Goal: Task Accomplishment & Management: Complete application form

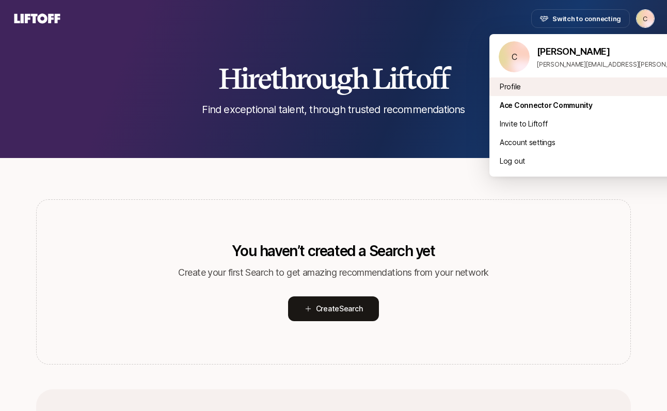
click at [504, 82] on div "Profile" at bounding box center [618, 86] width 256 height 19
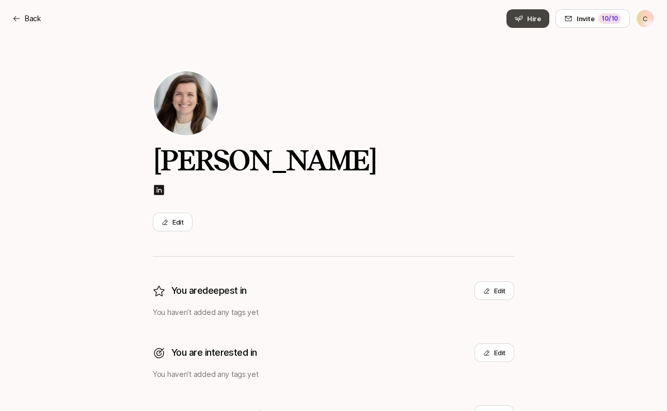
click at [541, 17] on span "Hire" at bounding box center [534, 18] width 14 height 10
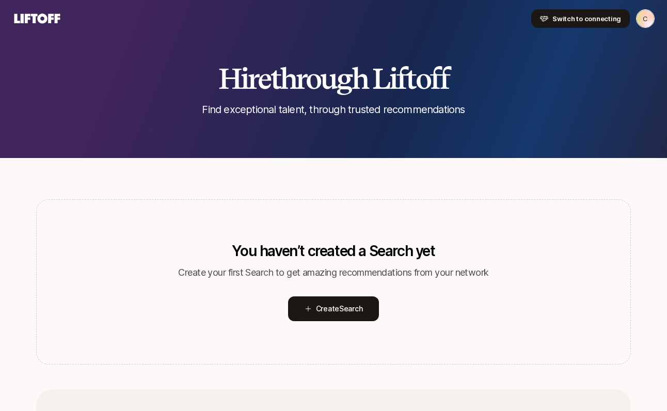
click at [569, 23] on span "Switch to connecting" at bounding box center [587, 18] width 69 height 10
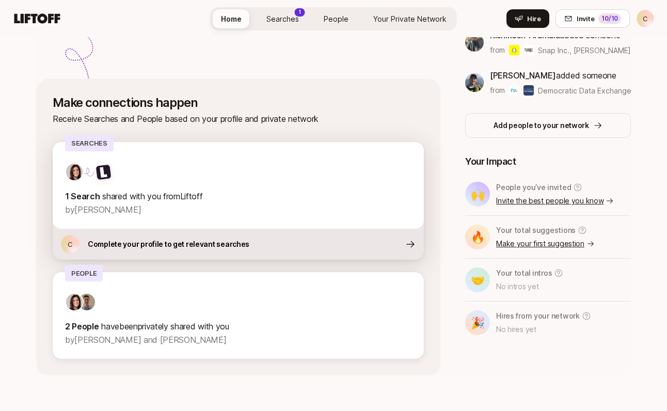
scroll to position [339, 0]
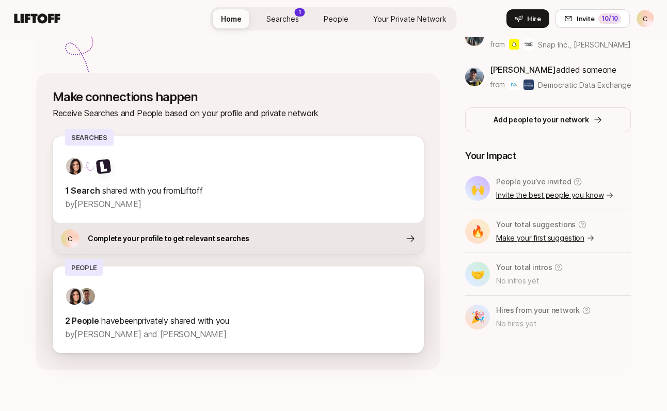
click at [217, 292] on div at bounding box center [238, 296] width 347 height 19
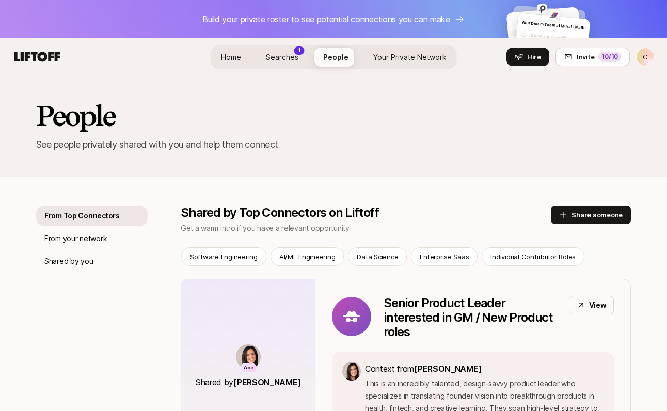
click at [291, 54] on span "Searches" at bounding box center [282, 57] width 33 height 9
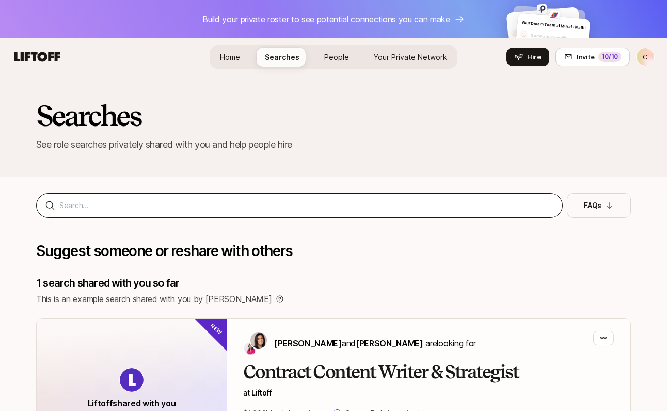
click at [320, 216] on div at bounding box center [299, 205] width 527 height 25
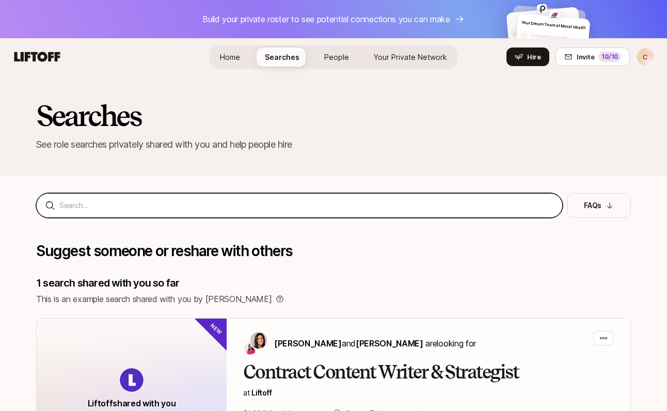
click at [318, 204] on input at bounding box center [306, 205] width 495 height 12
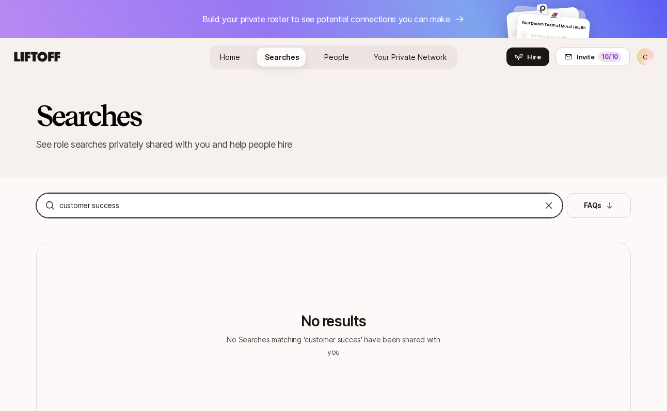
type input "customer success"
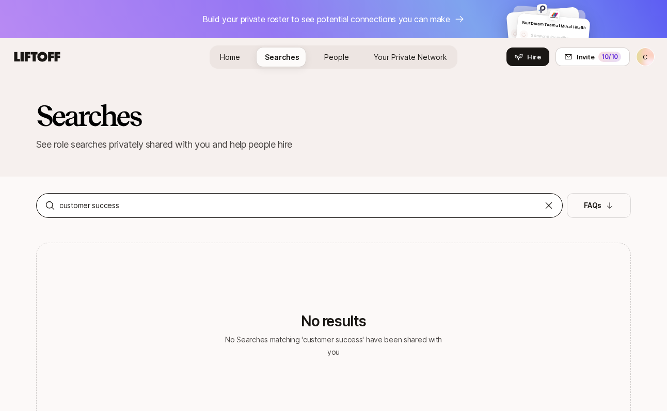
click at [543, 203] on div "customer success" at bounding box center [299, 205] width 527 height 25
click at [553, 202] on icon at bounding box center [549, 205] width 10 height 10
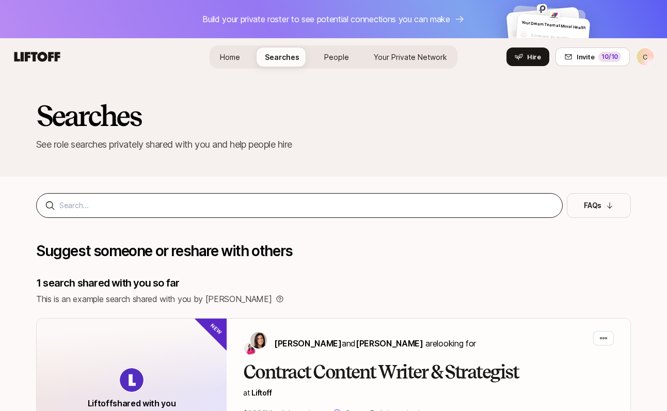
click at [336, 57] on span "People" at bounding box center [336, 57] width 25 height 9
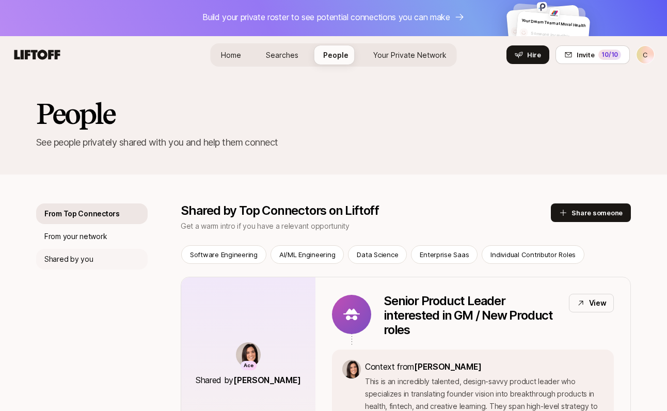
scroll to position [14, 0]
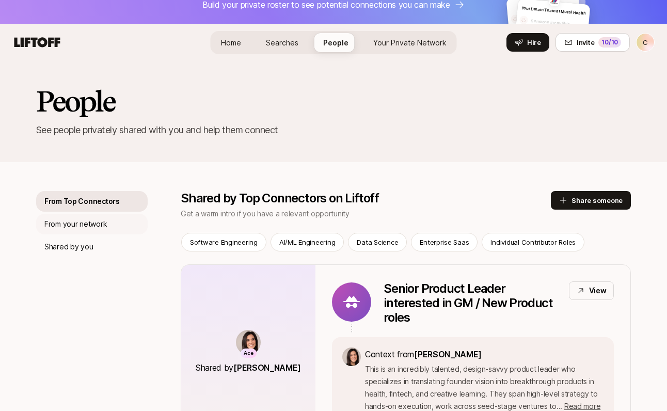
click at [123, 228] on div "From your network" at bounding box center [92, 224] width 112 height 21
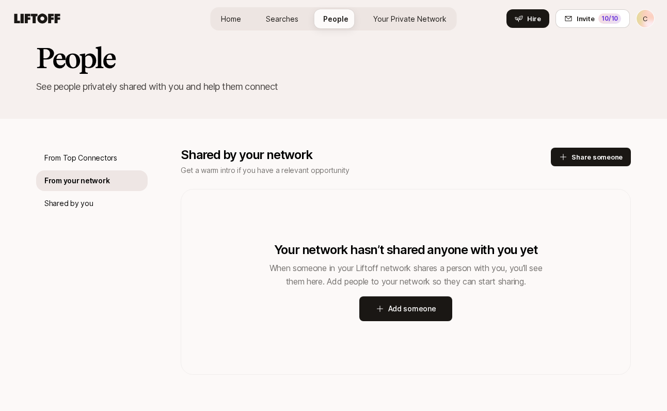
scroll to position [92, 0]
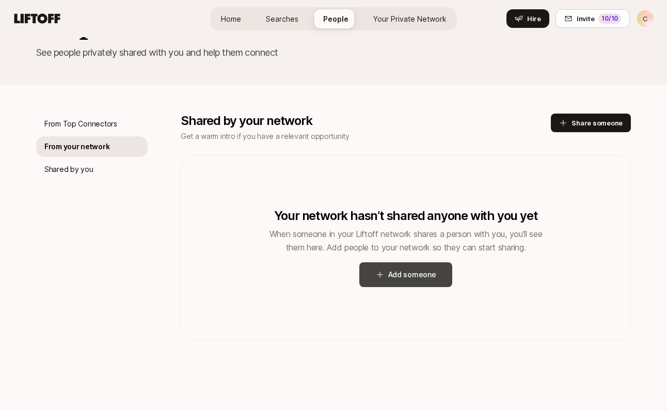
click at [403, 285] on button "Add someone" at bounding box center [407, 274] width 94 height 25
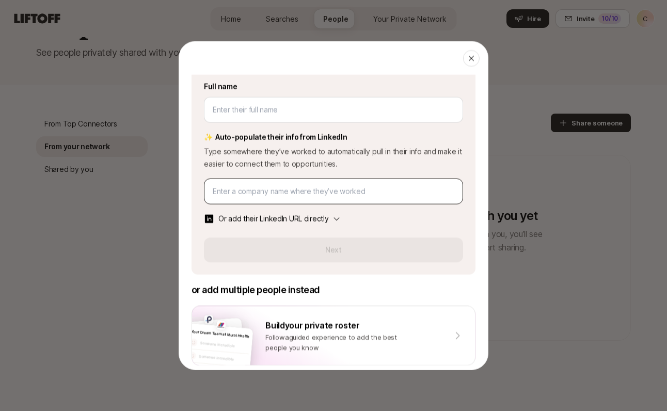
scroll to position [98, 0]
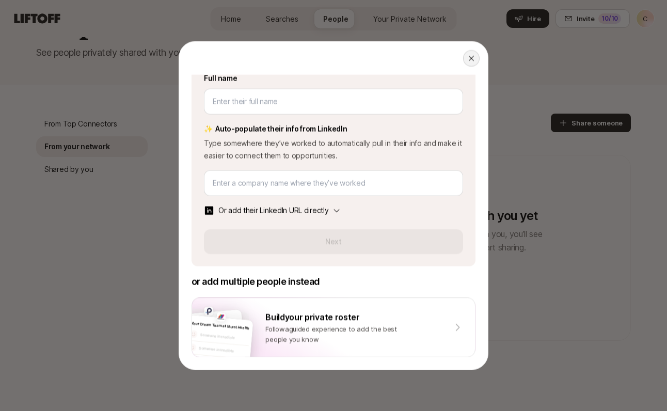
click at [471, 63] on div at bounding box center [471, 58] width 17 height 17
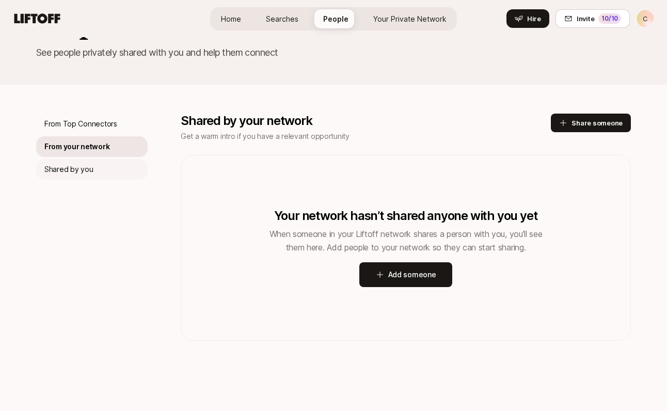
click at [56, 166] on p "Shared by you" at bounding box center [68, 169] width 49 height 12
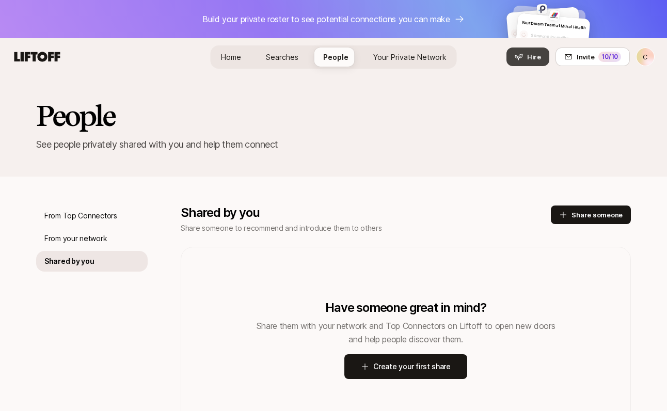
click at [514, 58] on button "Hire" at bounding box center [528, 57] width 43 height 19
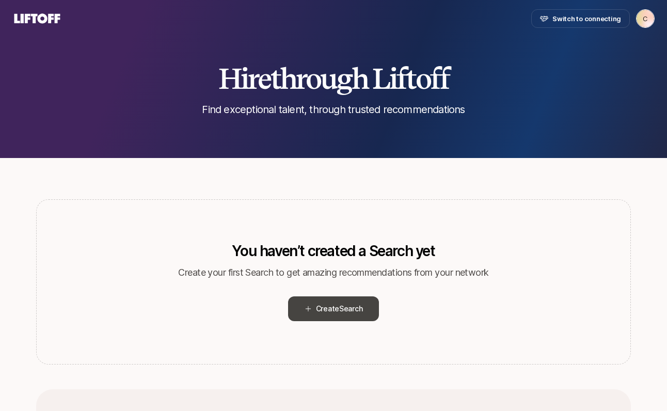
click at [318, 307] on span "Create Search" at bounding box center [339, 309] width 47 height 12
type textarea "x"
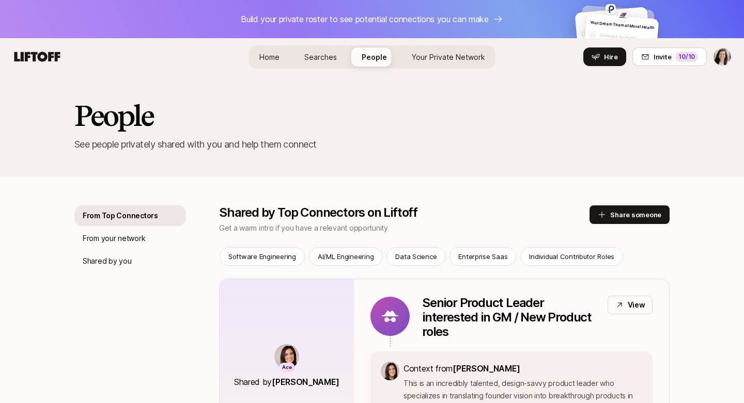
scroll to position [11, 0]
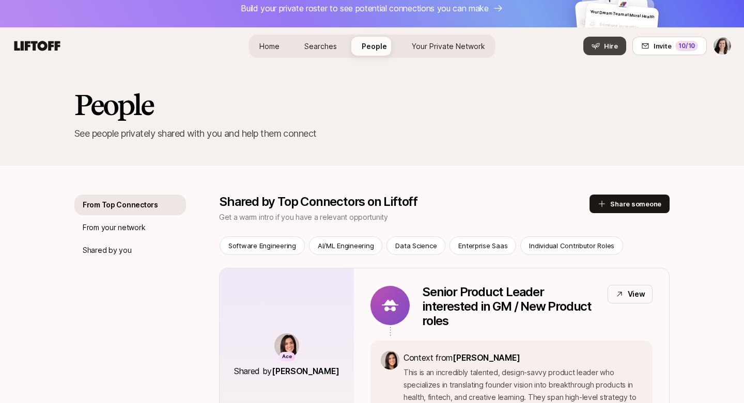
click at [615, 49] on span "Hire" at bounding box center [611, 46] width 14 height 10
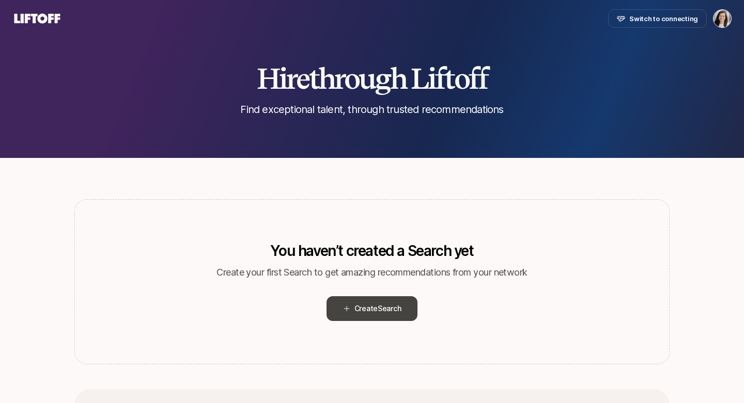
click at [371, 308] on span "Create Search" at bounding box center [377, 309] width 47 height 12
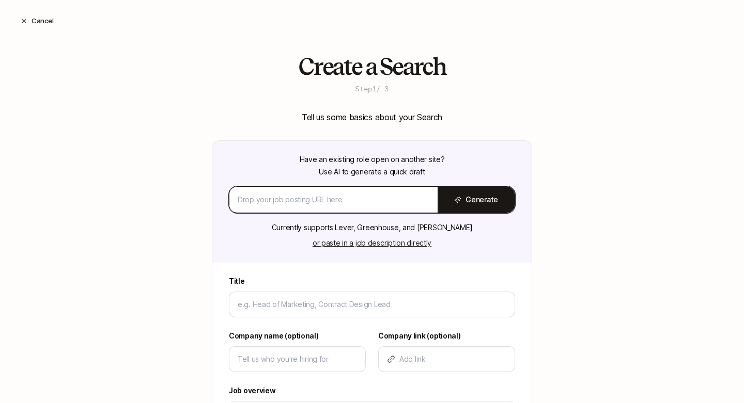
click at [280, 200] on input at bounding box center [334, 200] width 192 height 12
click at [318, 197] on input at bounding box center [334, 200] width 192 height 12
paste input "https://www.linkedin.com/jobs/view/4311197220"
type input "https://www.linkedin.com/jobs/view/4311197220"
click at [471, 199] on button "Generate" at bounding box center [476, 200] width 77 height 26
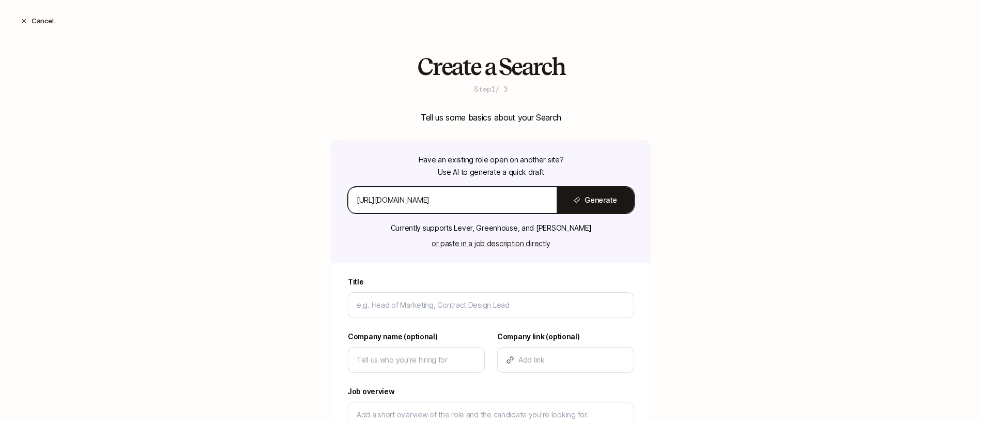
type textarea "x"
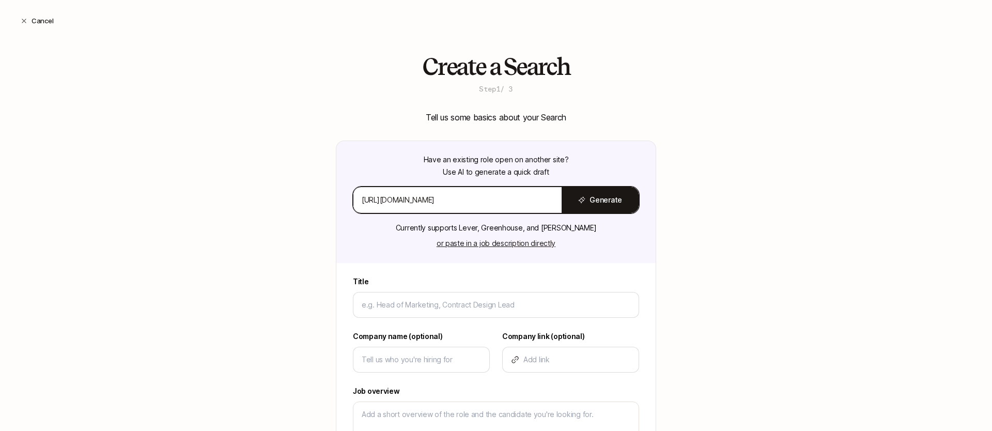
scroll to position [71, 0]
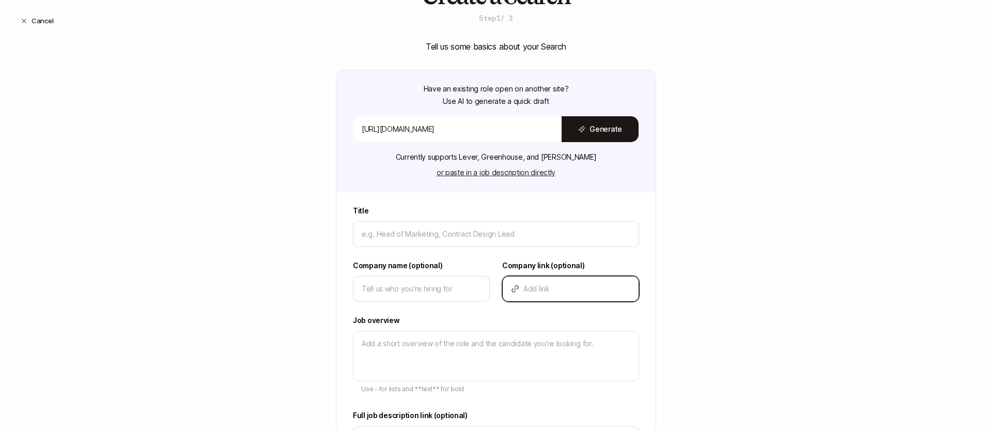
click at [585, 285] on input at bounding box center [576, 289] width 107 height 12
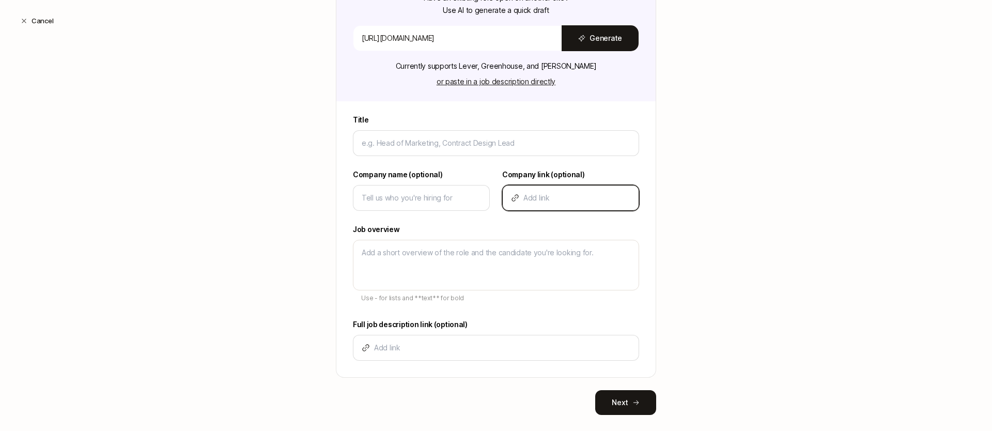
scroll to position [179, 0]
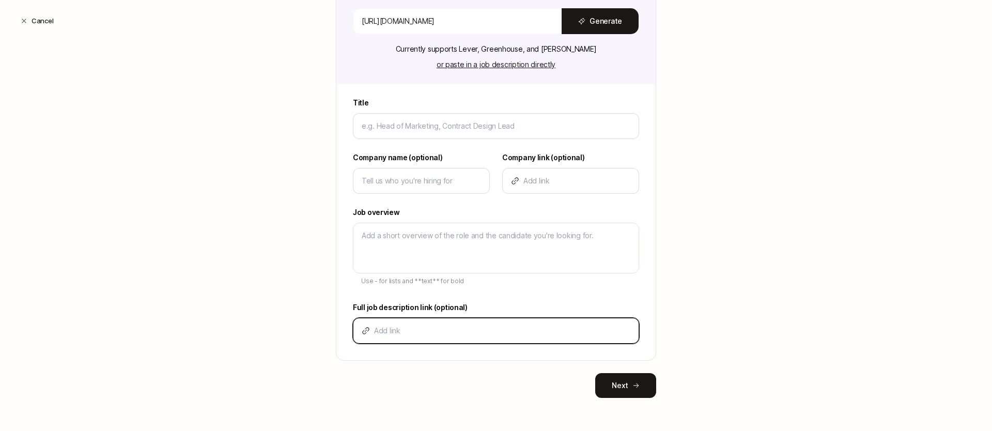
click at [515, 332] on input at bounding box center [502, 330] width 256 height 12
paste input "https://www.linkedin.com/jobs/view/4311197220"
type input "https://www.linkedin.com/jobs/view/4311197220"
type textarea "x"
type input "https://www.linkedin.com/jobs/view/4311197220"
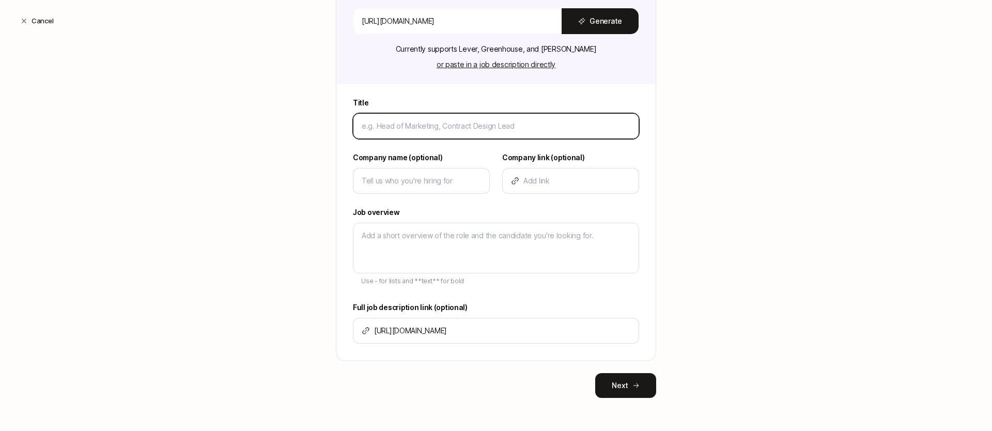
click at [443, 128] on input at bounding box center [496, 126] width 269 height 12
paste input "Customer Success Manager"
type input "Customer Success Manager"
type textarea "x"
type input "Customer Success Manager"
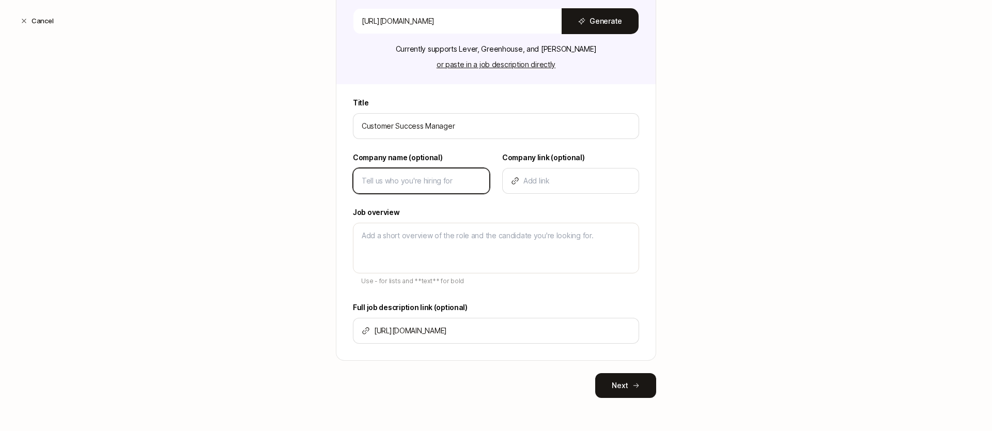
click at [442, 182] on input at bounding box center [421, 181] width 119 height 12
type input "M"
type textarea "x"
type input "Mu"
type textarea "x"
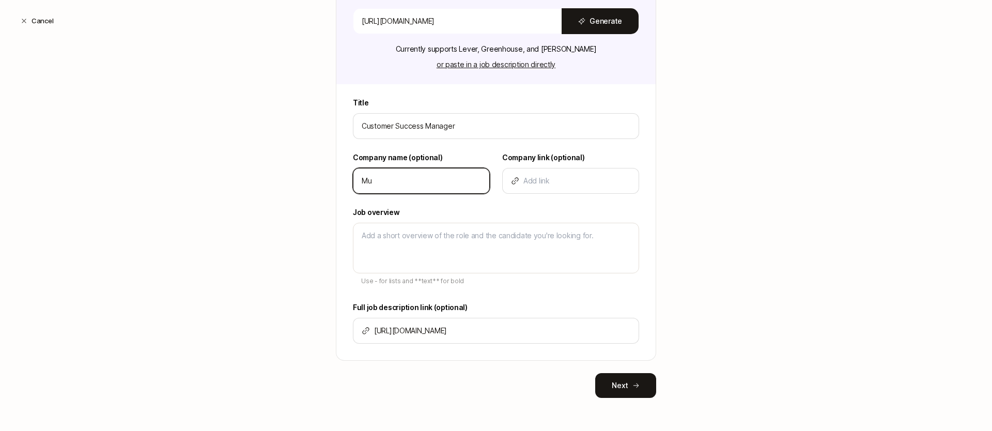
type input "Mur"
type textarea "x"
type input "Mura"
type textarea "x"
type input "Mural"
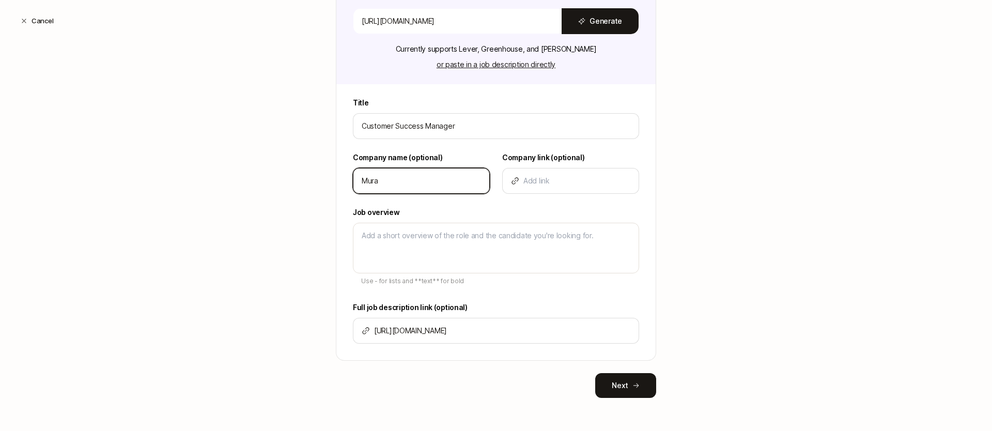
type textarea "x"
type input "Mural"
type textarea "x"
type input "Mural h"
type textarea "x"
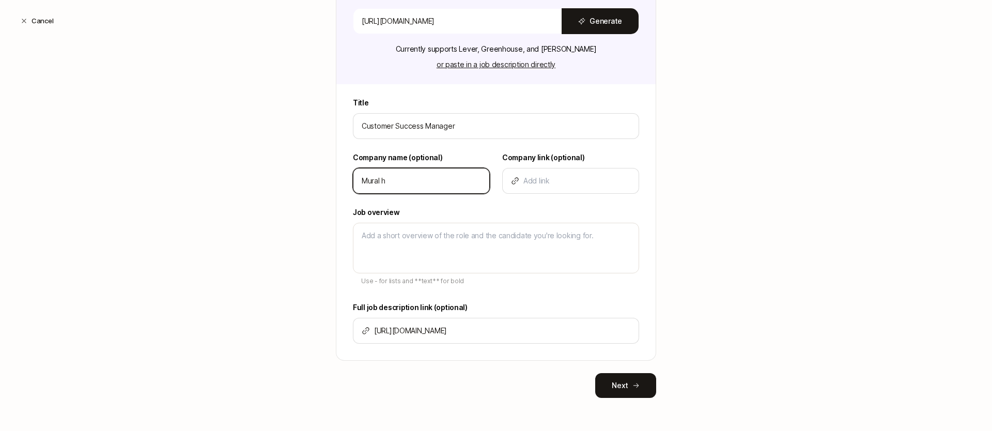
type input "Mural he"
type textarea "x"
type input "Mural hea"
type textarea "x"
type input "Mural heal"
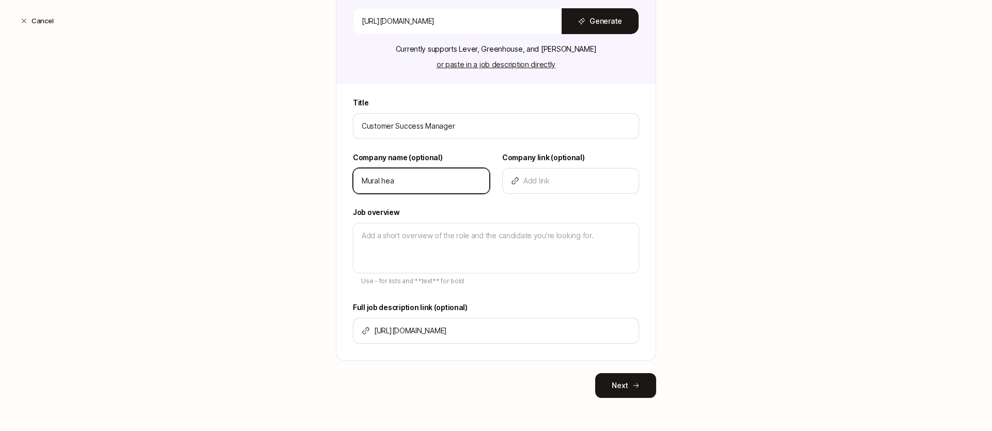
type textarea "x"
type input "Mural healt"
type textarea "x"
type input "Mural health"
type textarea "x"
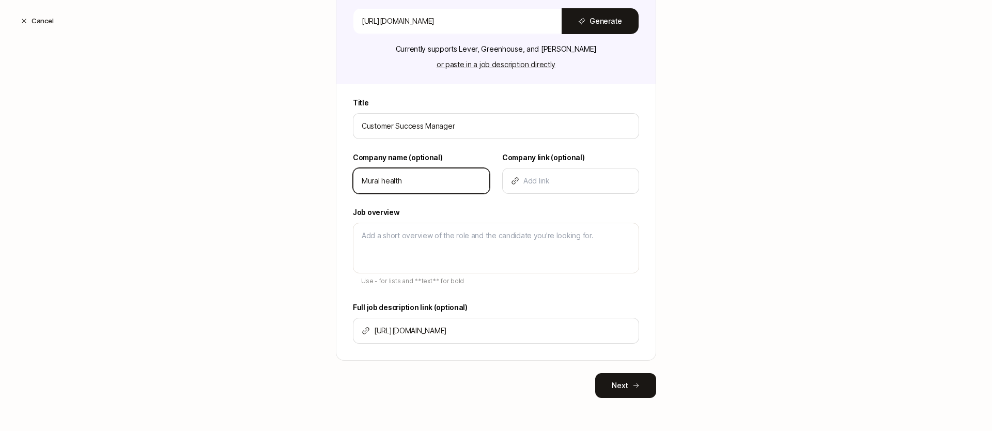
type input "Mural healt"
type textarea "x"
type input "Mural heal"
type textarea "x"
type input "Mural hea"
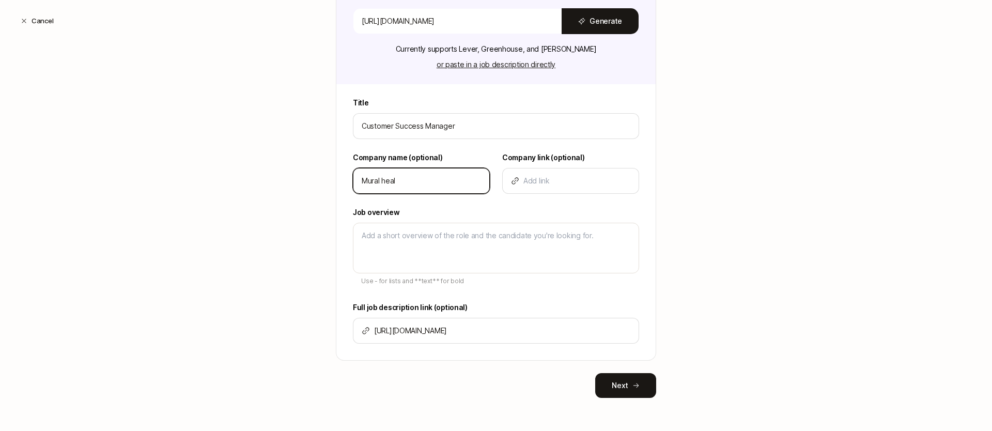
type textarea "x"
type input "Mural he"
type textarea "x"
type input "Mural h"
type textarea "x"
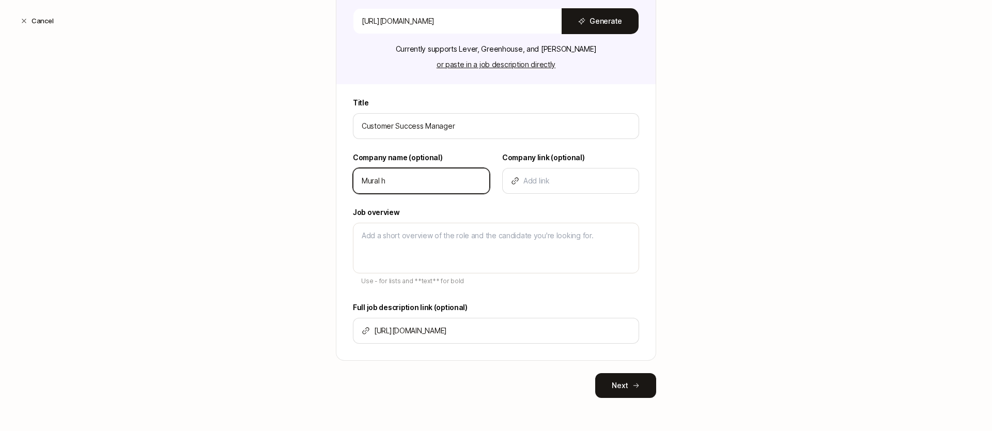
type input "Mural"
type textarea "x"
type input "Mural H"
type textarea "x"
type input "Mural He"
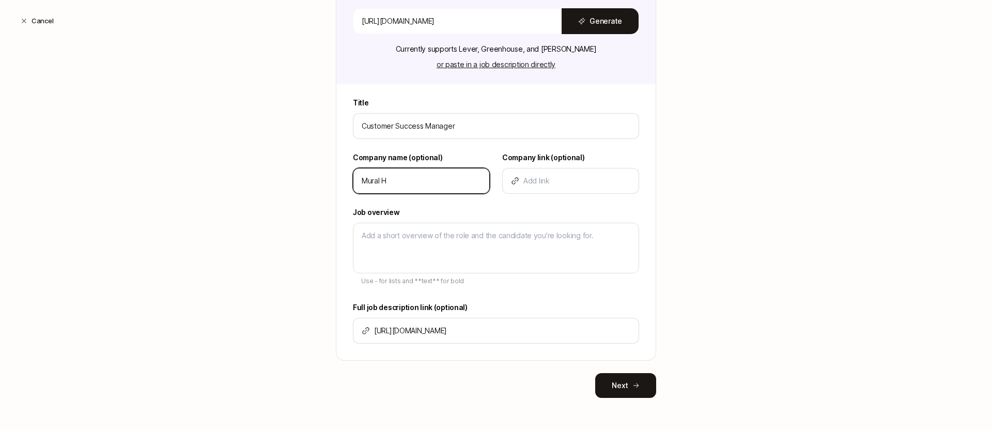
type textarea "x"
type input "Mural Hea"
type textarea "x"
type input "Mural Heal"
type textarea "x"
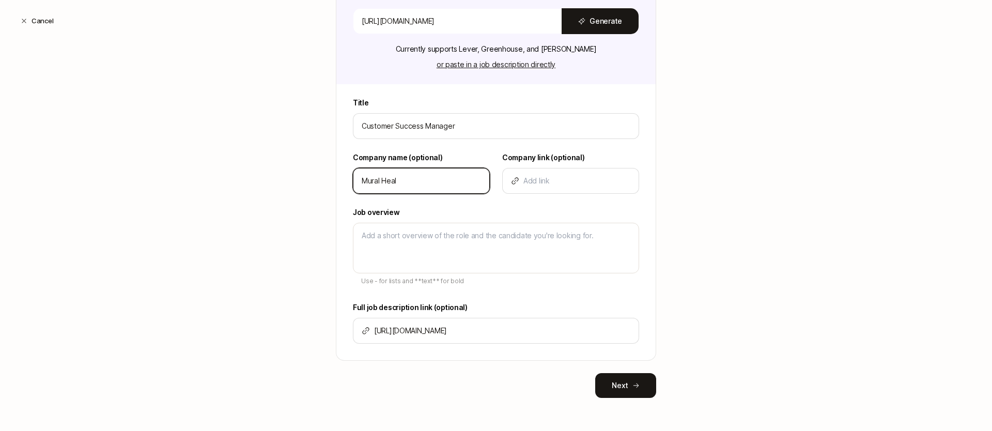
type input "Mural Healt"
type textarea "x"
type input "Mural Health"
type textarea "x"
type input "Mural Health"
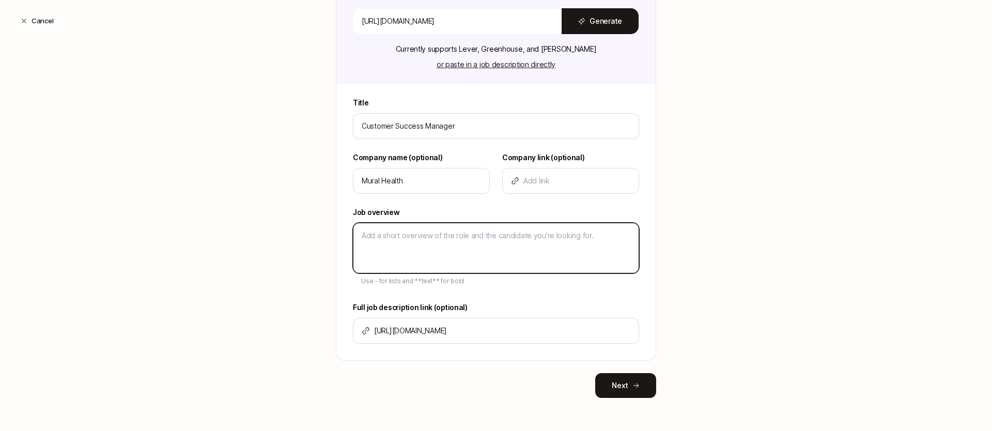
click at [433, 235] on textarea at bounding box center [496, 248] width 286 height 51
paste textarea "Job Overview At Mural Health, our mission is to make clinical trials easier for…"
type textarea "Job Overview At Mural Health, our mission is to make clinical trials easier for…"
type textarea "x"
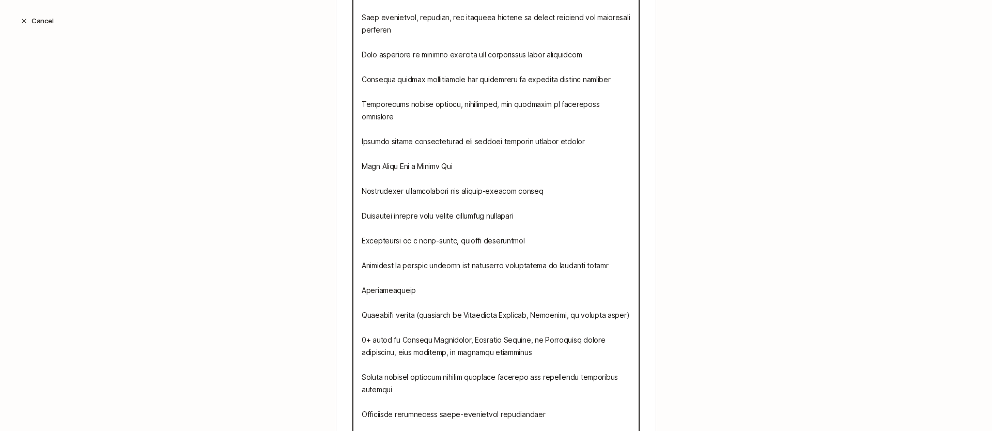
type textarea "x"
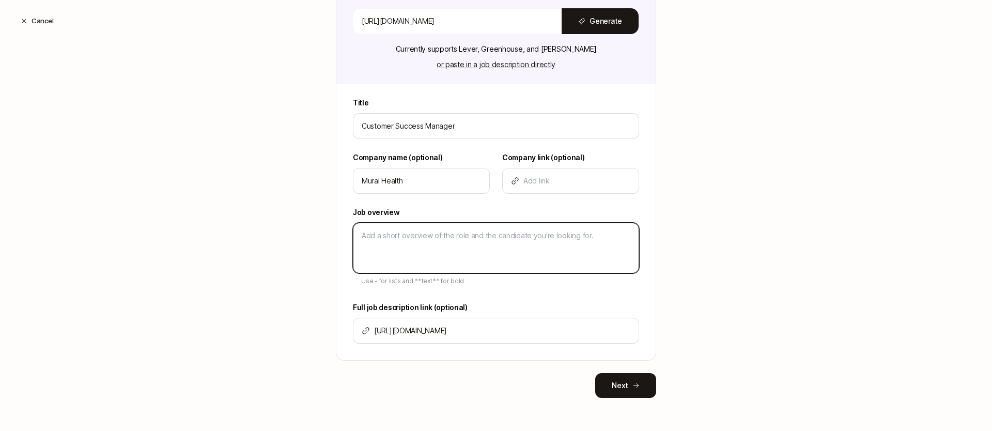
click at [401, 236] on textarea at bounding box center [496, 248] width 286 height 51
paste textarea "Job Overview At Mural Health, our mission is to make clinical trials easier for…"
type textarea "Job Overview At Mural Health, our mission is to make clinical trials easier for…"
type textarea "x"
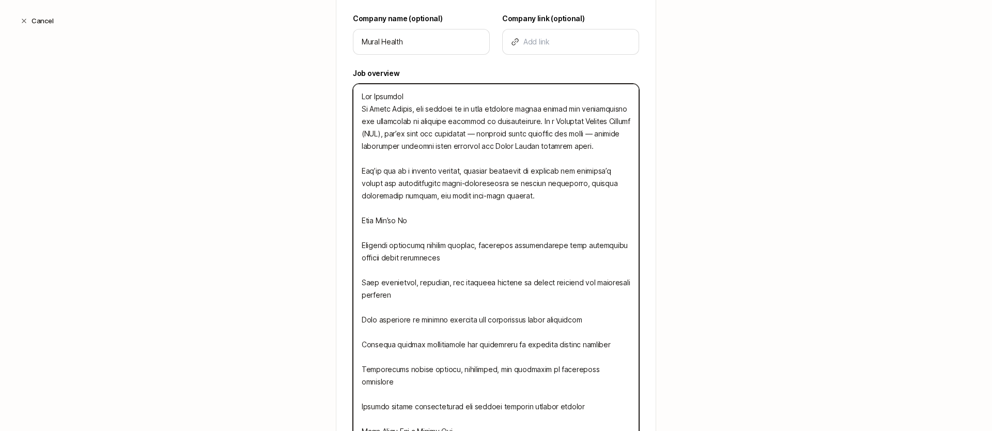
scroll to position [250, 0]
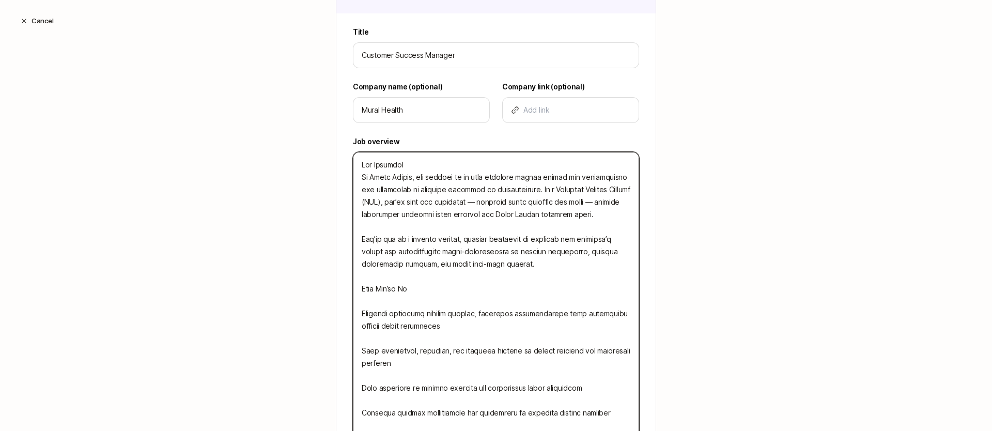
type textarea "Job Overview At Mural Health, our mission is to make clinical trials easier for…"
type textarea "x"
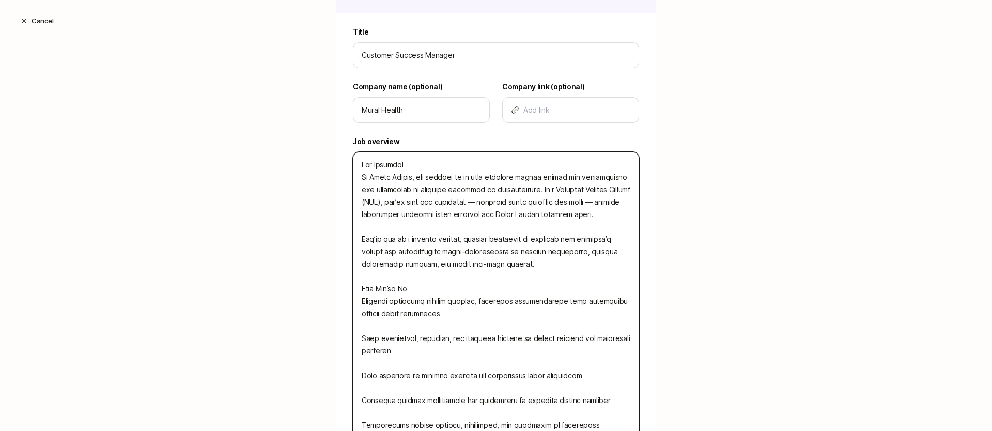
type textarea "Job Overview At Mural Health, our mission is to make clinical trials easier for…"
type textarea "x"
type textarea "Job Overview At Mural Health, our mission is to make clinical trials easier for…"
type textarea "x"
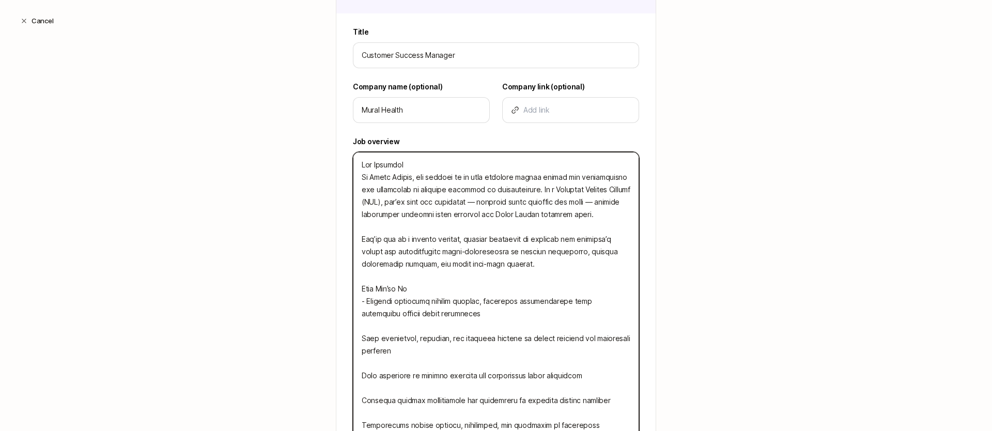
type textarea "Job Overview At Mural Health, our mission is to make clinical trials easier for…"
type textarea "x"
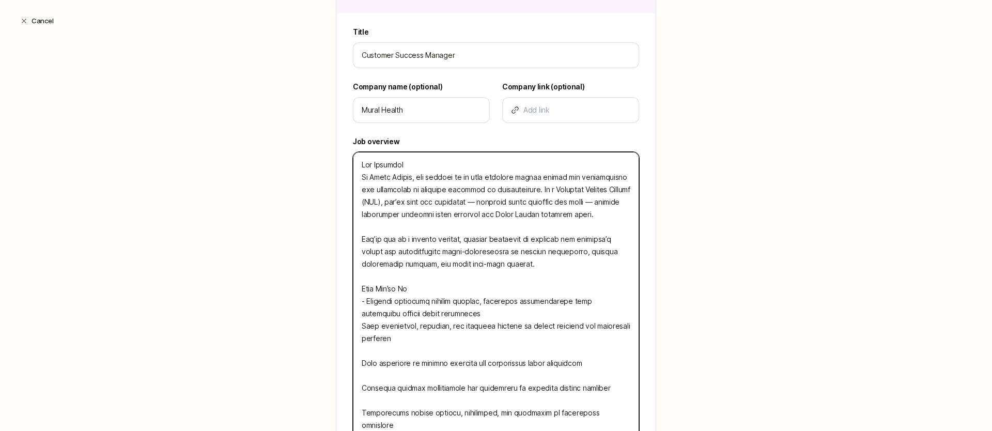
type textarea "Job Overview At Mural Health, our mission is to make clinical trials easier for…"
type textarea "x"
type textarea "Job Overview At Mural Health, our mission is to make clinical trials easier for…"
type textarea "x"
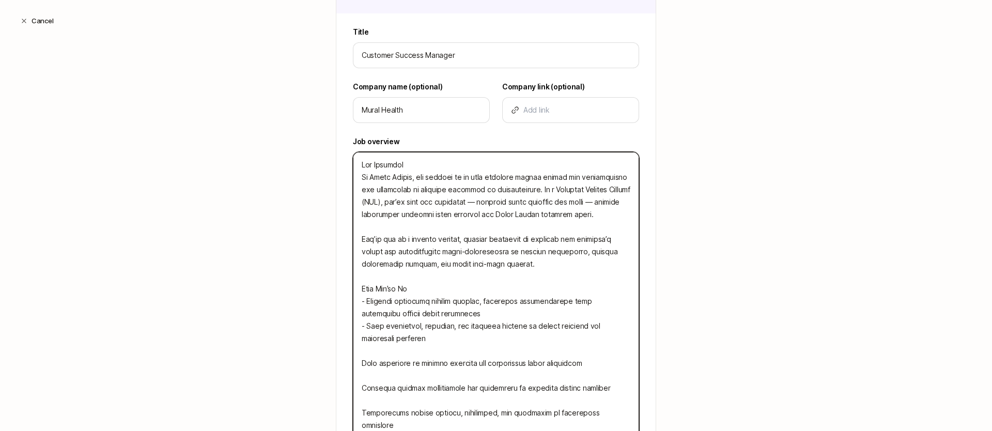
type textarea "Job Overview At Mural Health, our mission is to make clinical trials easier for…"
type textarea "x"
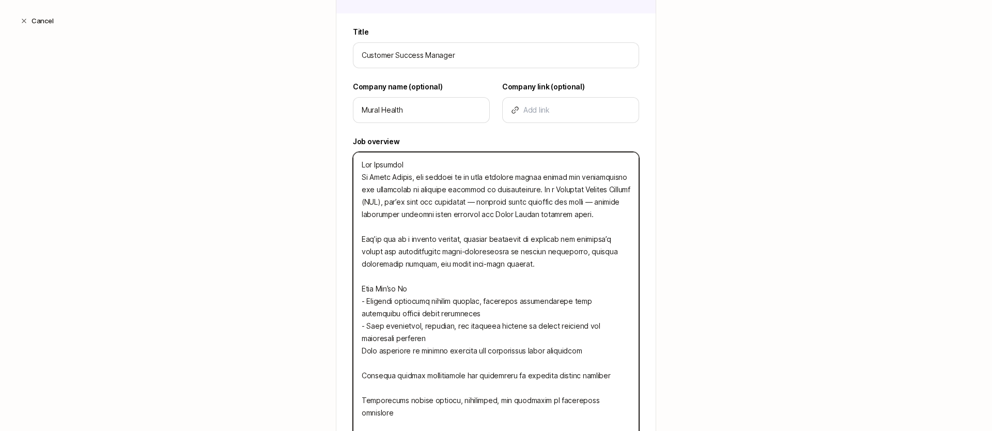
type textarea "Job Overview At Mural Health, our mission is to make clinical trials easier for…"
type textarea "x"
type textarea "Job Overview At Mural Health, our mission is to make clinical trials easier for…"
type textarea "x"
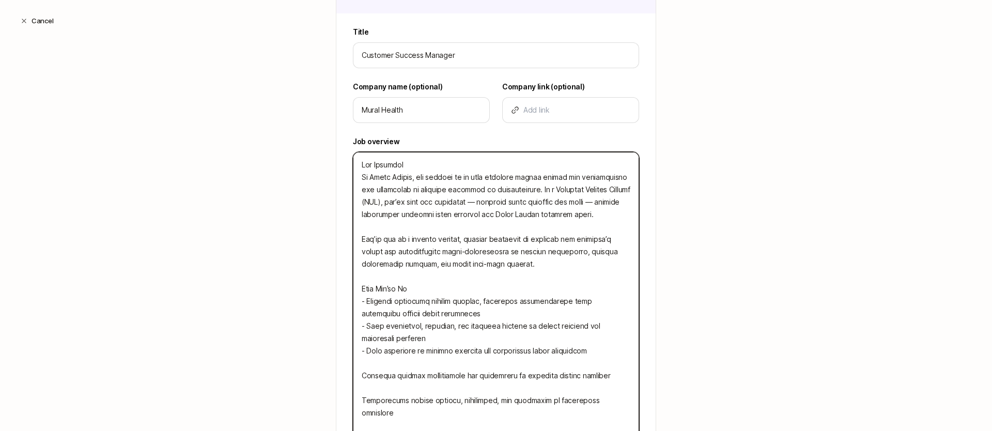
type textarea "Job Overview At Mural Health, our mission is to make clinical trials easier for…"
type textarea "x"
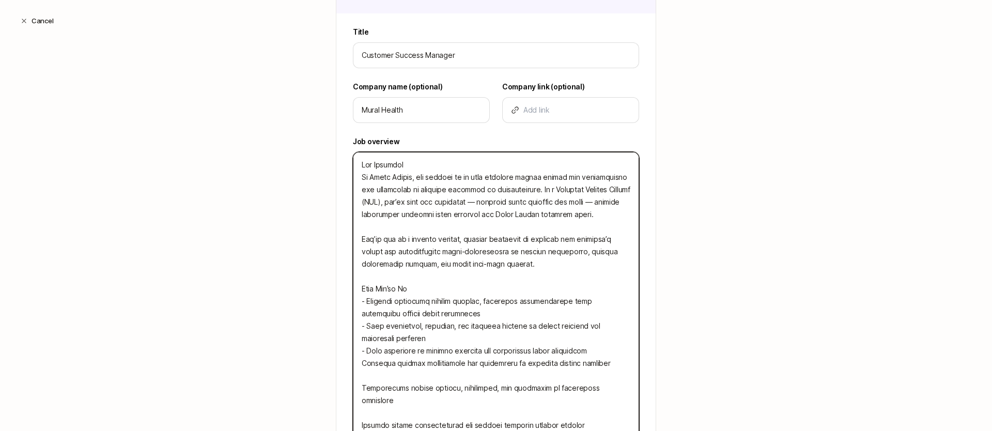
type textarea "Job Overview At Mural Health, our mission is to make clinical trials easier for…"
type textarea "x"
type textarea "Job Overview At Mural Health, our mission is to make clinical trials easier for…"
type textarea "x"
click at [361, 390] on textarea at bounding box center [496, 437] width 286 height 571
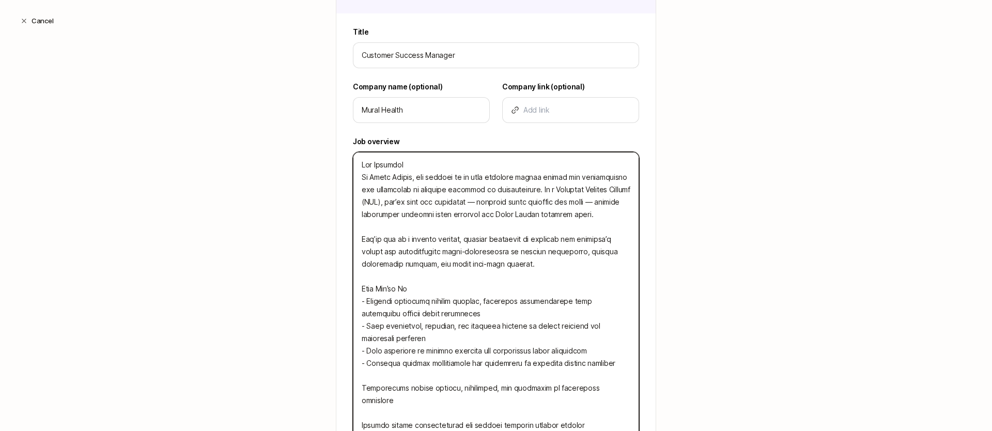
type textarea "Job Overview At Mural Health, our mission is to make clinical trials easier for…"
type textarea "x"
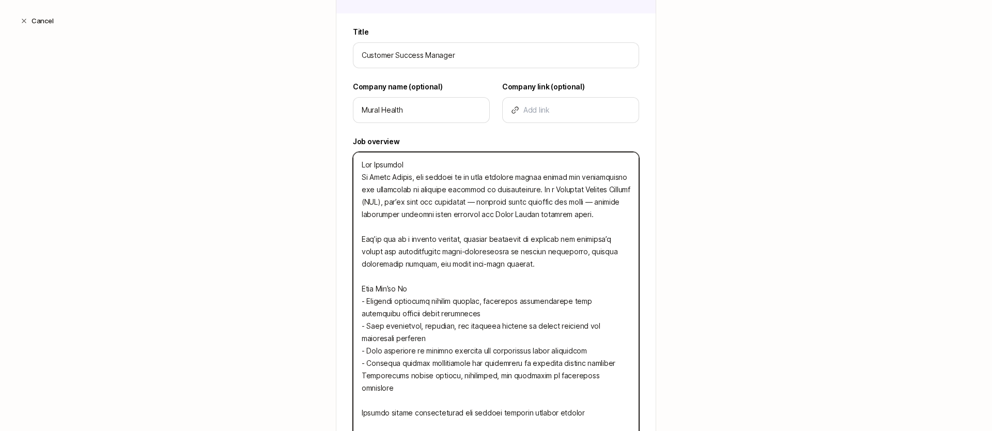
type textarea "Job Overview At Mural Health, our mission is to make clinical trials easier for…"
type textarea "x"
type textarea "Job Overview At Mural Health, our mission is to make clinical trials easier for…"
type textarea "x"
click at [361, 398] on textarea at bounding box center [496, 431] width 286 height 559
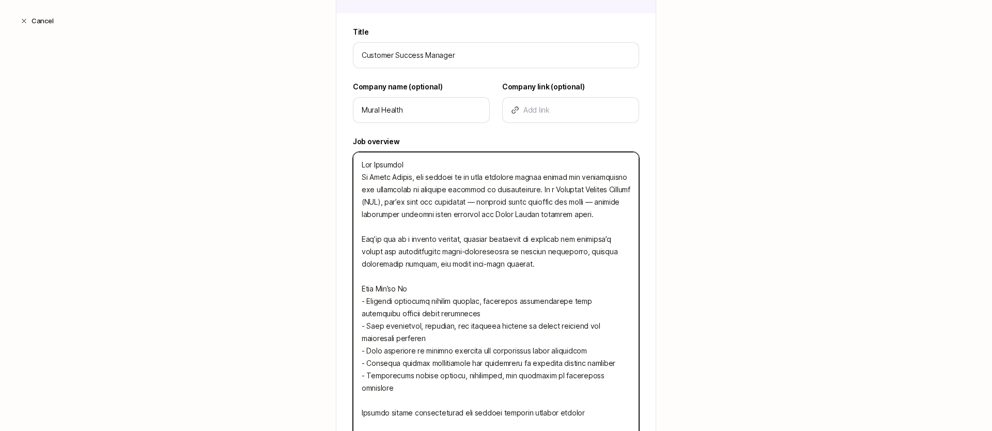
type textarea "Job Overview At Mural Health, our mission is to make clinical trials easier for…"
type textarea "x"
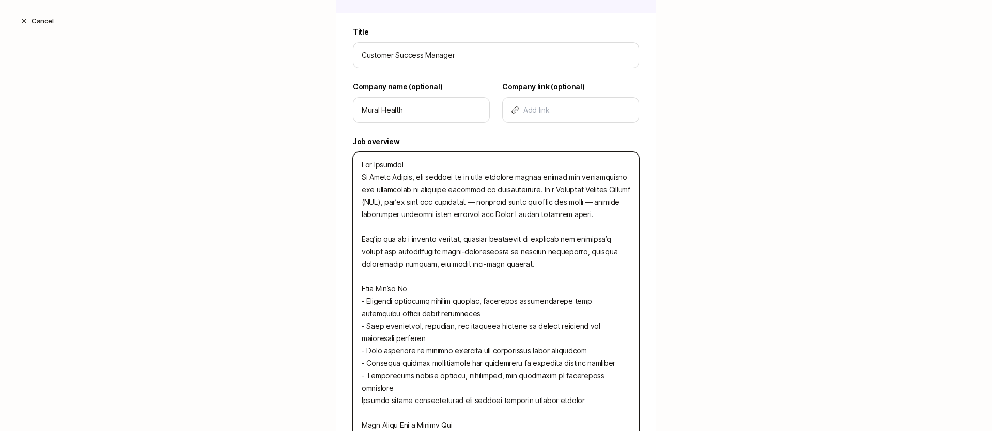
type textarea "Job Overview At Mural Health, our mission is to make clinical trials easier for…"
type textarea "x"
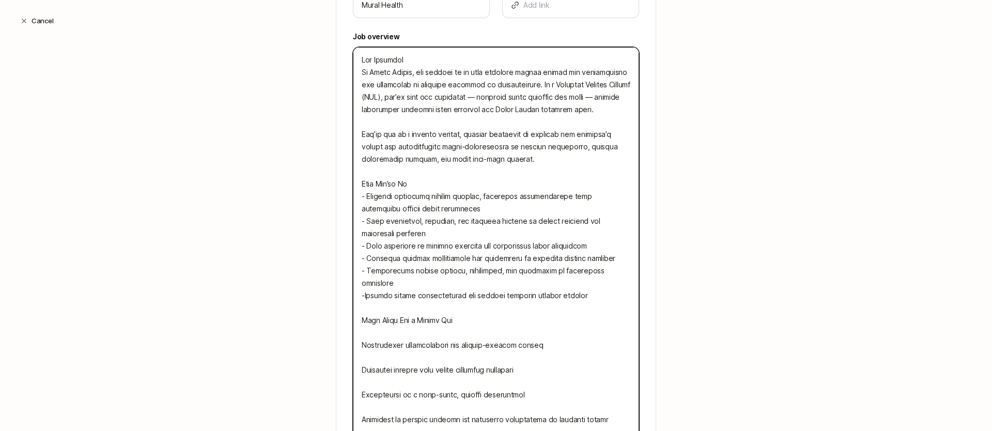
scroll to position [448, 0]
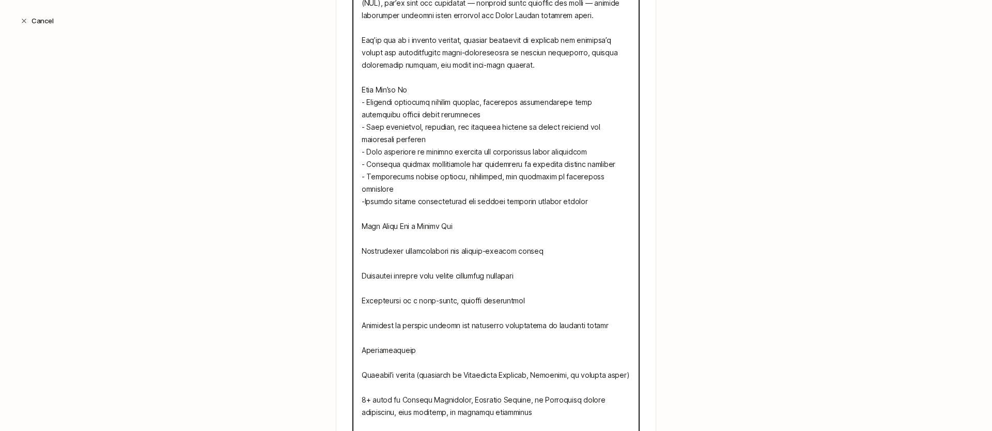
click at [359, 237] on textarea at bounding box center [496, 226] width 286 height 547
type textarea "Job Overview At Mural Health, our mission is to make clinical trials easier for…"
type textarea "x"
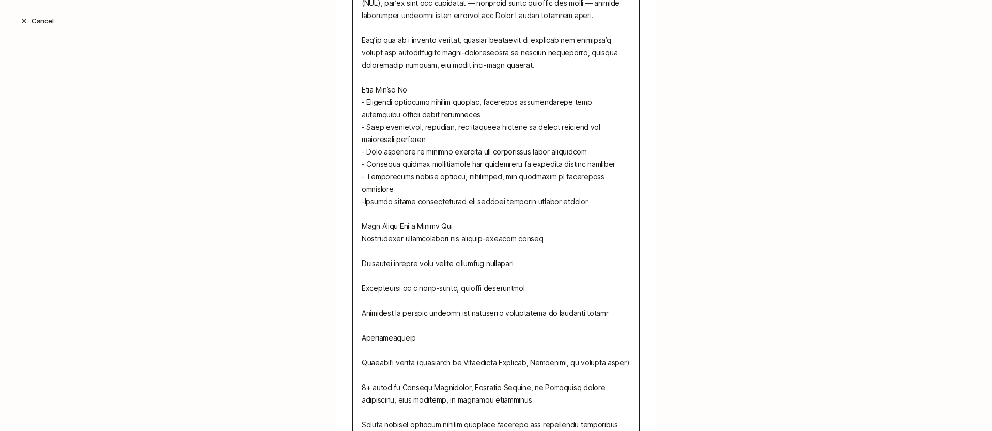
type textarea "Job Overview At Mural Health, our mission is to make clinical trials easier for…"
type textarea "x"
type textarea "Job Overview At Mural Health, our mission is to make clinical trials easier for…"
type textarea "x"
click at [360, 256] on textarea at bounding box center [496, 220] width 286 height 534
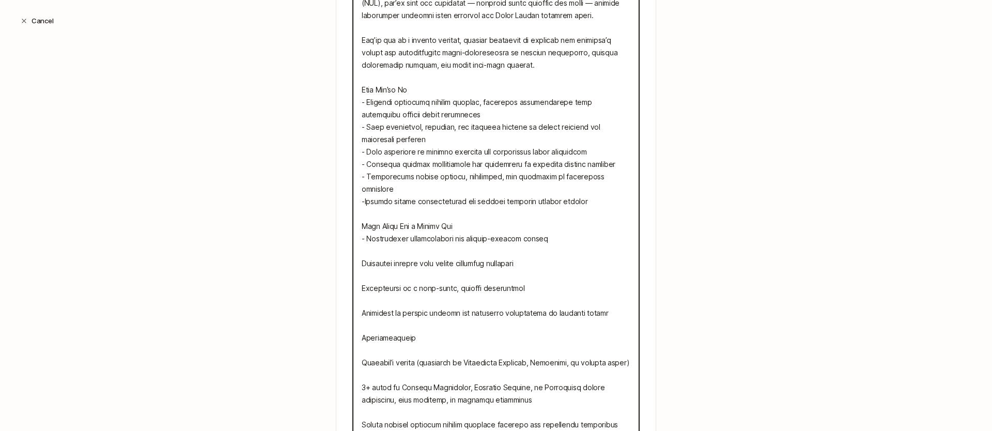
type textarea "Job Overview At Mural Health, our mission is to make clinical trials easier for…"
type textarea "x"
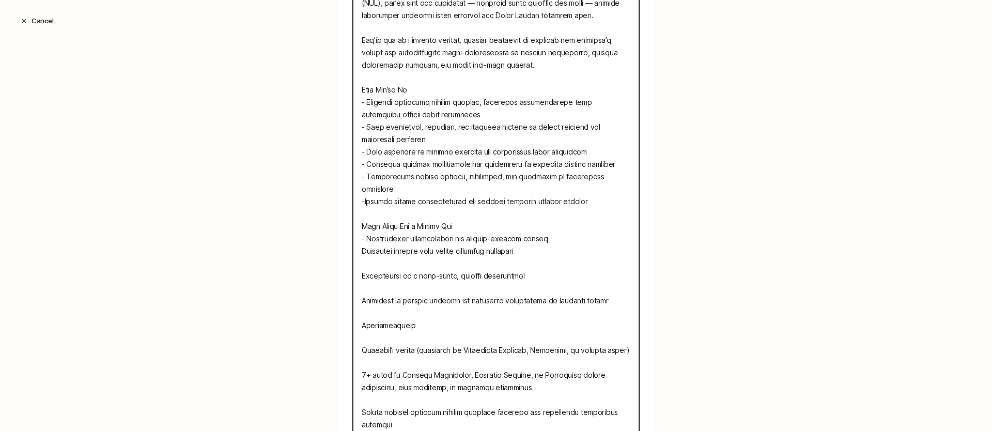
type textarea "Job Overview At Mural Health, our mission is to make clinical trials easier for…"
type textarea "x"
type textarea "Job Overview At Mural Health, our mission is to make clinical trials easier for…"
type textarea "x"
click at [364, 265] on textarea at bounding box center [496, 214] width 286 height 522
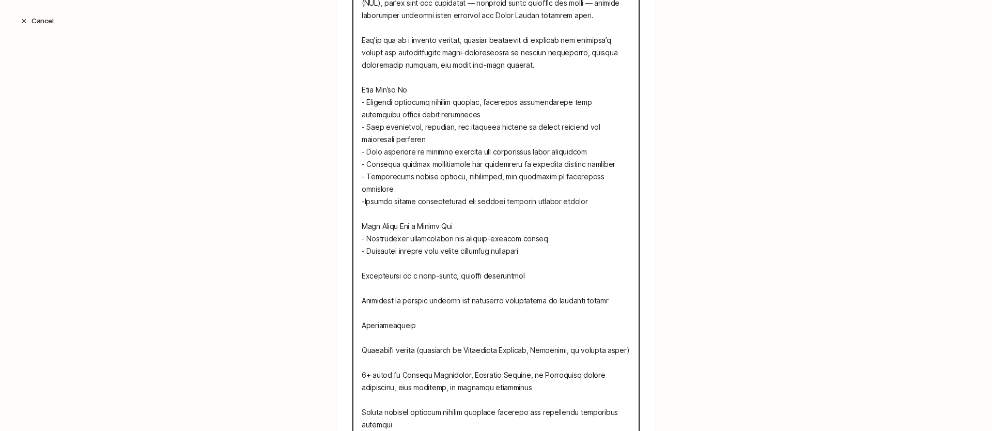
type textarea "Job Overview At Mural Health, our mission is to make clinical trials easier for…"
type textarea "x"
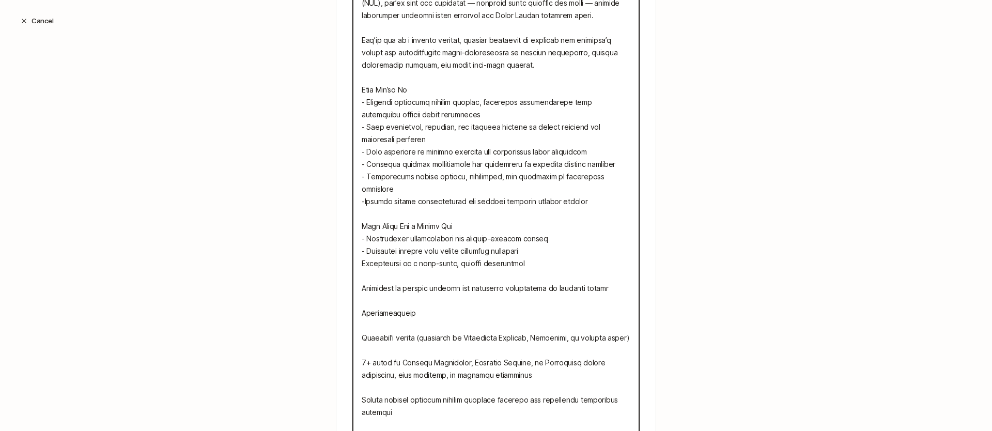
type textarea "Job Overview At Mural Health, our mission is to make clinical trials easier for…"
type textarea "x"
type textarea "Job Overview At Mural Health, our mission is to make clinical trials easier for…"
type textarea "x"
click at [362, 276] on textarea at bounding box center [496, 207] width 286 height 509
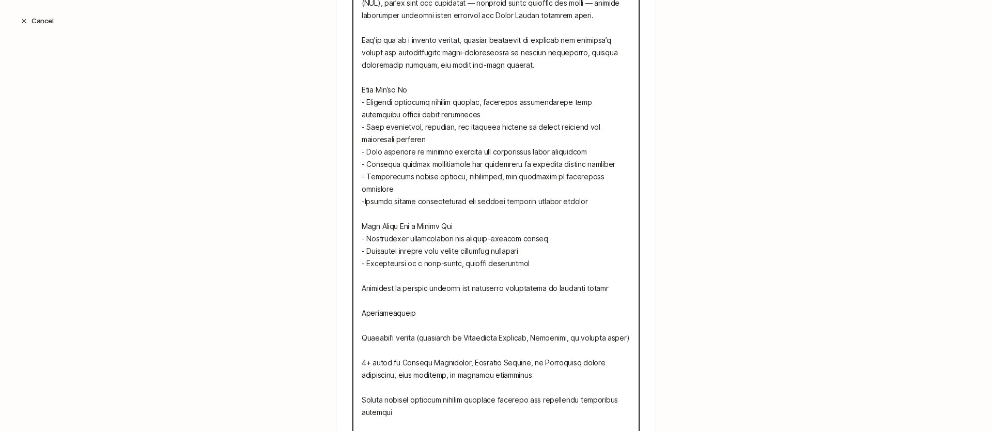
type textarea "Job Overview At Mural Health, our mission is to make clinical trials easier for…"
type textarea "x"
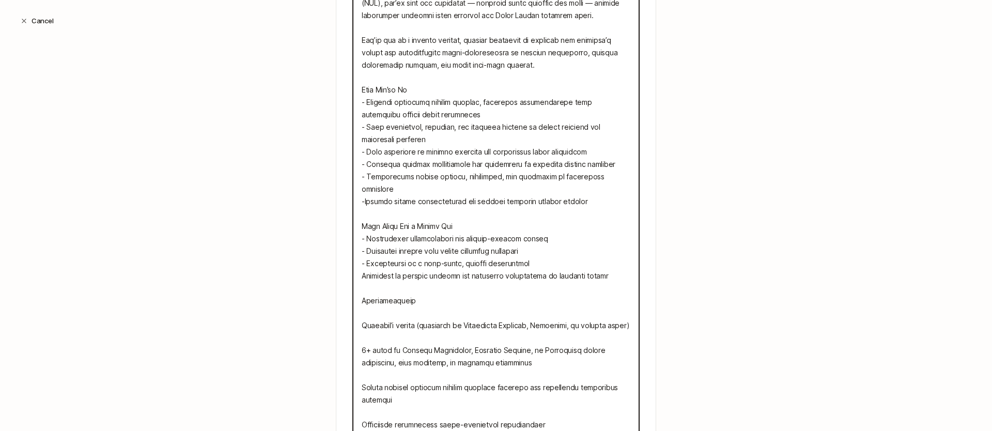
type textarea "Job Overview At Mural Health, our mission is to make clinical trials easier for…"
type textarea "x"
type textarea "Job Overview At Mural Health, our mission is to make clinical trials easier for…"
type textarea "x"
type textarea "Job Overview At Mural Health, our mission is to make clinical trials easier for…"
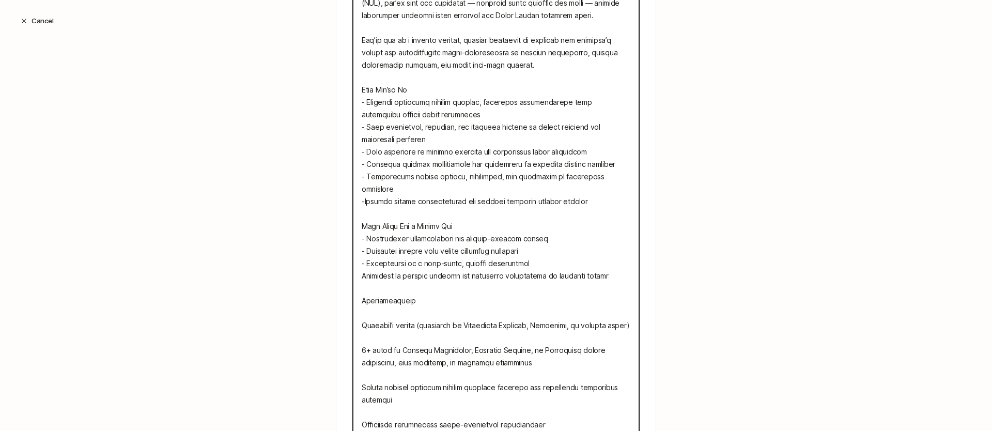
type textarea "x"
type textarea "Job Overview At Mural Health, our mission is to make clinical trials easier for…"
type textarea "x"
type textarea "Job Overview At Mural Health, our mission is to make clinical trials easier for…"
type textarea "x"
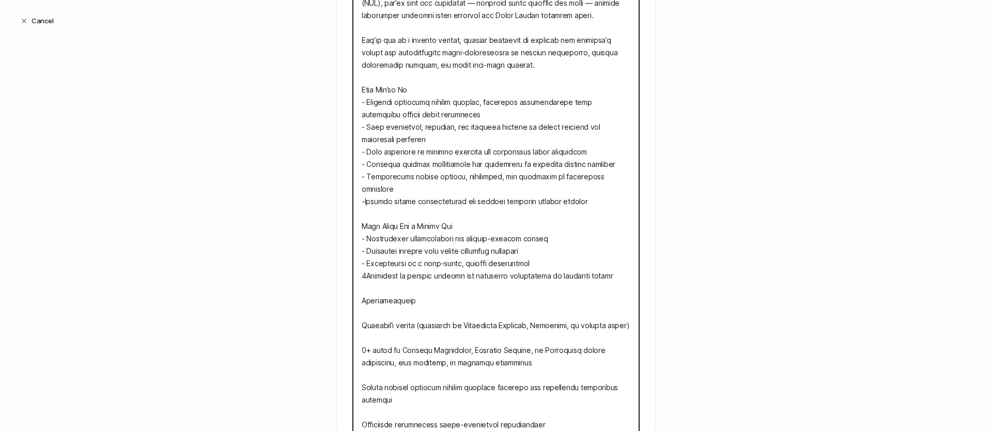
type textarea "Job Overview At Mural Health, our mission is to make clinical trials easier for…"
type textarea "x"
type textarea "Job Overview At Mural Health, our mission is to make clinical trials easier for…"
type textarea "x"
type textarea "Job Overview At Mural Health, our mission is to make clinical trials easier for…"
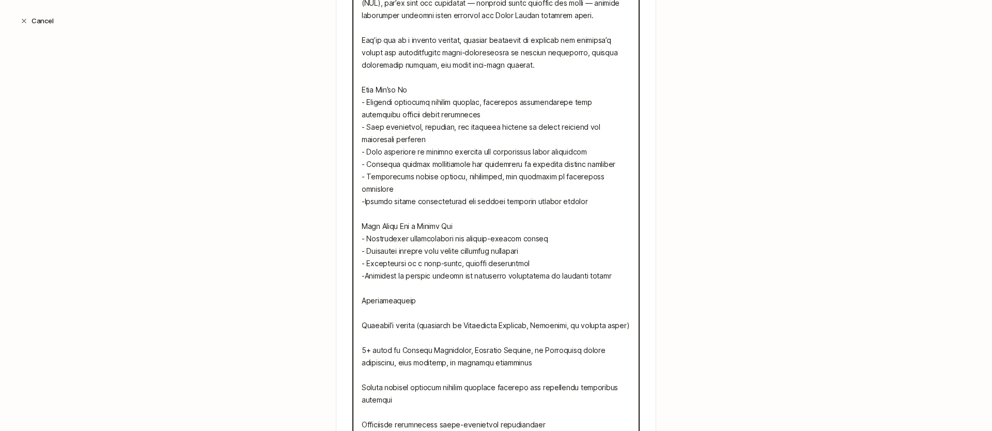
click at [490, 258] on textarea at bounding box center [496, 201] width 286 height 497
type textarea "x"
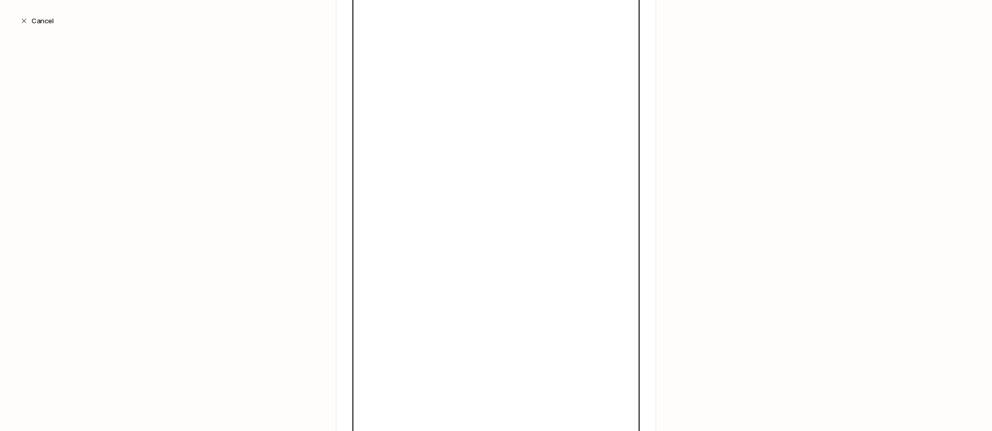
scroll to position [179, 0]
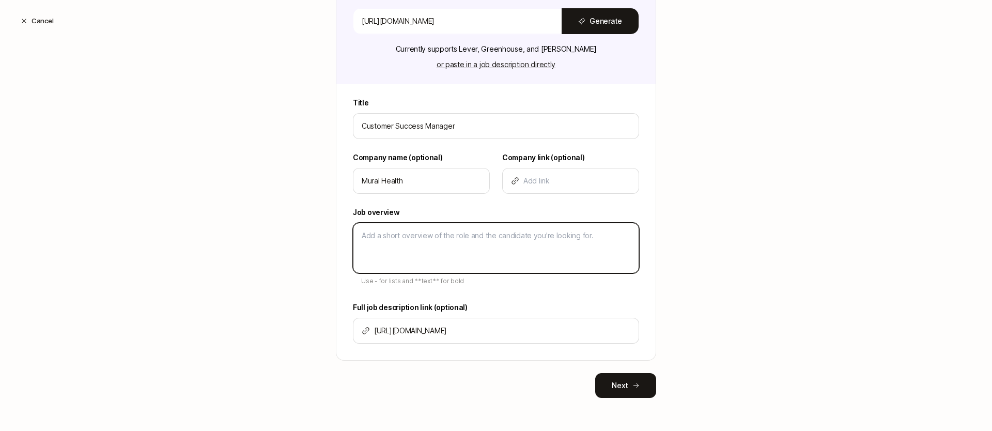
click at [425, 246] on textarea at bounding box center [496, 248] width 286 height 51
paste textarea "I’m looking for an experienced and empathetic Customer Success Manager to partn…"
type textarea "I’m looking for an experienced and empathetic Customer Success Manager to partn…"
type textarea "x"
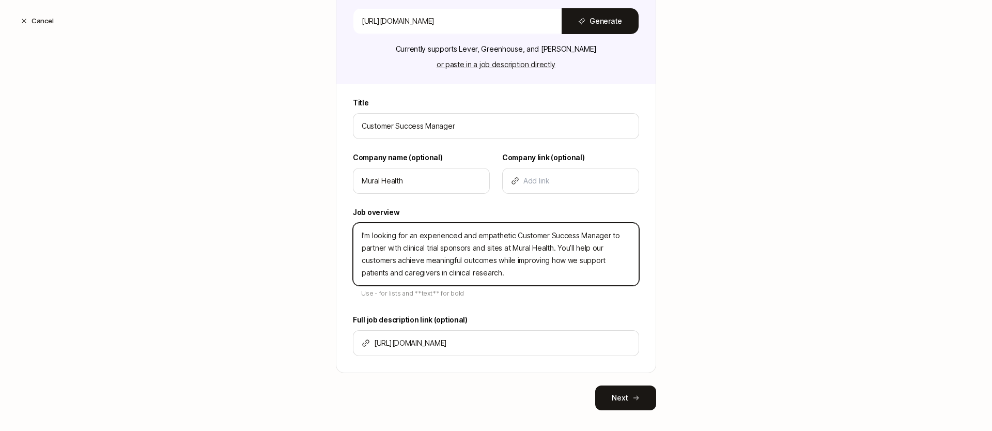
drag, startPoint x: 371, startPoint y: 236, endPoint x: 354, endPoint y: 235, distance: 17.6
click at [354, 235] on textarea "I’m looking for an experienced and empathetic Customer Success Manager to partn…" at bounding box center [496, 254] width 286 height 63
type textarea "looking for an experienced and empathetic Customer Success Manager to partner w…"
type textarea "x"
type textarea "Wlooking for an experienced and empathetic Customer Success Manager to partner …"
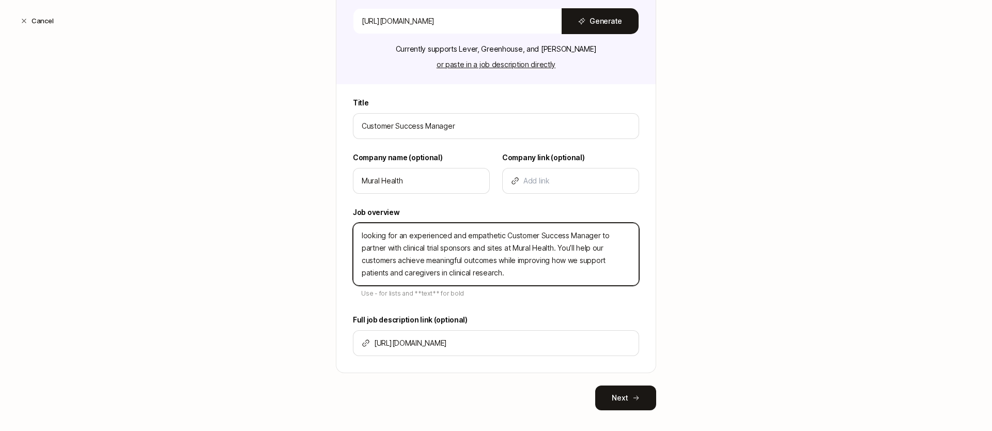
type textarea "x"
type textarea "Welooking for an experienced and empathetic Customer Success Manager to partner…"
type textarea "x"
type textarea "We'looking for an experienced and empathetic Customer Success Manager to partne…"
type textarea "x"
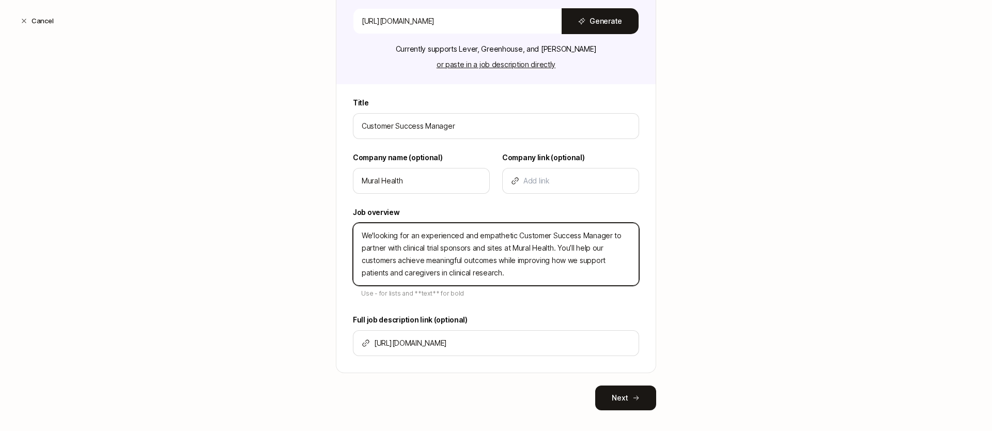
type textarea "We'rlooking for an experienced and empathetic Customer Success Manager to partn…"
type textarea "x"
type textarea "We'relooking for an experienced and empathetic Customer Success Manager to part…"
type textarea "x"
type textarea "We're looking for an experienced and empathetic Customer Success Manager to par…"
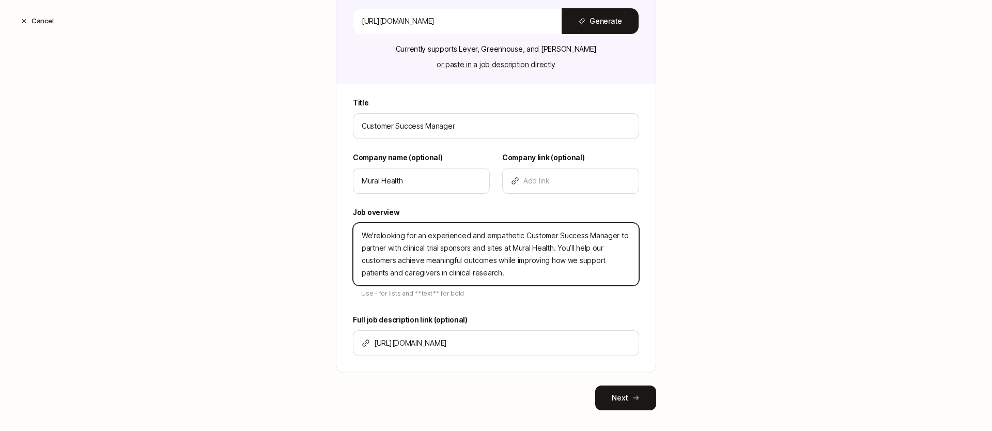
type textarea "x"
drag, startPoint x: 524, startPoint y: 235, endPoint x: 546, endPoint y: 223, distance: 24.0
click at [507, 235] on textarea "We're looking for an experienced and empathetic Customer Success Manager to par…" at bounding box center [496, 254] width 286 height 63
click at [435, 263] on textarea "We're looking for an experienced and empathetic Customer Success Manager to par…" at bounding box center [496, 254] width 286 height 63
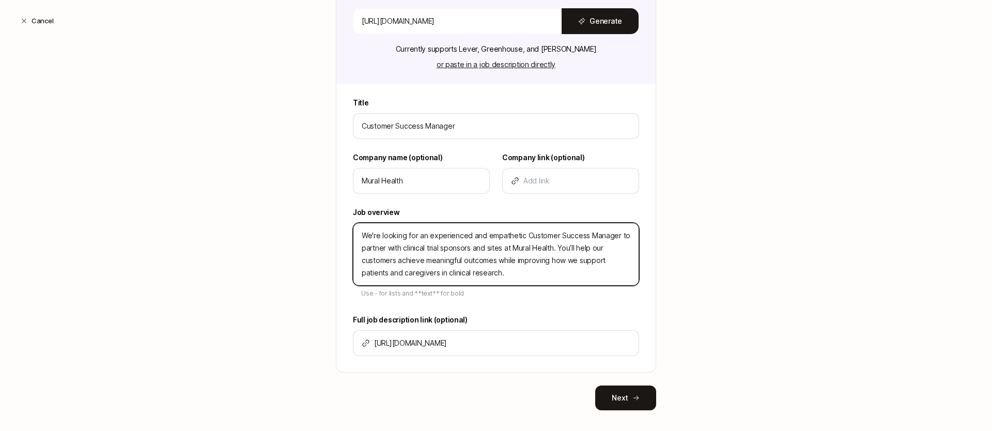
click at [435, 263] on textarea "We're looking for an experienced and empathetic Customer Success Manager to par…" at bounding box center [496, 254] width 286 height 63
paste textarea "I’m looking for a results-driven Customer Success Manager to lead customer part…"
type textarea "I’m looking for a results-driven Customer Success Manager to lead customer part…"
type textarea "x"
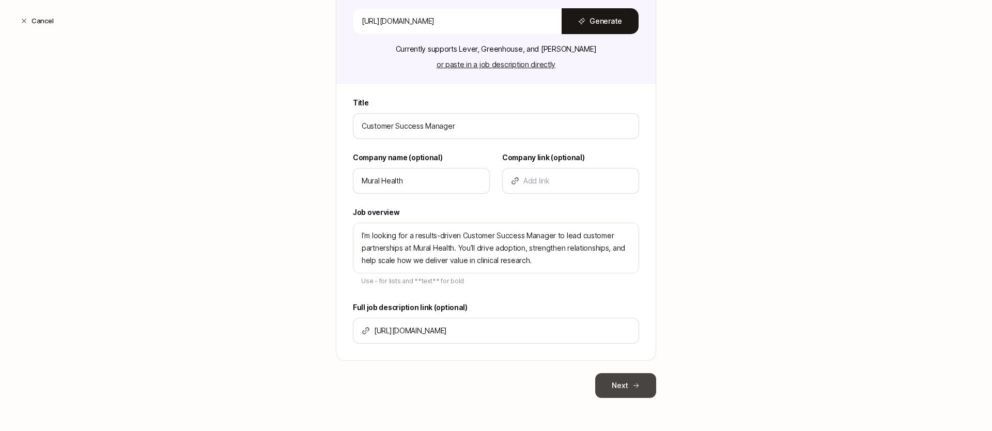
click at [631, 374] on button "Next" at bounding box center [625, 385] width 61 height 25
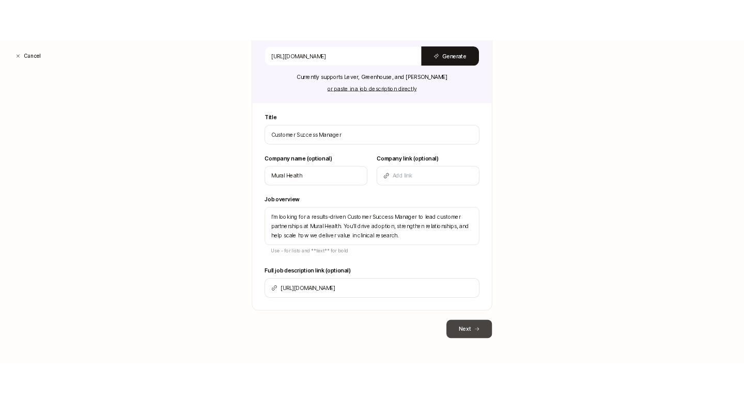
scroll to position [0, 0]
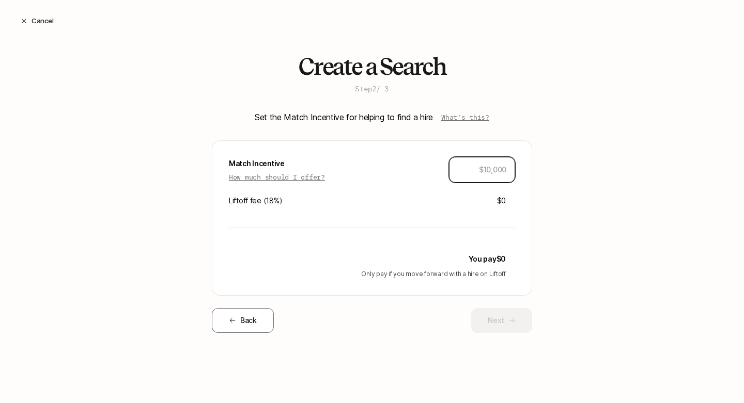
click at [489, 167] on input "text" at bounding box center [482, 170] width 49 height 12
click at [266, 175] on p "How much should I offer?" at bounding box center [277, 177] width 96 height 10
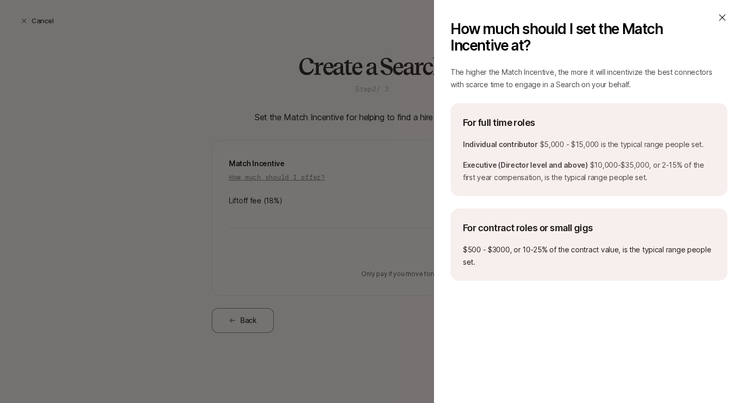
click at [418, 174] on div "How much should I set the Match Incentive at? The higher the Match Incentive, t…" at bounding box center [372, 201] width 744 height 403
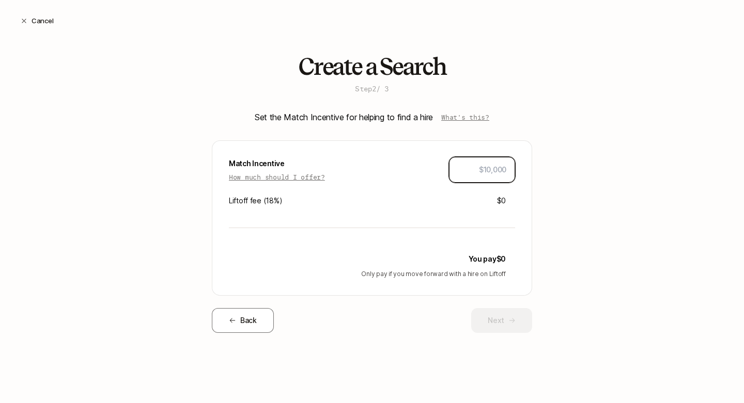
click at [500, 169] on input "text" at bounding box center [482, 170] width 49 height 12
type input "$5,000"
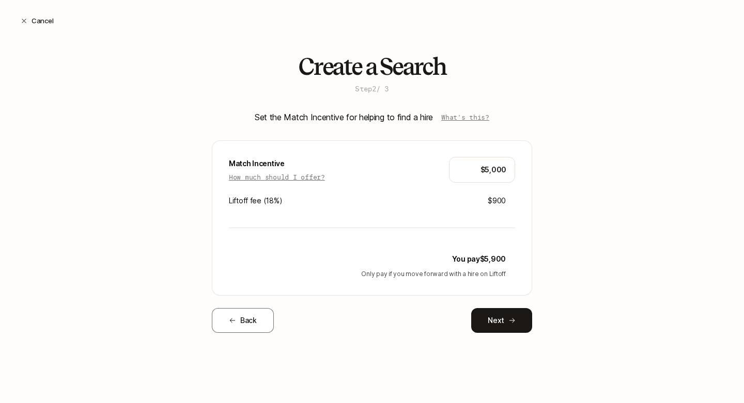
click at [586, 159] on div "Create a Search Step 2 / 3 Set the Match Incentive for helping to find a hire W…" at bounding box center [372, 210] width 744 height 313
click at [463, 117] on p "What's this?" at bounding box center [465, 117] width 48 height 10
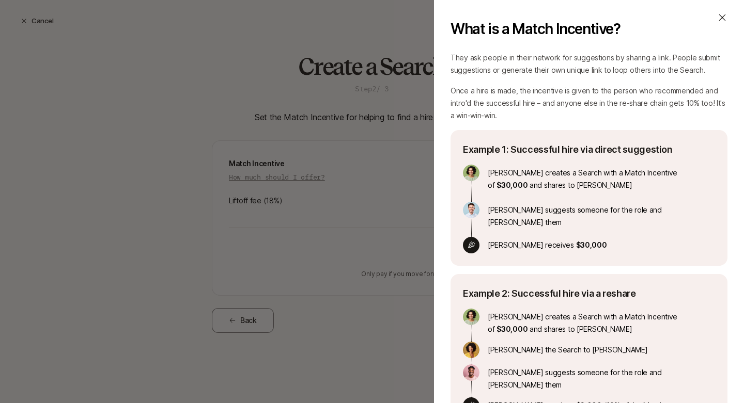
scroll to position [0, 0]
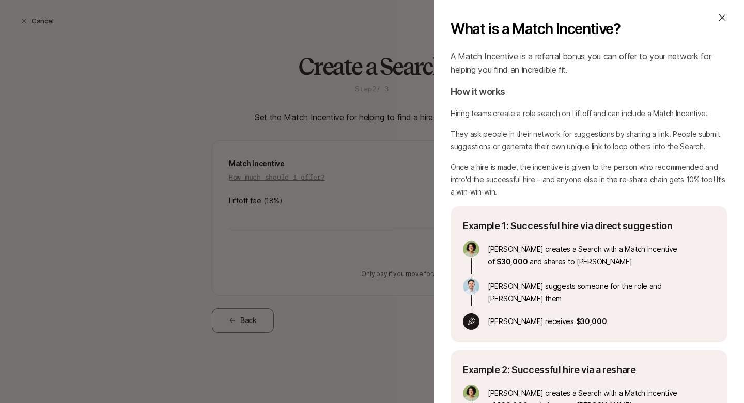
click at [715, 16] on div "What is a Match Incentive?" at bounding box center [588, 28] width 277 height 33
click at [719, 16] on icon at bounding box center [722, 17] width 10 height 10
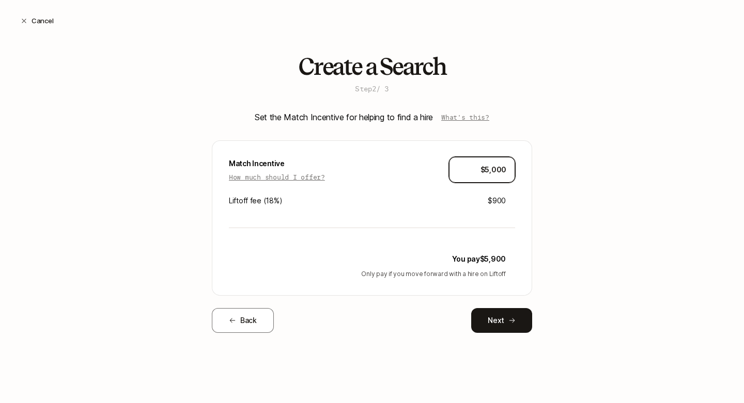
click at [484, 172] on input "$5,000" at bounding box center [482, 170] width 49 height 12
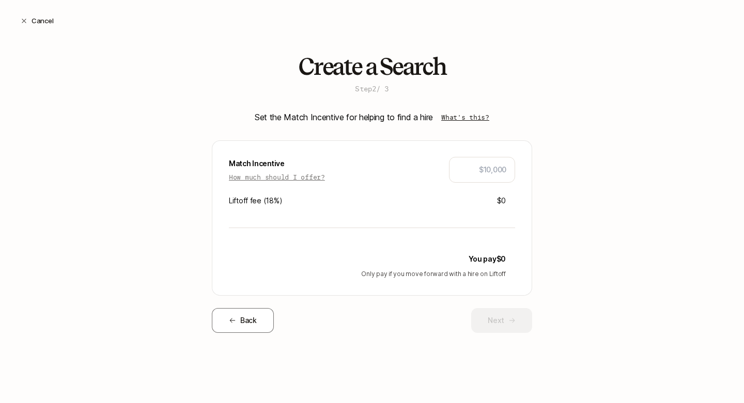
click at [463, 117] on p "What's this?" at bounding box center [465, 117] width 48 height 10
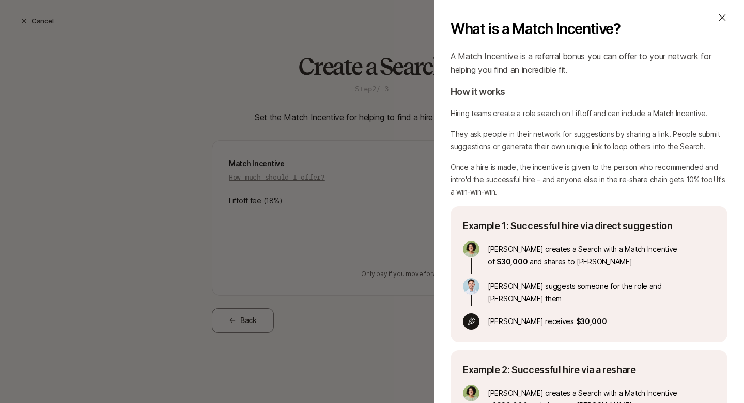
click at [292, 174] on div "What is a Match Incentive? A Match Incentive is a referral bonus you can offer …" at bounding box center [372, 201] width 744 height 403
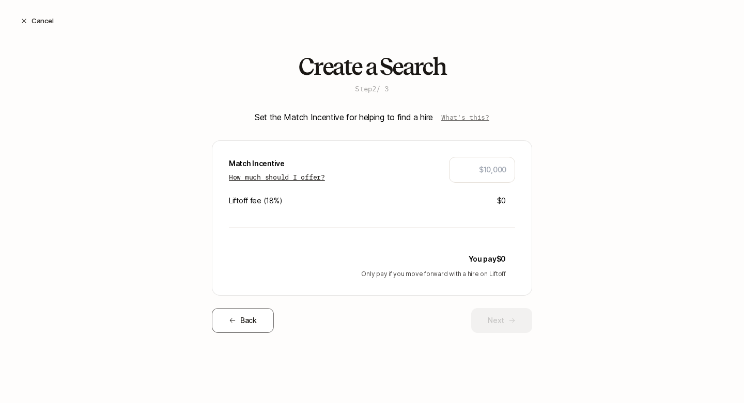
click at [288, 180] on p "How much should I offer?" at bounding box center [277, 177] width 96 height 10
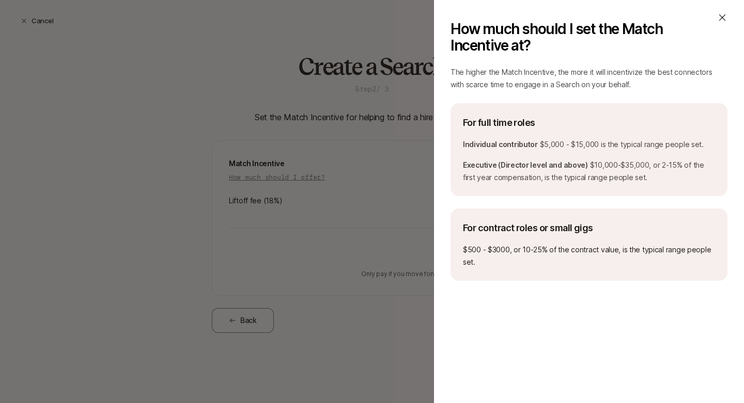
click at [722, 15] on icon at bounding box center [722, 17] width 10 height 10
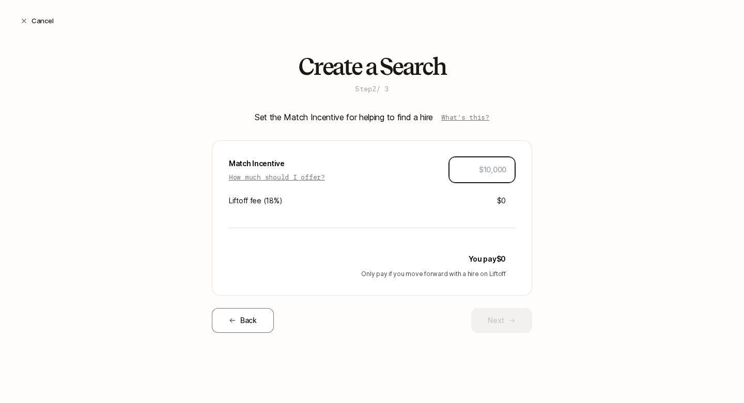
click at [493, 173] on input "text" at bounding box center [482, 170] width 49 height 12
click at [484, 164] on input "text" at bounding box center [482, 170] width 49 height 12
type input "$4,000"
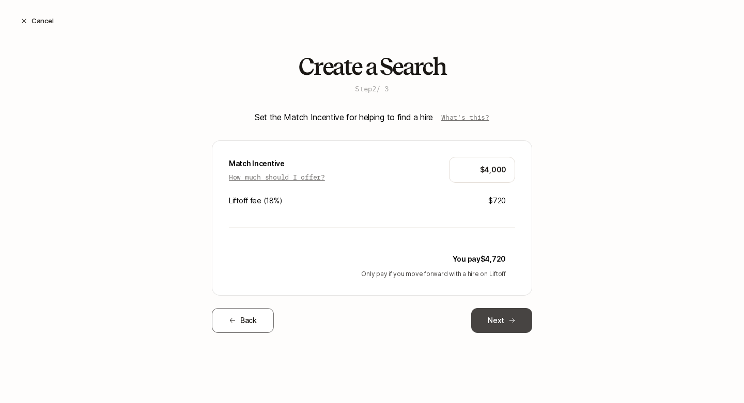
click at [514, 315] on button "Next" at bounding box center [501, 320] width 61 height 25
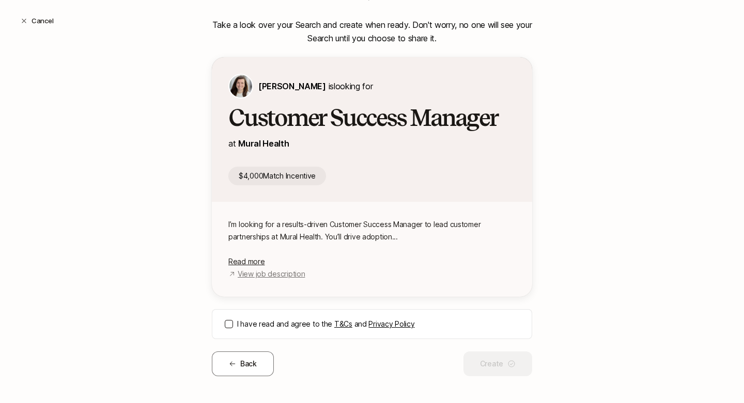
scroll to position [93, 0]
click at [253, 262] on span "Read more" at bounding box center [246, 261] width 36 height 9
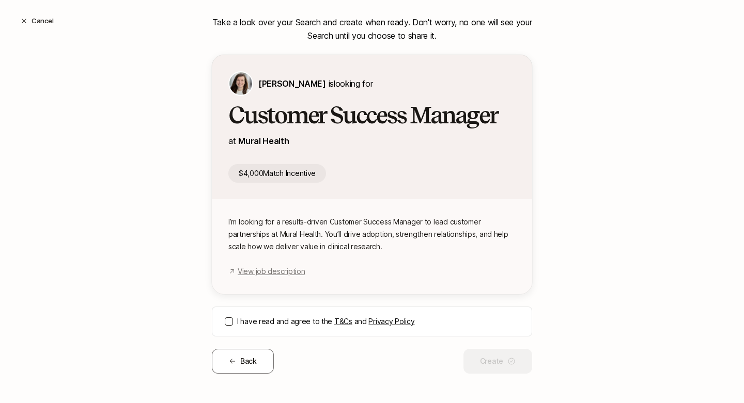
scroll to position [99, 0]
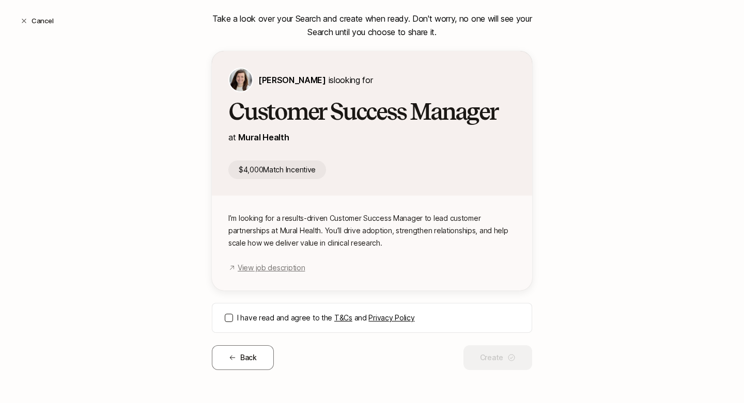
click at [341, 317] on link "T&Cs" at bounding box center [343, 318] width 18 height 9
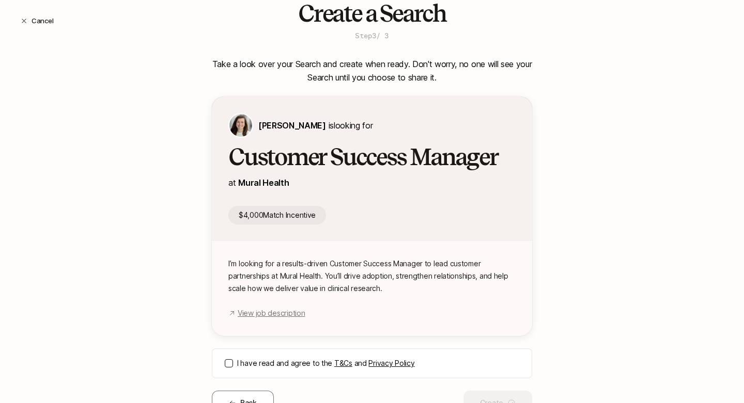
scroll to position [0, 0]
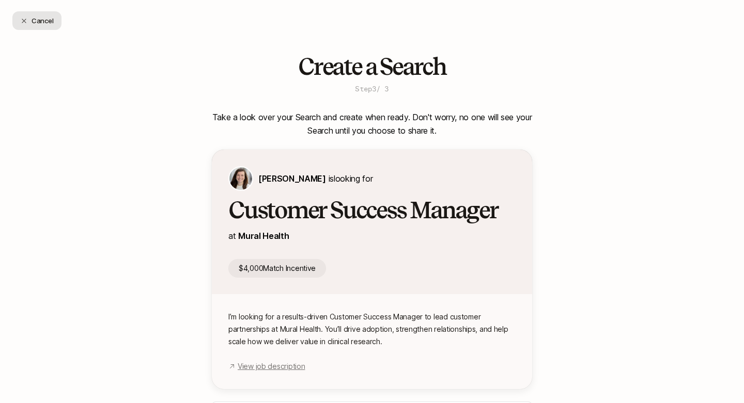
click at [44, 21] on button "Cancel" at bounding box center [36, 20] width 49 height 19
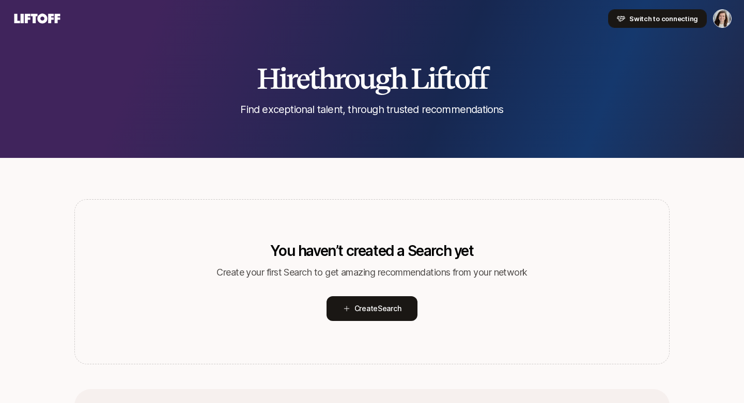
click at [695, 15] on span "Switch to connecting" at bounding box center [663, 18] width 69 height 10
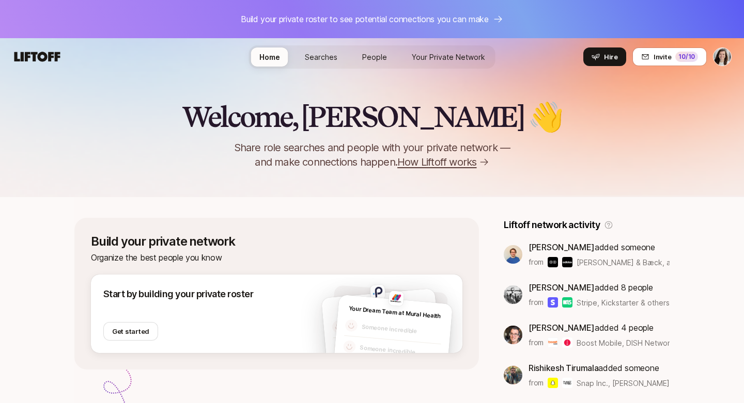
click at [322, 56] on span "Searches" at bounding box center [321, 57] width 33 height 9
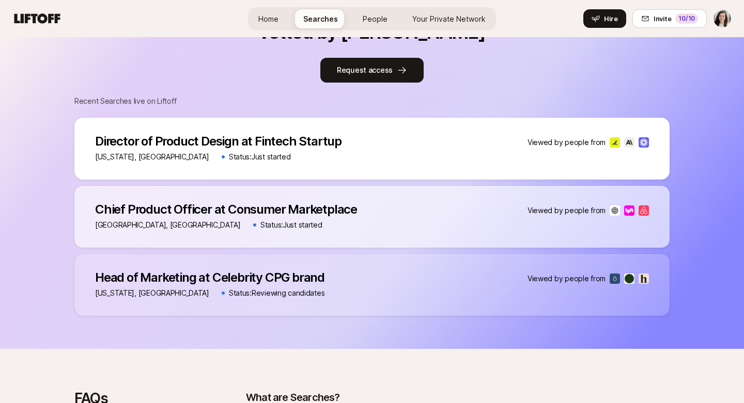
scroll to position [512, 0]
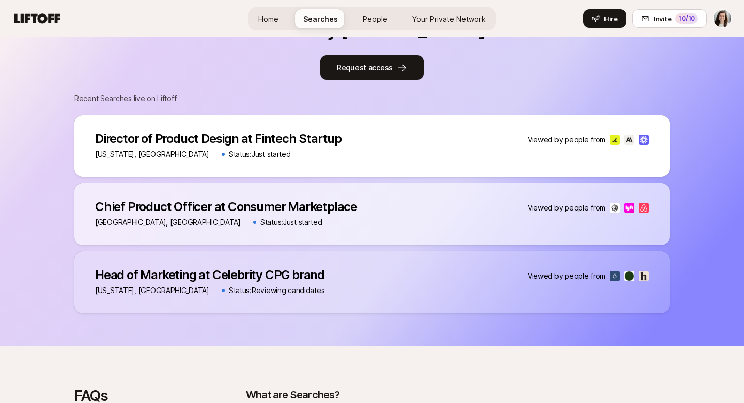
click at [360, 208] on div "Chief Product Officer at Consumer Marketplace Chief Product Officer at Consumer…" at bounding box center [371, 214] width 595 height 62
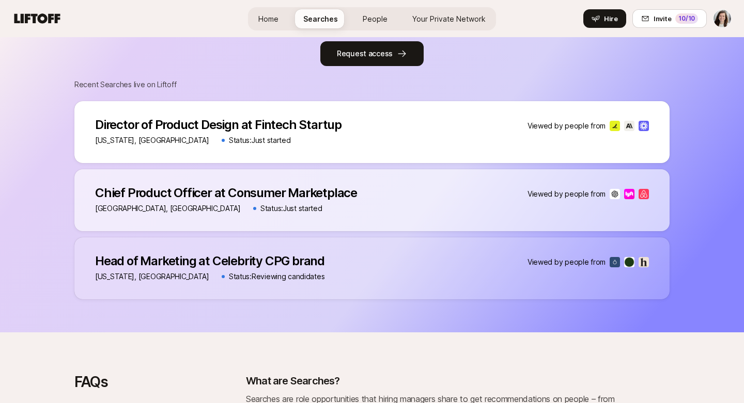
scroll to position [468, 0]
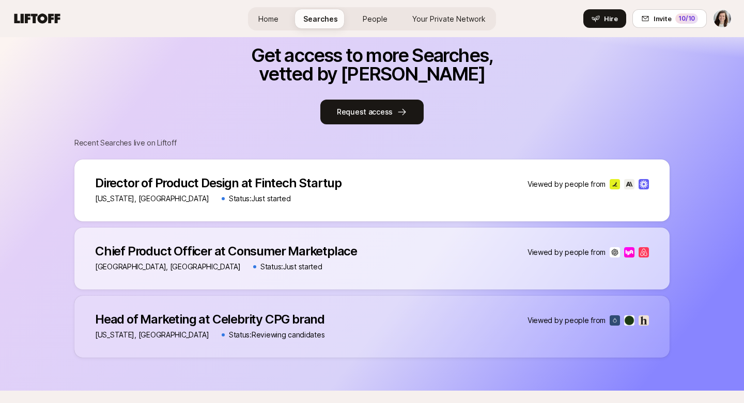
click at [320, 257] on p "Chief Product Officer at Consumer Marketplace" at bounding box center [226, 251] width 262 height 14
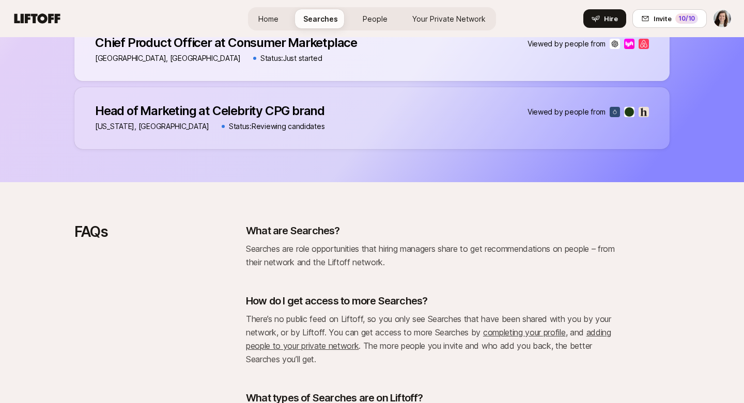
scroll to position [791, 0]
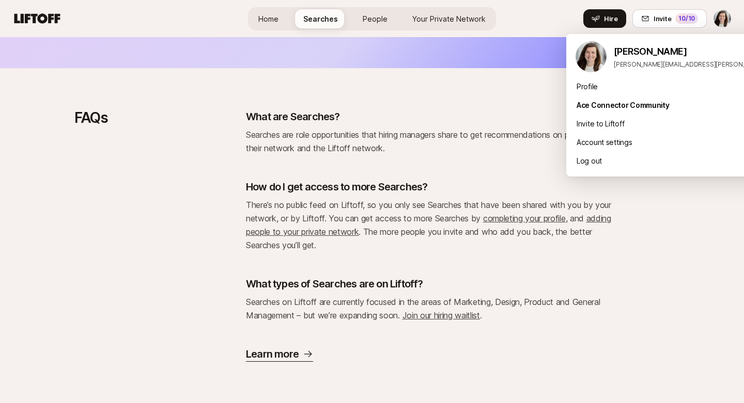
click at [598, 90] on div "Profile" at bounding box center [694, 86] width 256 height 19
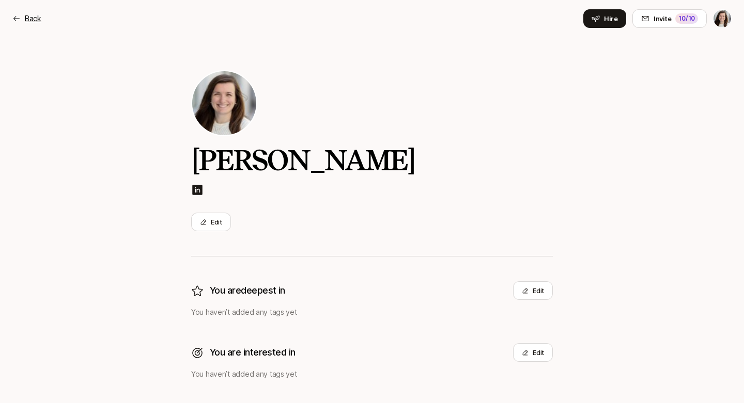
click at [27, 22] on p "Back" at bounding box center [33, 18] width 17 height 12
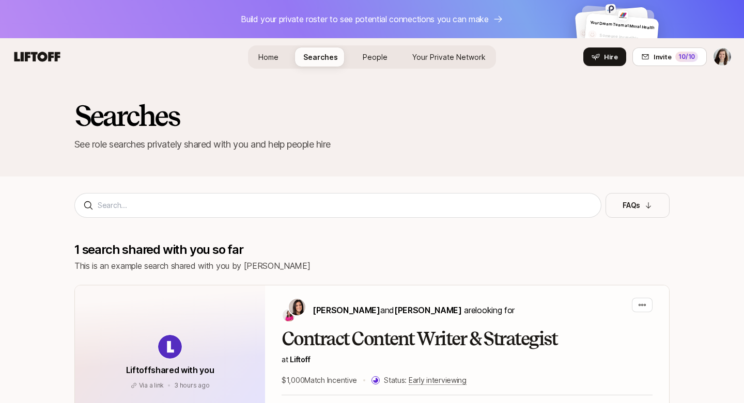
click at [380, 64] on link "People" at bounding box center [374, 57] width 41 height 19
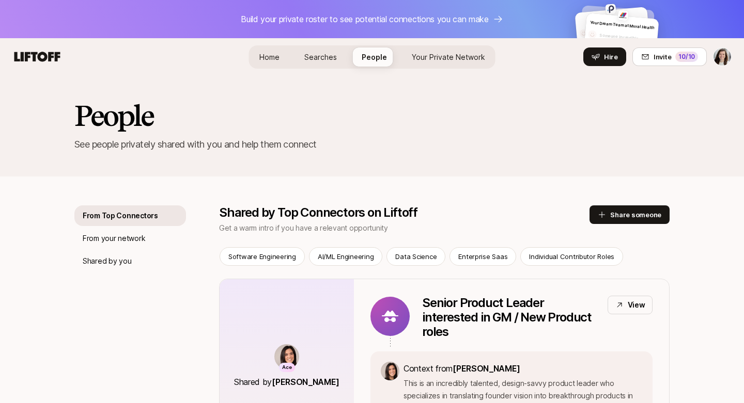
click at [448, 61] on span "Your Private Network Your Network" at bounding box center [448, 57] width 73 height 11
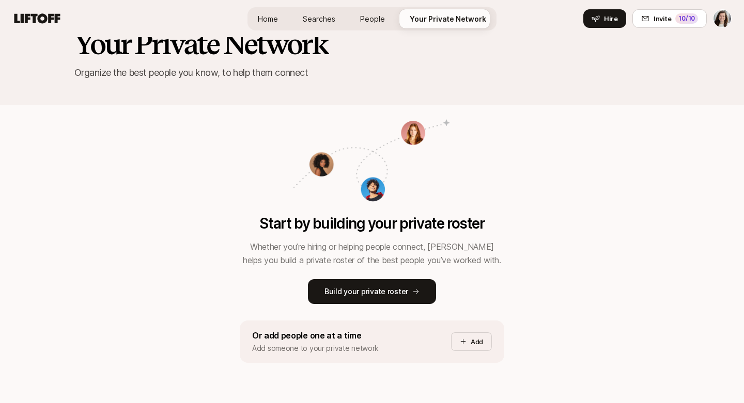
scroll to position [102, 0]
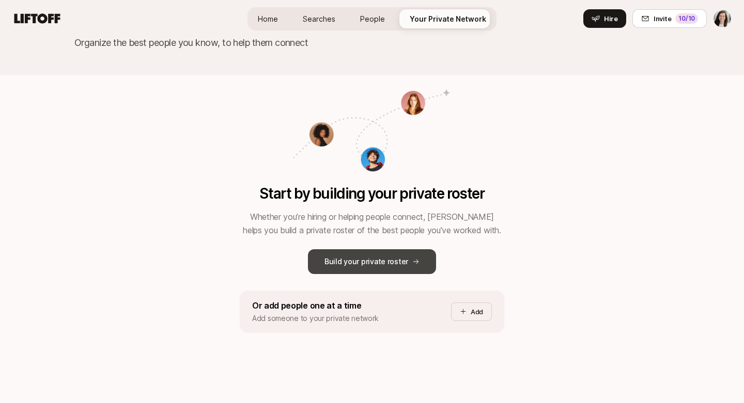
click at [388, 263] on p "Build your private roster" at bounding box center [366, 262] width 84 height 12
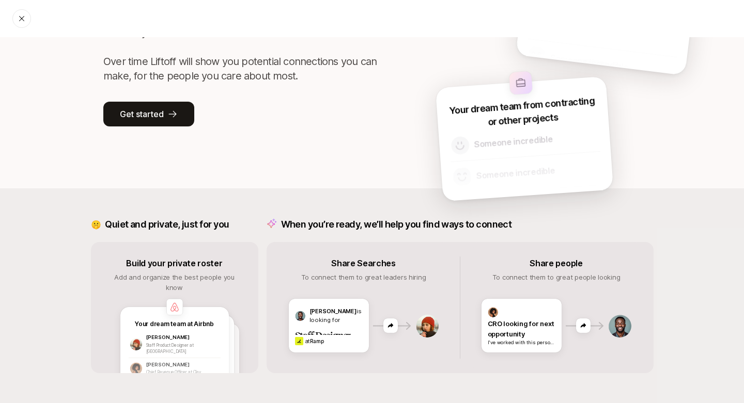
scroll to position [170, 0]
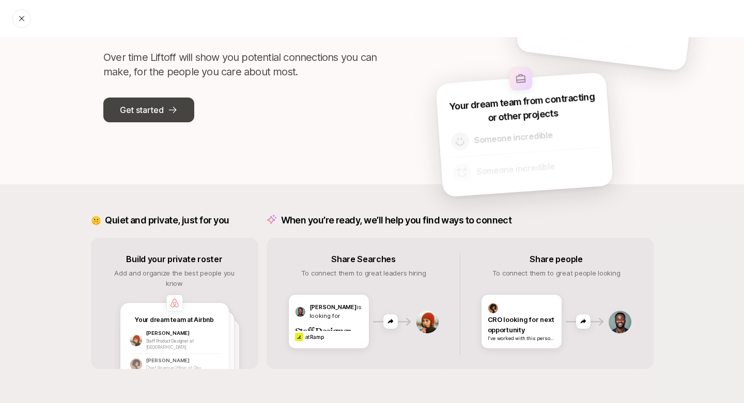
click at [165, 111] on button "Get started" at bounding box center [148, 110] width 91 height 25
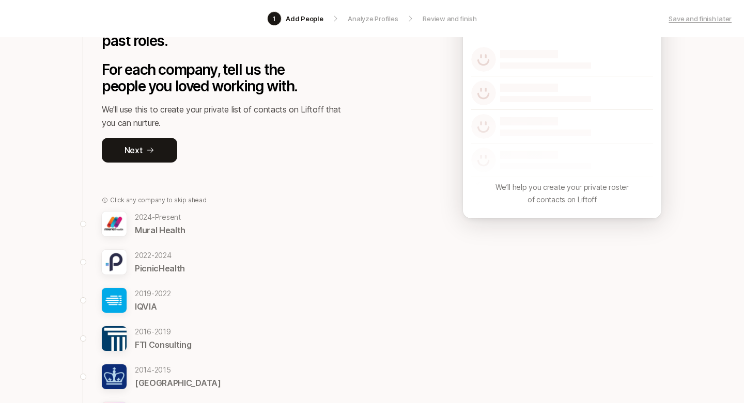
scroll to position [89, 0]
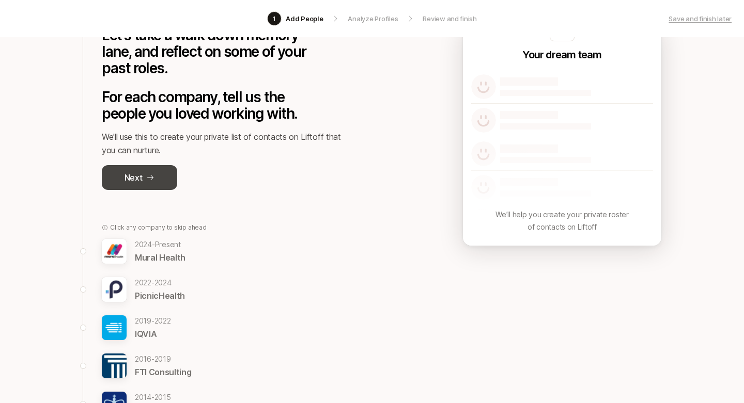
click at [150, 178] on icon at bounding box center [150, 178] width 8 height 8
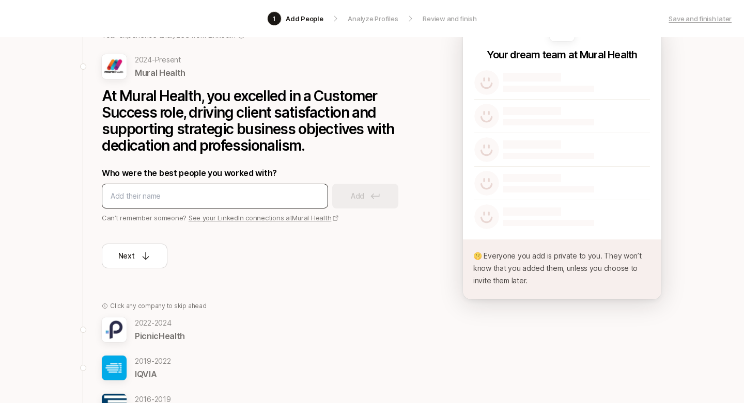
click at [150, 191] on input at bounding box center [215, 196] width 209 height 12
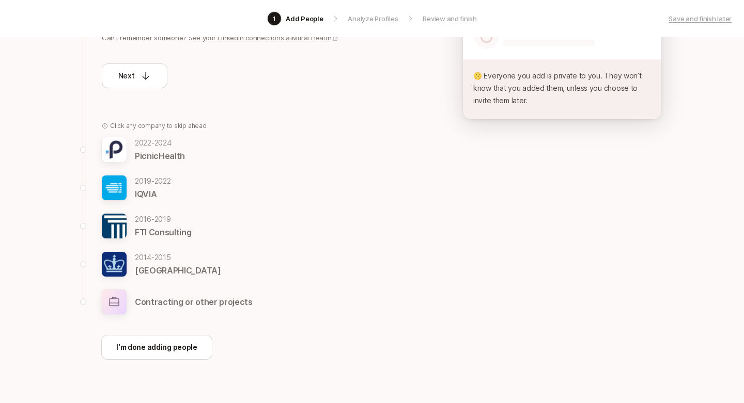
scroll to position [273, 0]
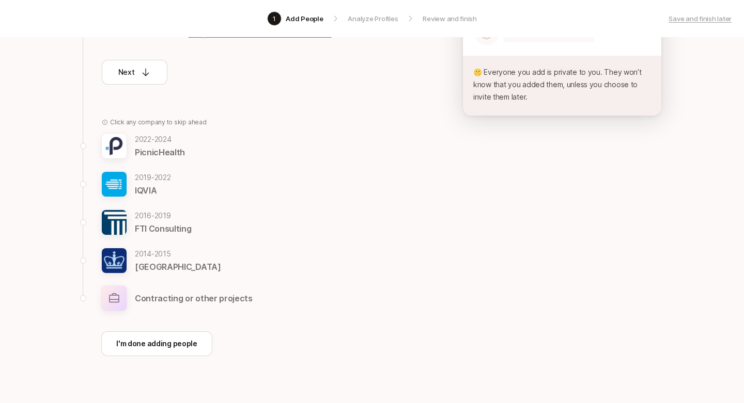
click at [118, 144] on img at bounding box center [114, 146] width 25 height 25
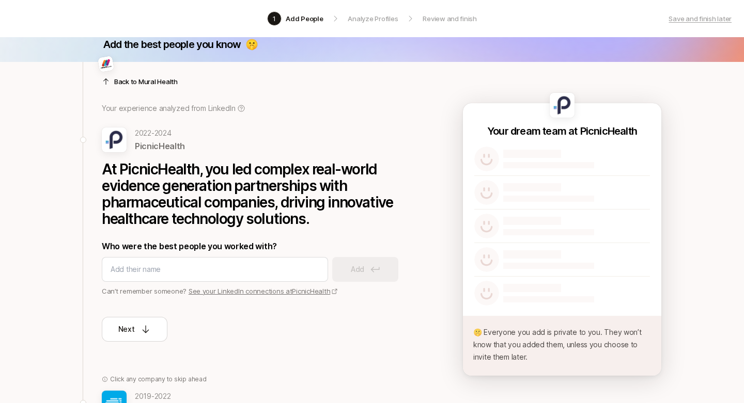
scroll to position [0, 0]
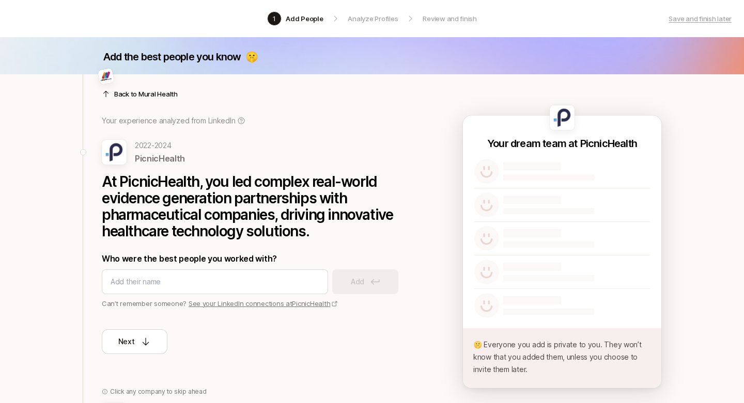
click at [272, 304] on link "See your LinkedIn connections at PicnicHealth" at bounding box center [264, 304] width 150 height 8
click at [697, 17] on p "Save and finish later" at bounding box center [700, 18] width 63 height 10
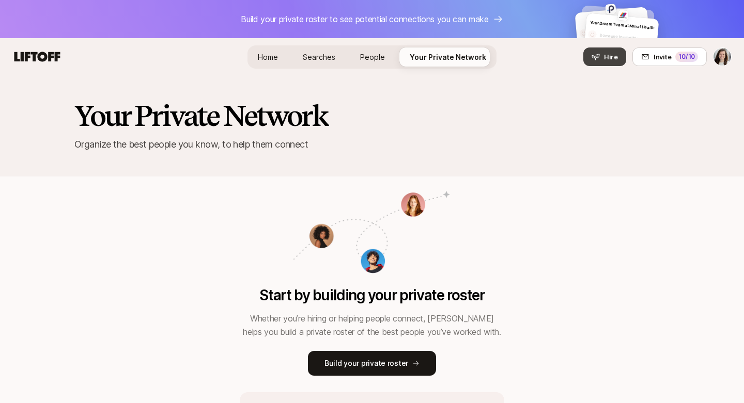
click at [616, 57] on span "Hire" at bounding box center [611, 57] width 14 height 10
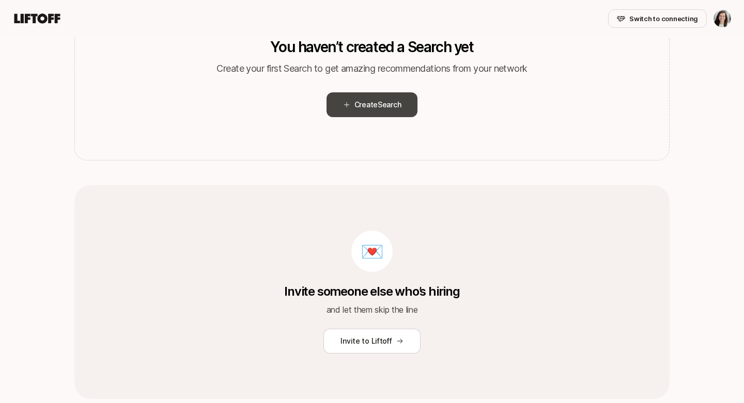
scroll to position [241, 0]
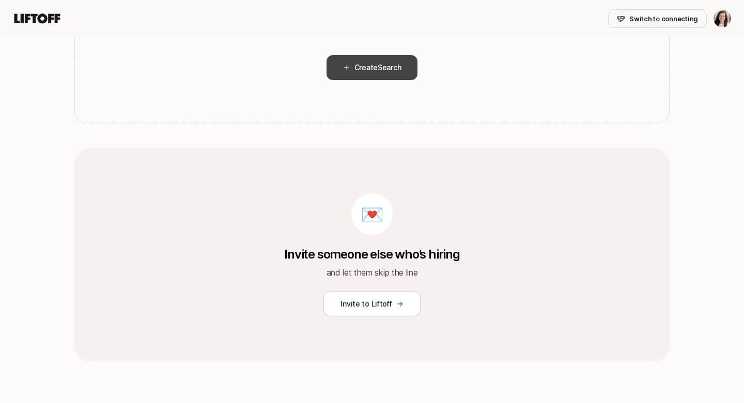
click at [381, 66] on span "Search" at bounding box center [389, 67] width 23 height 9
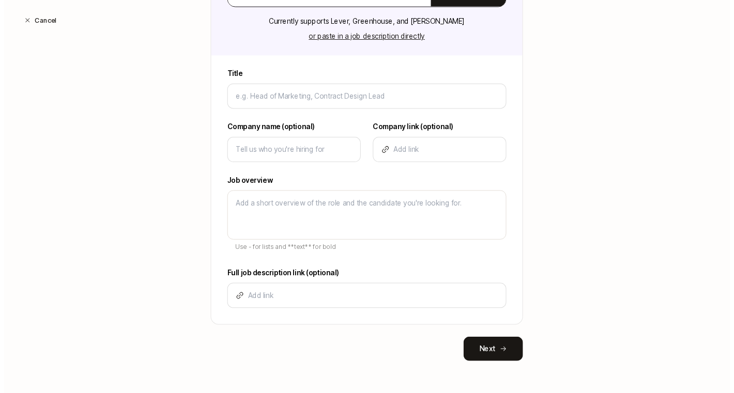
scroll to position [0, 0]
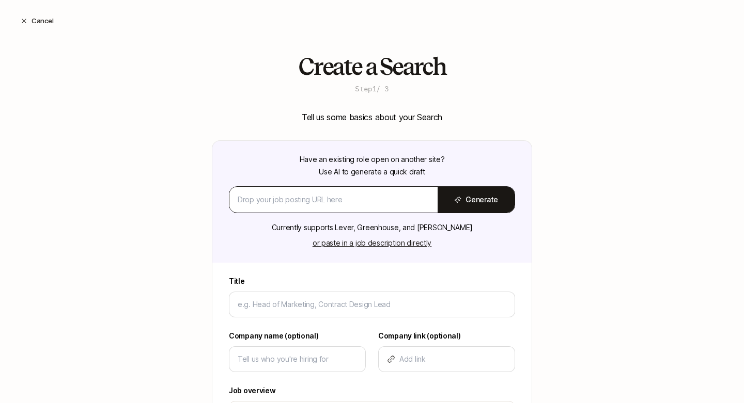
click at [296, 191] on div at bounding box center [333, 200] width 208 height 25
type textarea "x"
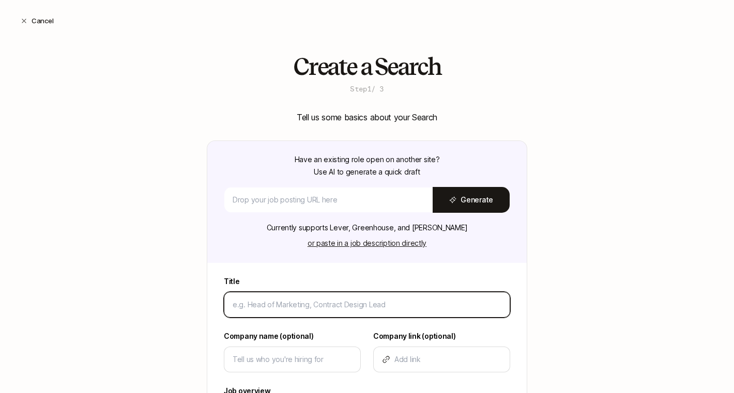
click at [355, 304] on input at bounding box center [366, 305] width 269 height 12
type input "C"
type textarea "x"
type input "Cus"
type textarea "x"
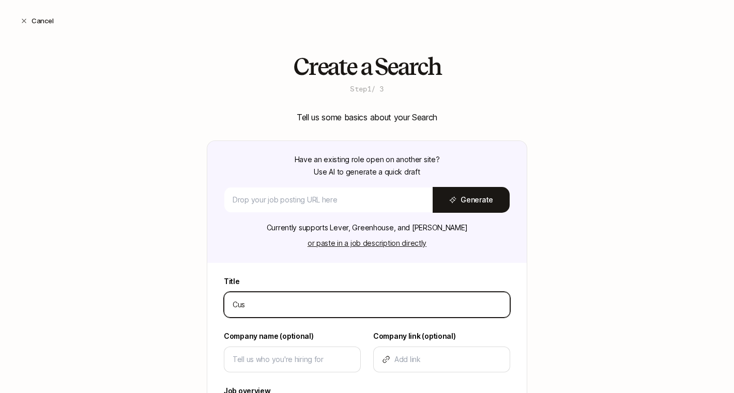
type input "Cust"
type textarea "x"
type input "Custo"
type textarea "x"
type input "Custome"
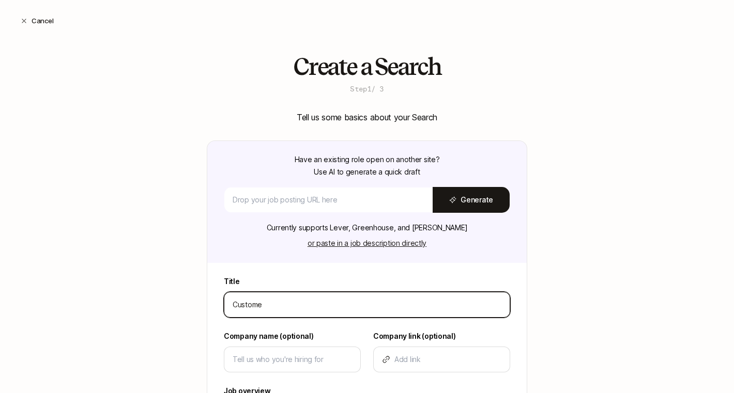
type textarea "x"
type input "Customer"
type textarea "x"
type input "Customer"
type textarea "x"
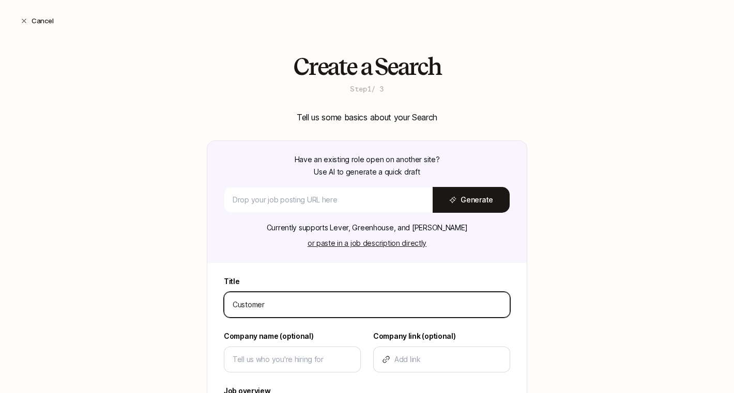
type input "Customer S"
type textarea "x"
type input "Customer Su"
type textarea "x"
type input "Customer Suc"
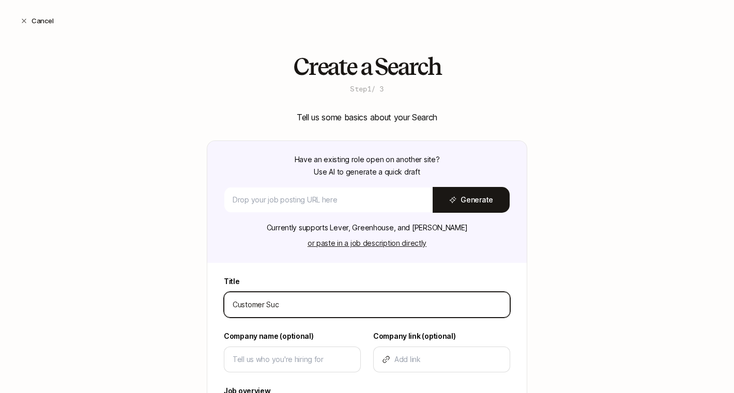
type textarea "x"
type input "Customer Succ"
type textarea "x"
type input "Customer Succe"
type textarea "x"
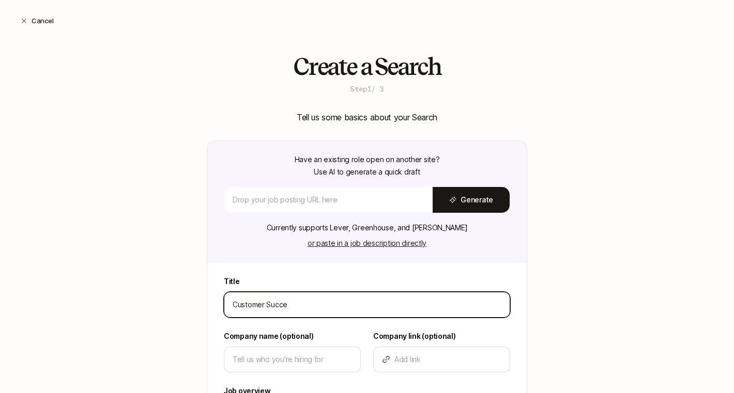
type input "Customer Succes"
type textarea "x"
type input "Customer Success"
type textarea "x"
type input "Customer Success"
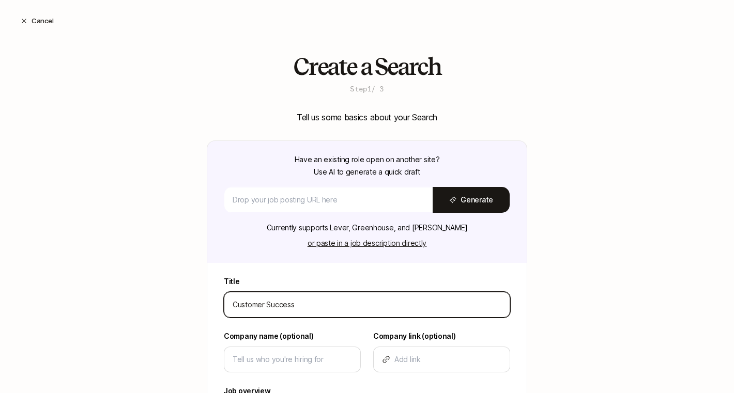
type textarea "x"
type input "Customer Success M"
type textarea "x"
type input "Customer Success Ma"
type textarea "x"
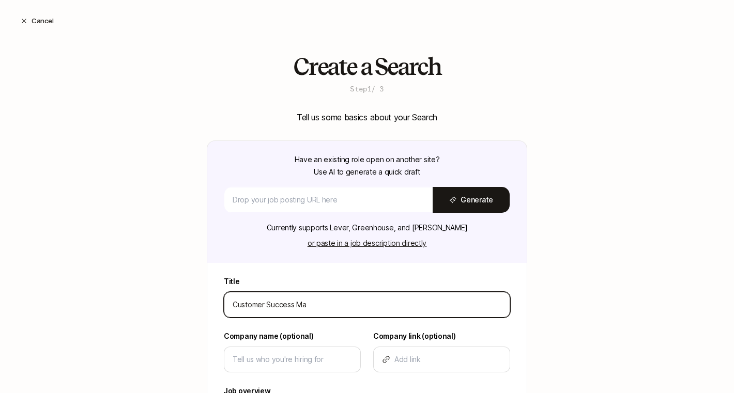
type input "Customer Success Man"
type textarea "x"
type input "Customer Success Mana"
type textarea "x"
type input "Customer Success Manag"
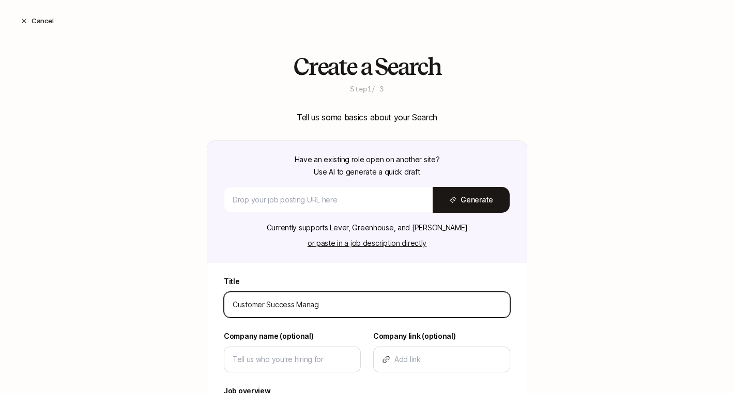
type textarea "x"
type input "Customer Success Manage"
type textarea "x"
type input "Customer Success Manager"
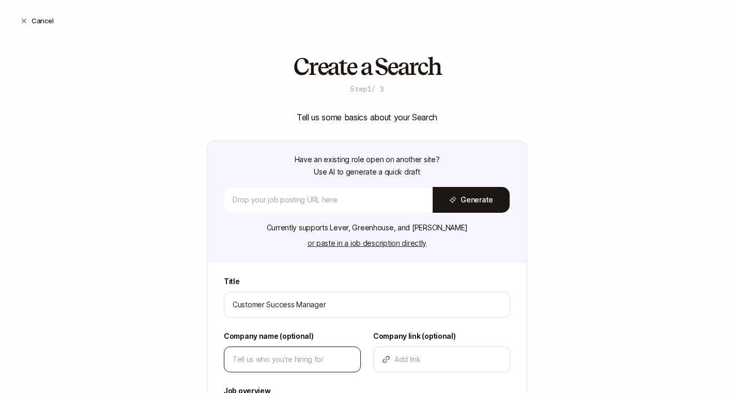
click at [279, 347] on div at bounding box center [292, 360] width 137 height 26
click at [277, 363] on input at bounding box center [291, 359] width 119 height 12
type textarea "x"
type input "M"
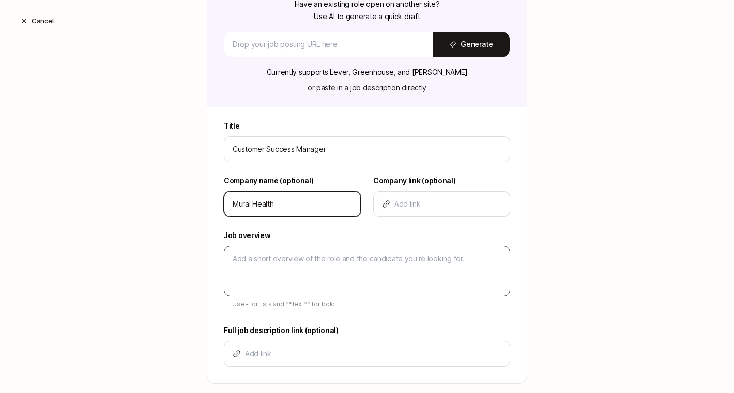
scroll to position [155, 0]
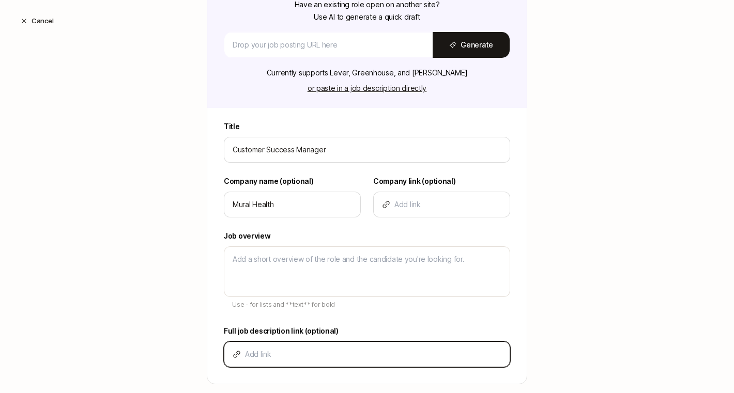
click at [316, 357] on input at bounding box center [373, 354] width 256 height 12
paste input "https://www.linkedin.com/jobs/view/4311197220"
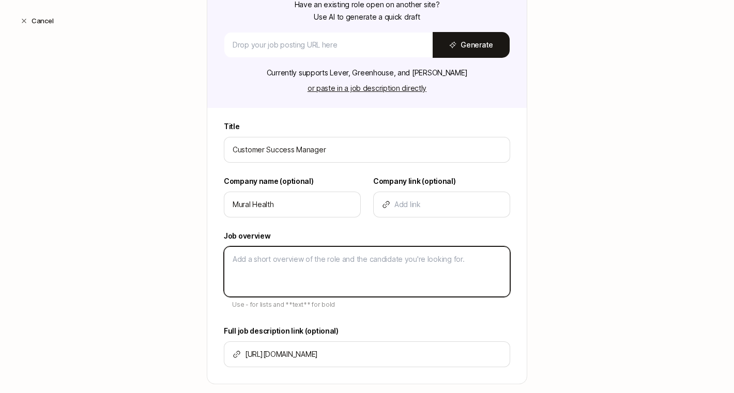
click at [355, 261] on textarea at bounding box center [367, 271] width 286 height 51
paste textarea "I’m looking for a results-driven Customer Success Manager to lead customer part…"
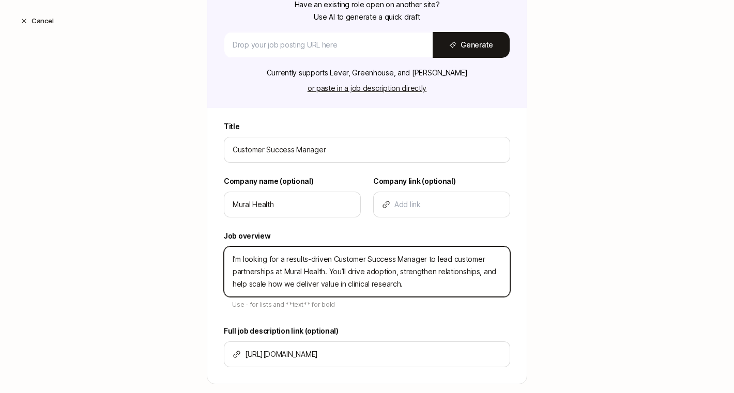
drag, startPoint x: 242, startPoint y: 259, endPoint x: 216, endPoint y: 258, distance: 25.9
click at [216, 258] on div "Title Customer Success Manager Company name (optional) Mural Health Company lin…" at bounding box center [366, 251] width 319 height 263
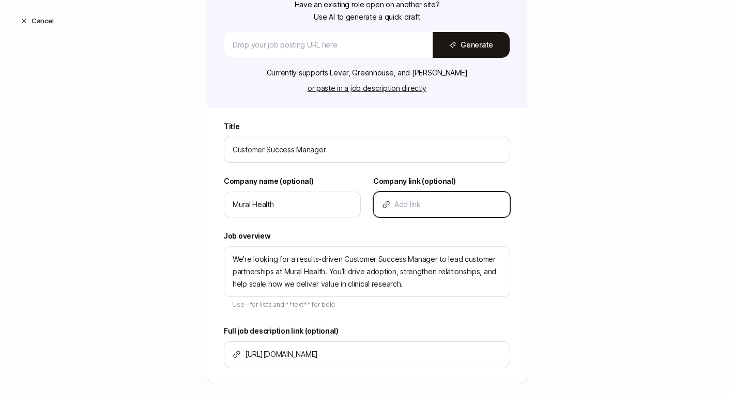
click at [428, 201] on input at bounding box center [447, 204] width 107 height 12
paste input "https://www.muralhealth.com/"
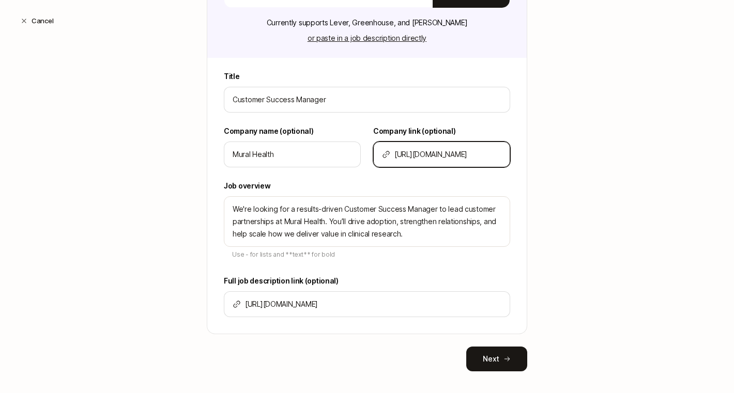
scroll to position [216, 0]
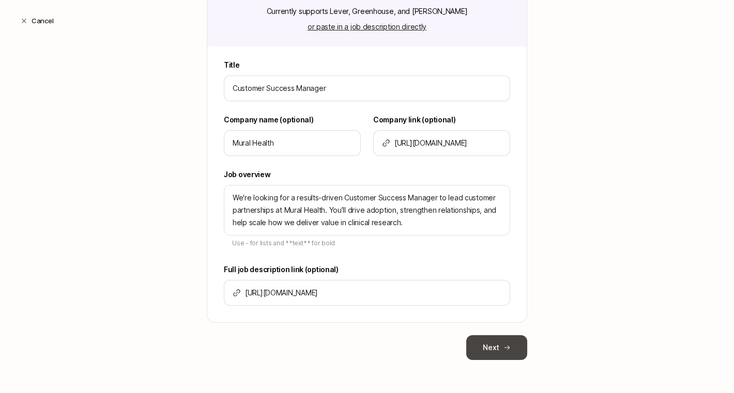
click at [506, 355] on button "Next" at bounding box center [496, 347] width 61 height 25
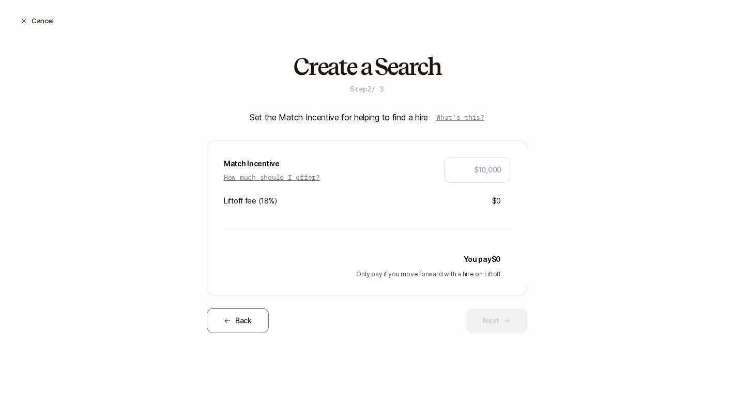
scroll to position [0, 0]
click at [508, 323] on icon at bounding box center [506, 320] width 7 height 7
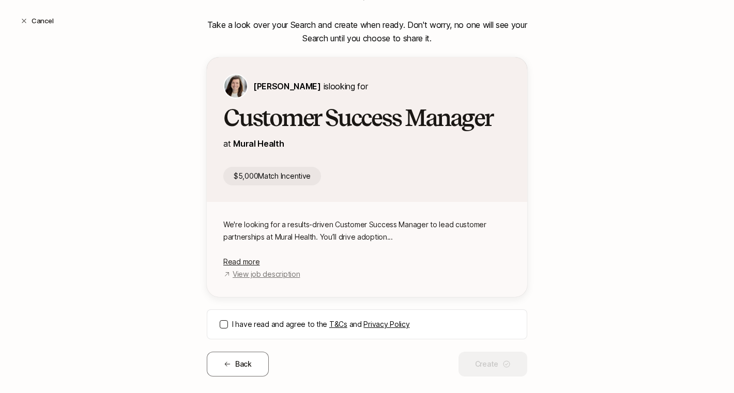
scroll to position [109, 0]
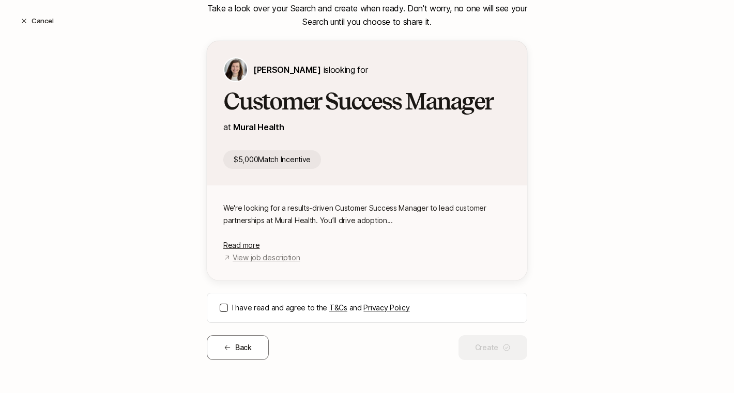
click at [224, 309] on button "I have read and agree to the T&Cs and Privacy Policy" at bounding box center [224, 308] width 8 height 8
click at [488, 351] on button "Create" at bounding box center [492, 347] width 69 height 25
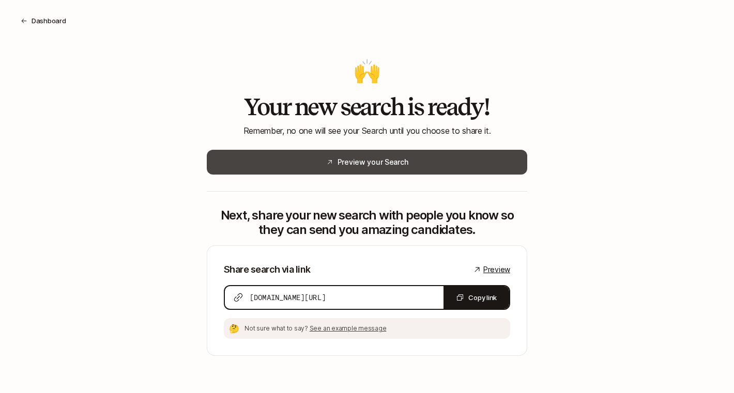
click at [297, 154] on button "Preview your Search" at bounding box center [367, 162] width 320 height 25
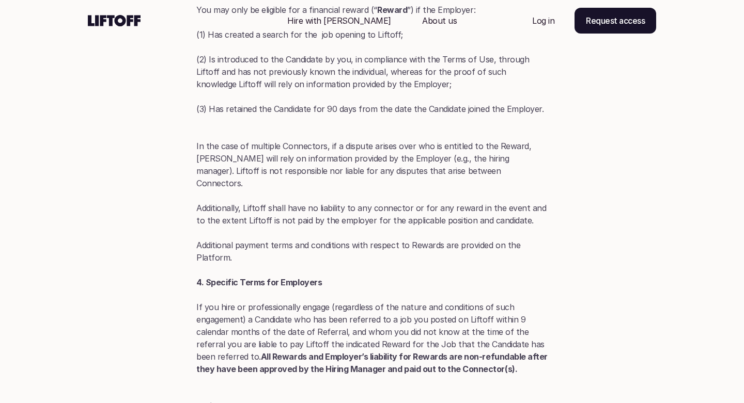
scroll to position [1296, 0]
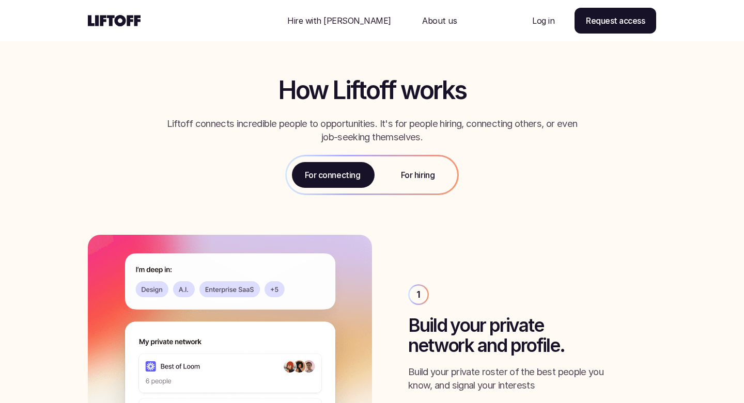
scroll to position [1051, 0]
click at [420, 184] on div "For hiring" at bounding box center [417, 174] width 79 height 37
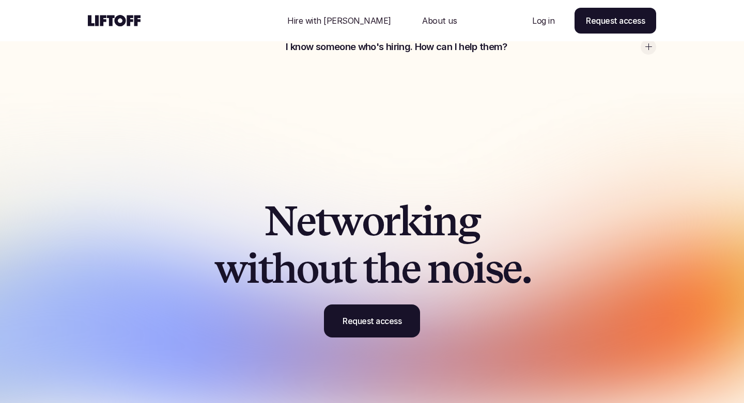
scroll to position [3114, 0]
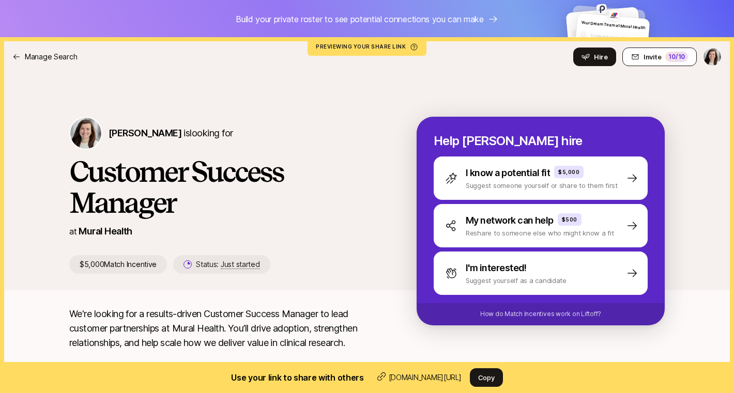
click at [641, 57] on button "Invite 10 /10" at bounding box center [659, 57] width 74 height 19
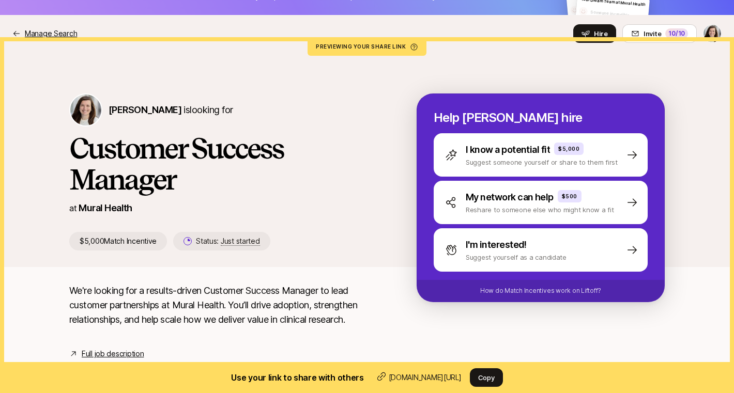
click at [50, 33] on p "Manage Search" at bounding box center [51, 33] width 52 height 12
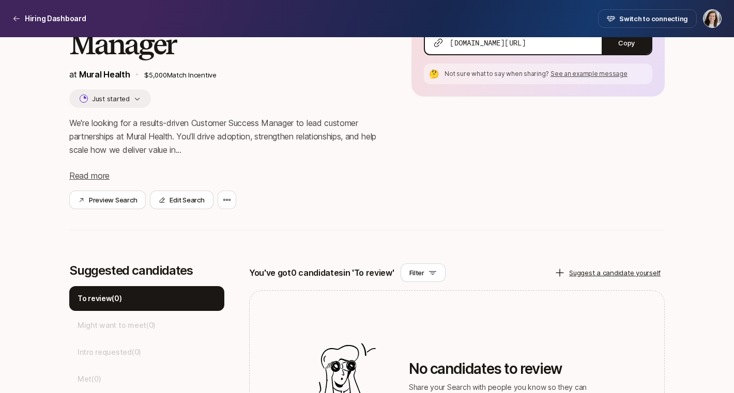
scroll to position [121, 0]
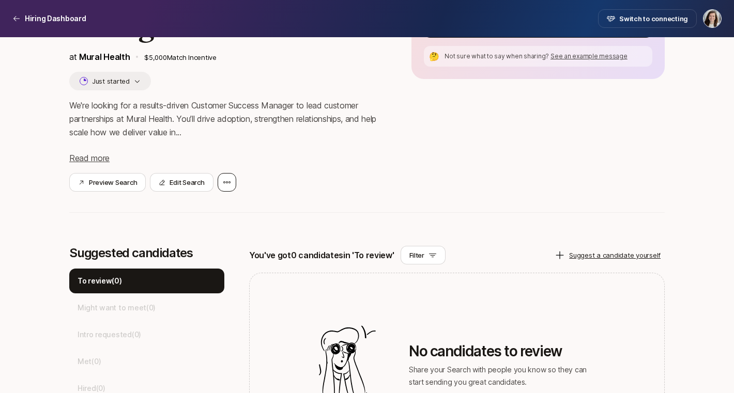
click at [230, 181] on icon at bounding box center [227, 182] width 8 height 8
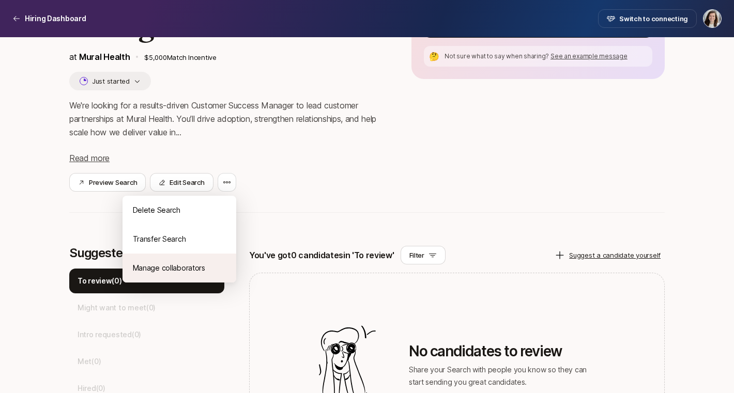
click at [198, 262] on div "Manage collaborators" at bounding box center [179, 268] width 114 height 29
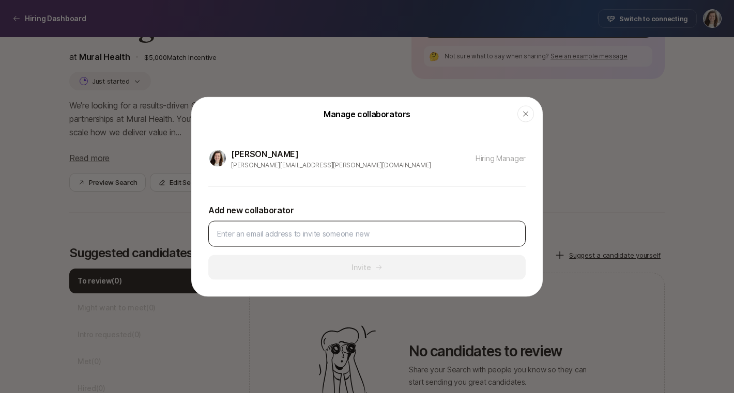
click at [323, 237] on input at bounding box center [367, 233] width 300 height 12
drag, startPoint x: 258, startPoint y: 229, endPoint x: 243, endPoint y: 236, distance: 16.2
click at [258, 229] on input at bounding box center [367, 233] width 300 height 12
type input "b"
click at [284, 229] on input "nicole" at bounding box center [367, 233] width 300 height 12
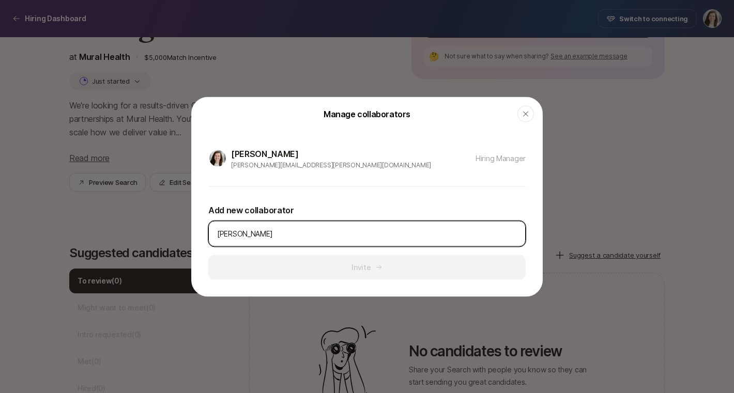
click at [284, 229] on input "nicole" at bounding box center [367, 233] width 300 height 12
paste input "@muralhealth.com"
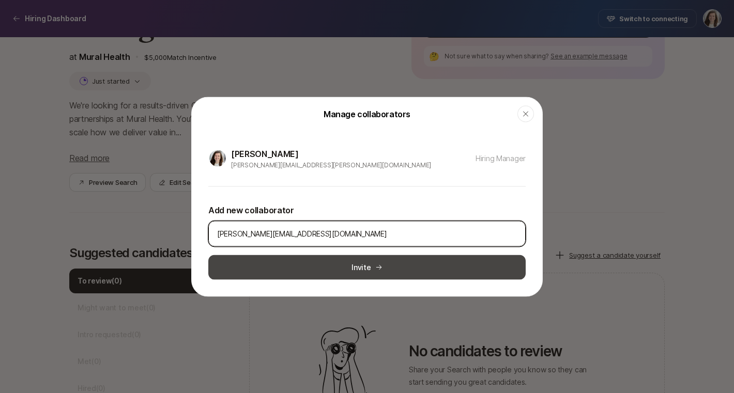
type input "nicole@muralhealth.com"
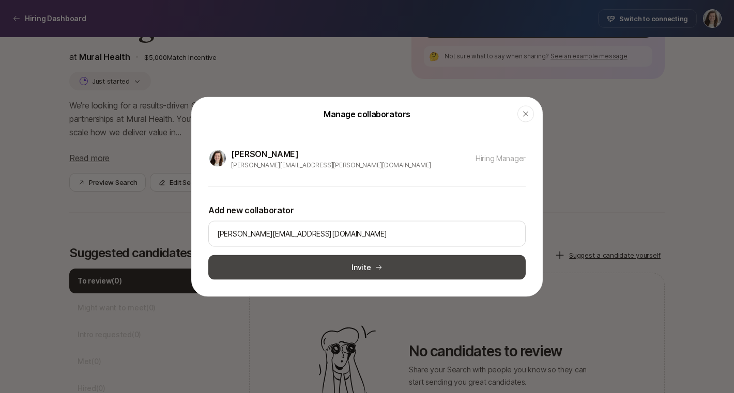
click at [339, 275] on button "Invite" at bounding box center [366, 267] width 317 height 25
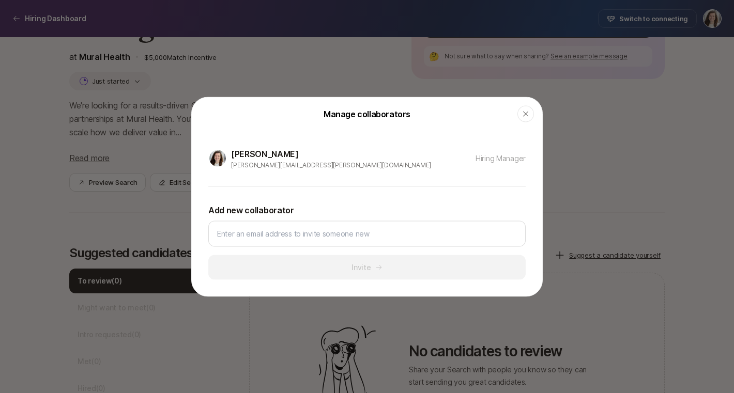
click at [514, 119] on header "Manage collaborators Close" at bounding box center [367, 113] width 350 height 33
click at [525, 114] on icon "button" at bounding box center [525, 113] width 5 height 5
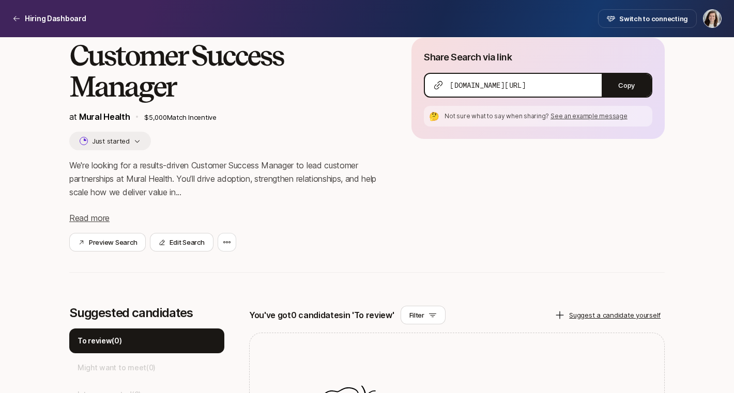
scroll to position [39, 0]
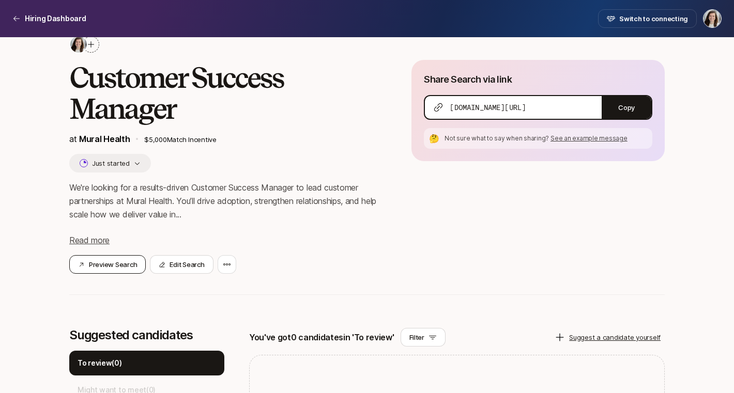
click at [113, 262] on button "Preview Search" at bounding box center [107, 264] width 76 height 19
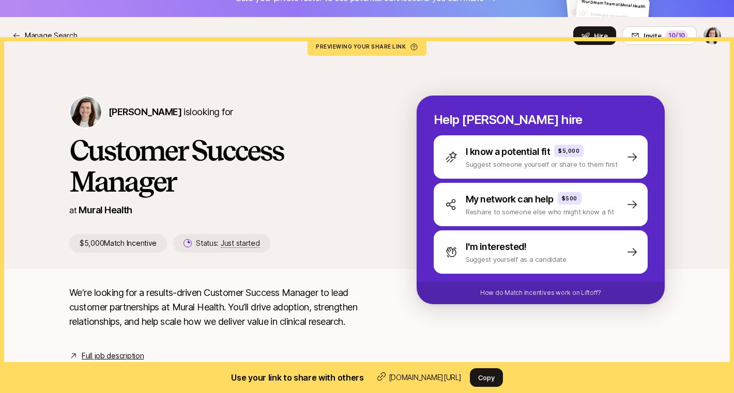
scroll to position [23, 0]
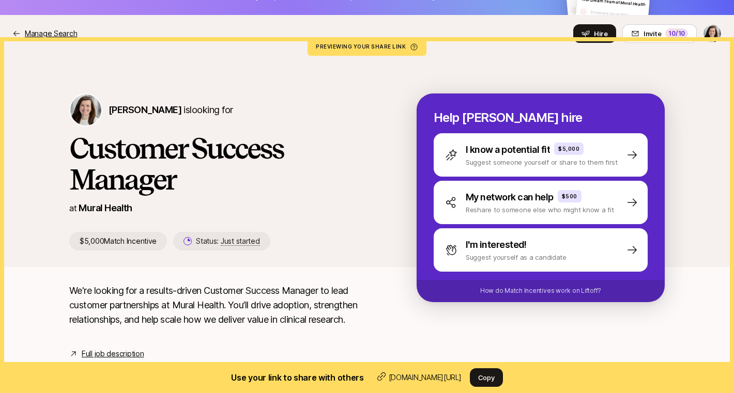
click at [69, 32] on p "Manage Search" at bounding box center [51, 33] width 52 height 12
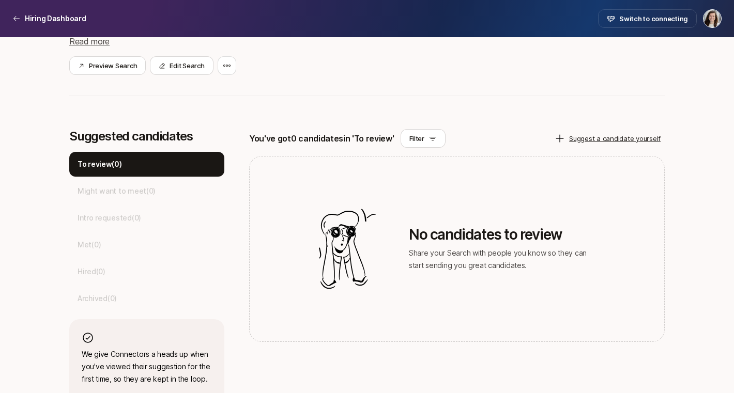
scroll to position [270, 0]
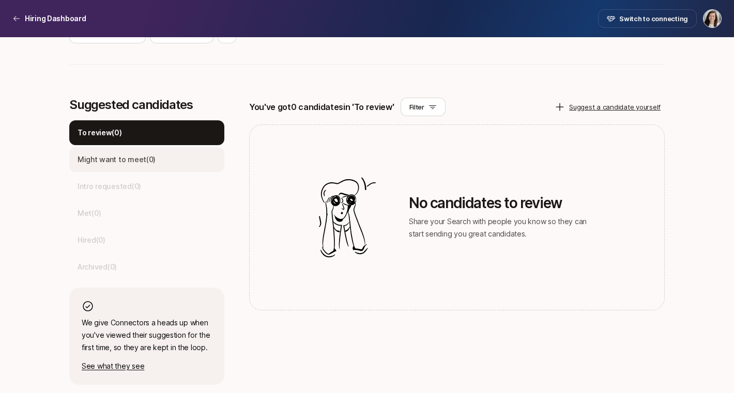
click at [142, 154] on p "Might want to meet ( 0 )" at bounding box center [116, 159] width 78 height 12
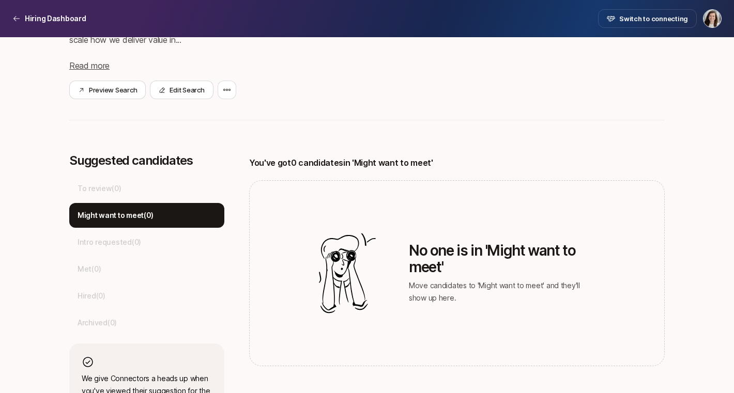
scroll to position [207, 0]
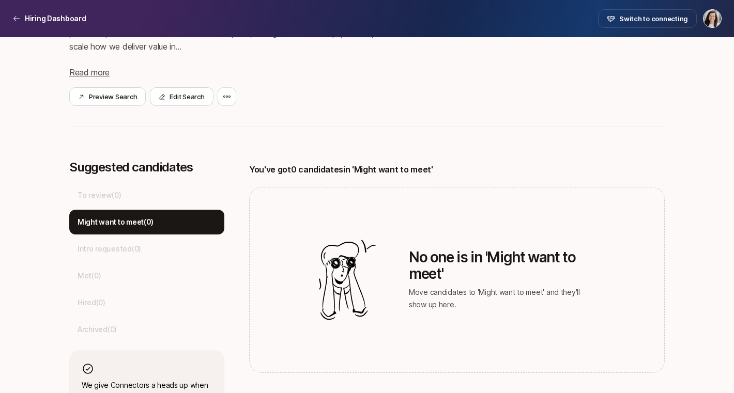
click at [139, 235] on div "To review ( 0 ) Might want to meet ( 0 ) Intro requested ( 0 ) Met ( 0 ) Hired …" at bounding box center [146, 262] width 155 height 159
click at [107, 201] on div "To review ( 0 )" at bounding box center [146, 195] width 155 height 25
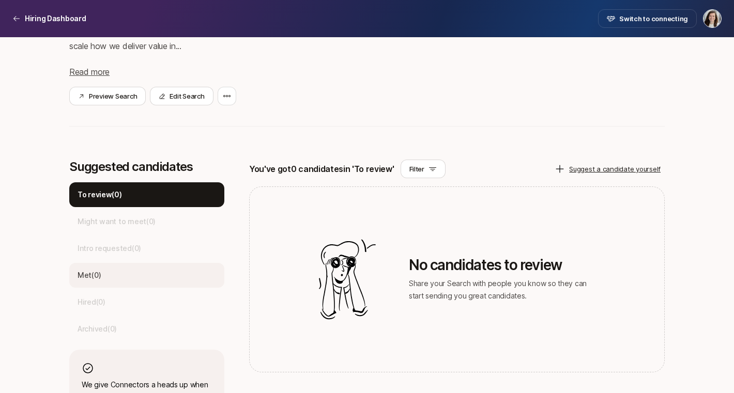
scroll to position [270, 0]
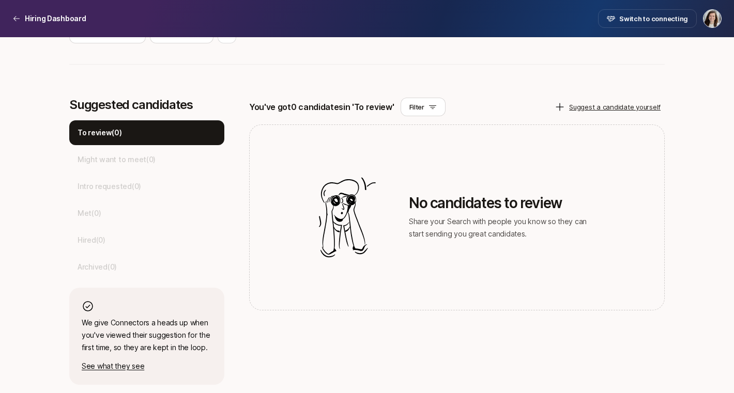
click at [125, 367] on p "See what they see" at bounding box center [147, 366] width 130 height 12
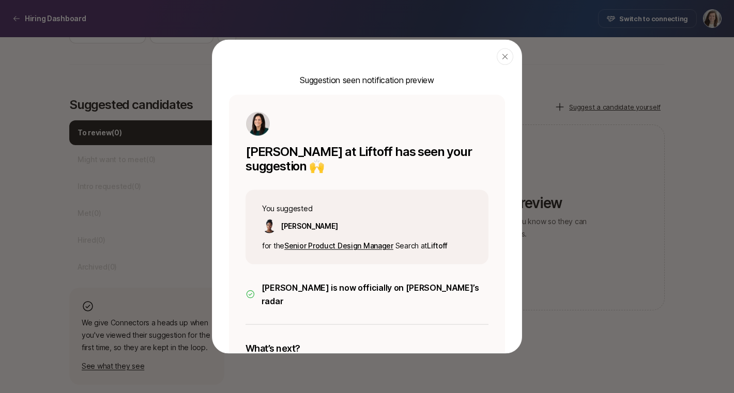
scroll to position [137, 0]
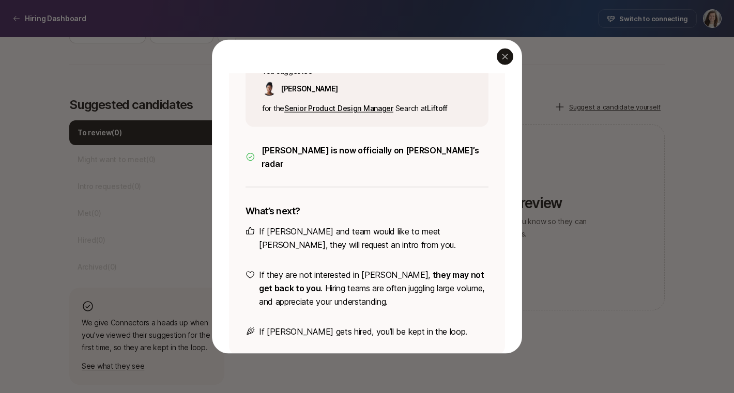
click at [503, 62] on div "button" at bounding box center [504, 56] width 17 height 17
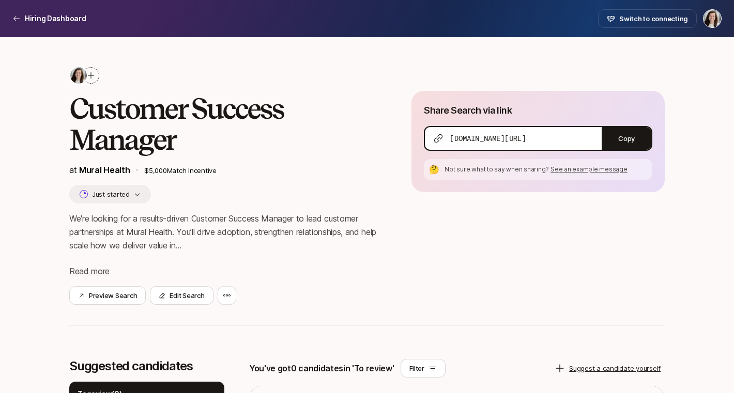
scroll to position [0, 0]
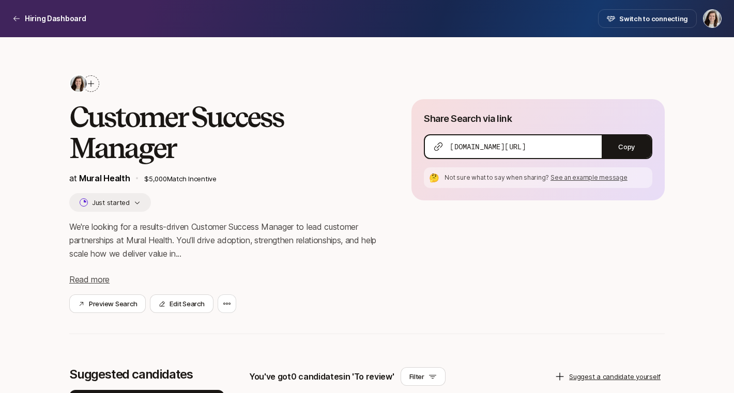
click at [49, 9] on div "Hiring Dashboard Switch to connecting" at bounding box center [366, 18] width 709 height 19
click at [53, 18] on p "Hiring Dashboard" at bounding box center [55, 18] width 61 height 12
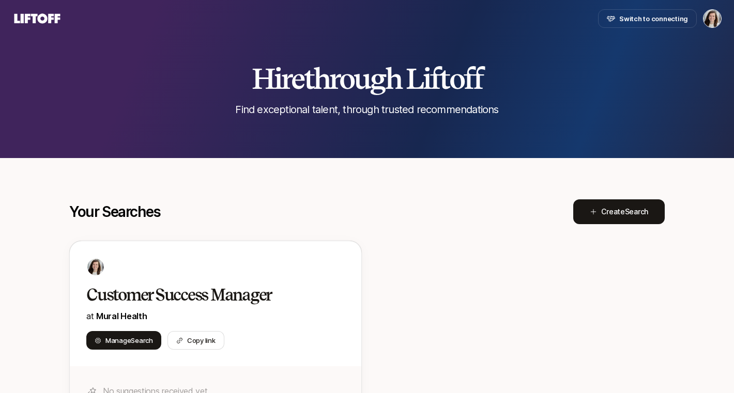
click at [35, 22] on icon at bounding box center [37, 18] width 46 height 10
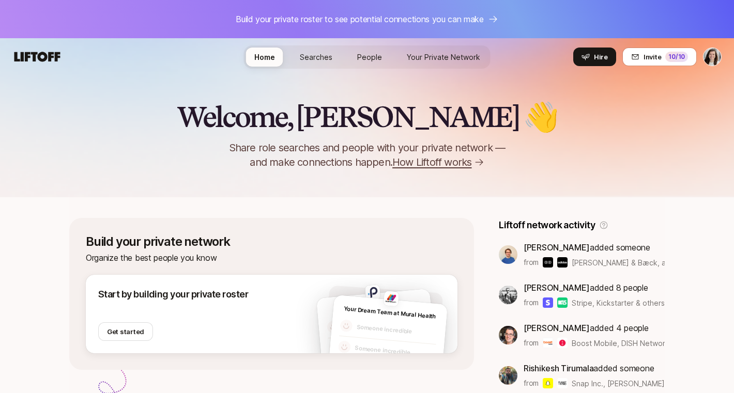
click at [321, 54] on span "Searches" at bounding box center [316, 57] width 33 height 9
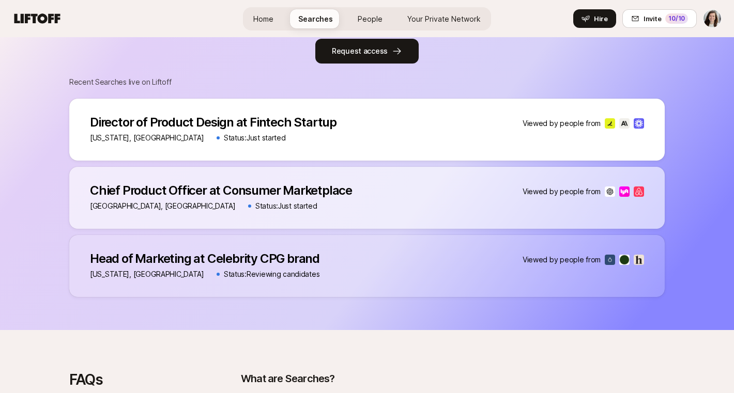
scroll to position [530, 0]
click at [293, 190] on p "Chief Product Officer at Consumer Marketplace" at bounding box center [221, 190] width 262 height 14
click at [626, 189] on img at bounding box center [624, 191] width 10 height 10
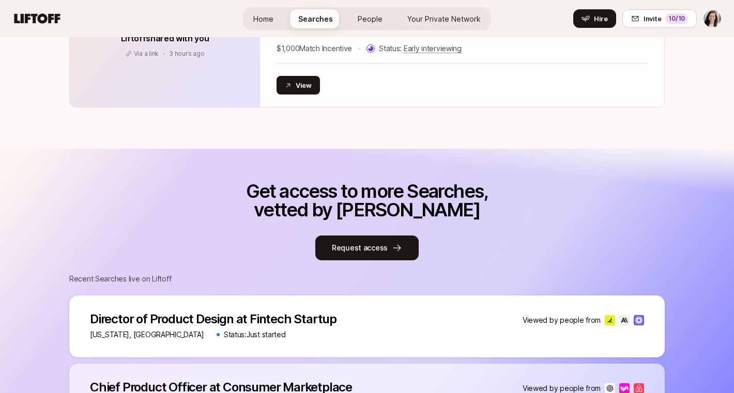
scroll to position [0, 0]
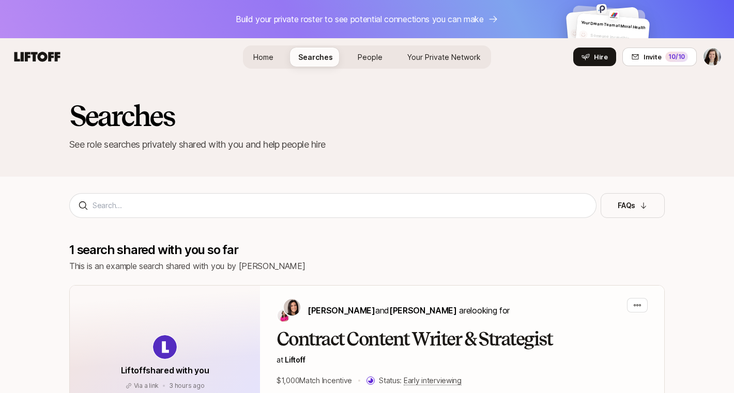
click at [440, 57] on span "Your Private Network" at bounding box center [443, 57] width 73 height 9
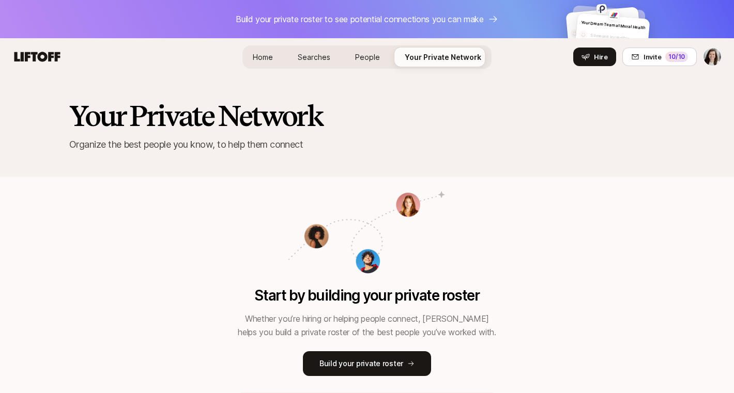
click at [351, 54] on link "People" at bounding box center [367, 57] width 41 height 19
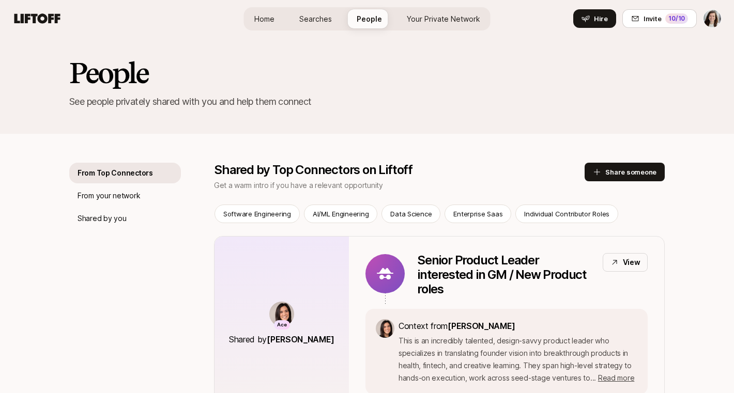
scroll to position [42, 0]
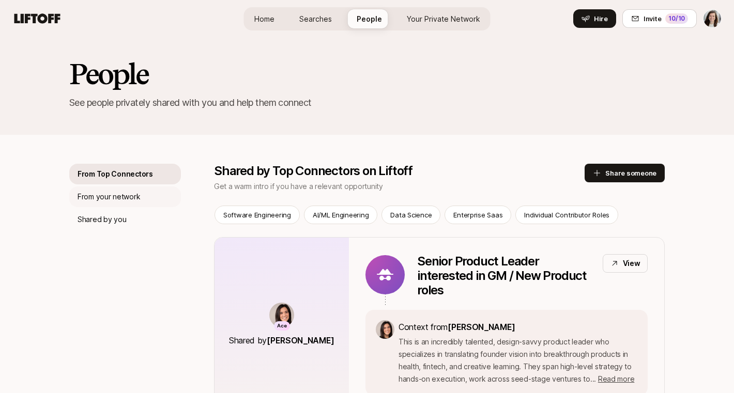
click at [132, 195] on p "From your network" at bounding box center [108, 197] width 63 height 12
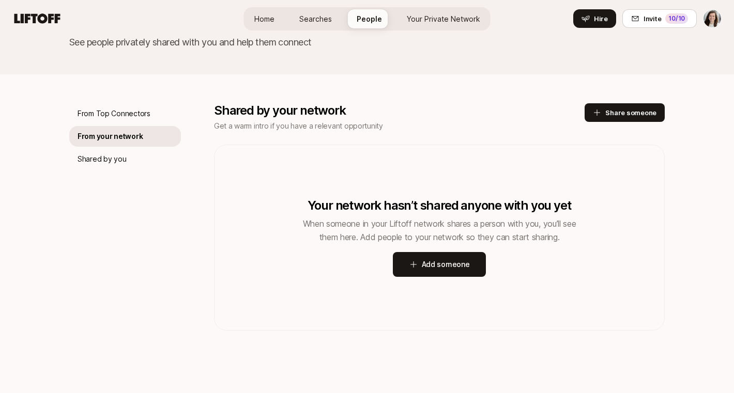
scroll to position [110, 0]
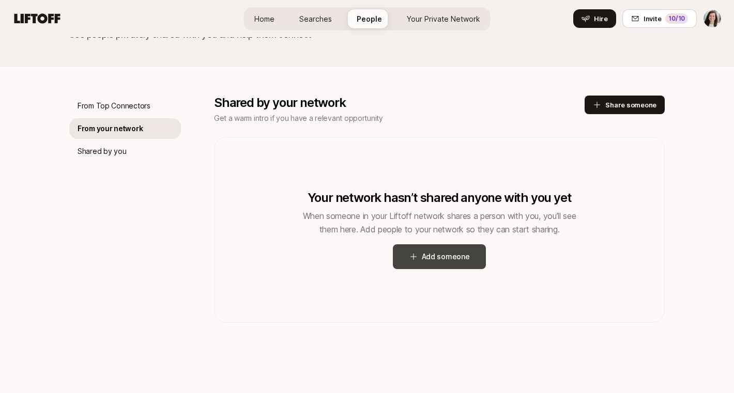
click at [449, 268] on button "Add someone" at bounding box center [440, 256] width 94 height 25
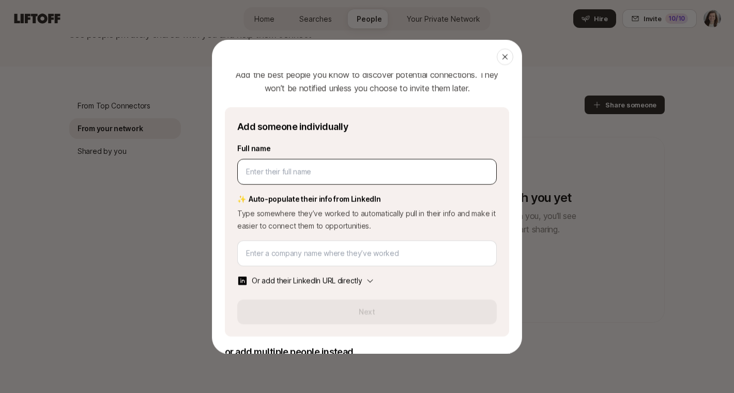
scroll to position [8, 0]
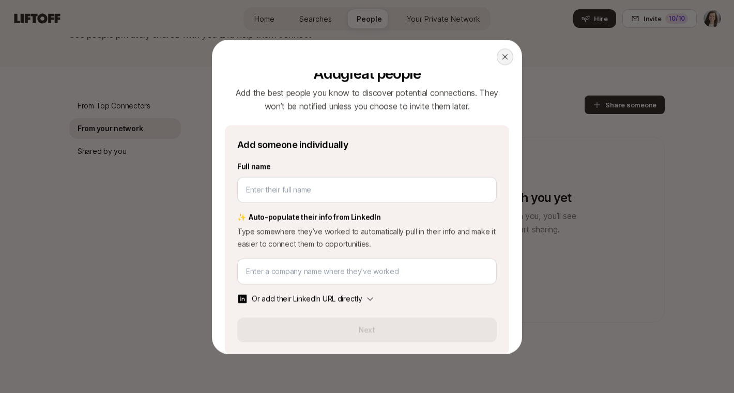
click at [503, 58] on icon at bounding box center [505, 56] width 8 height 8
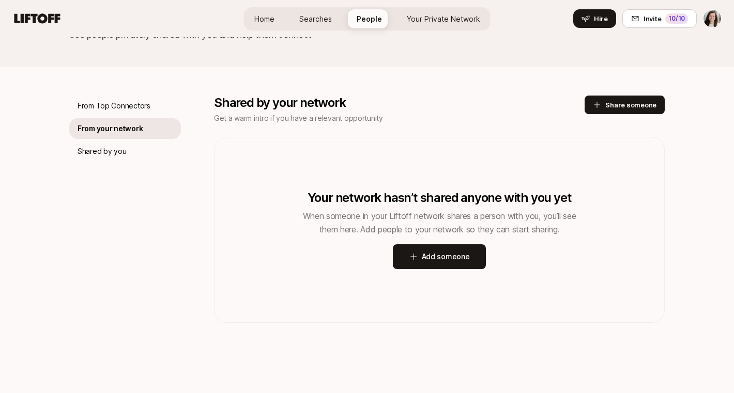
click at [426, 17] on span "Your Private Network" at bounding box center [443, 18] width 73 height 9
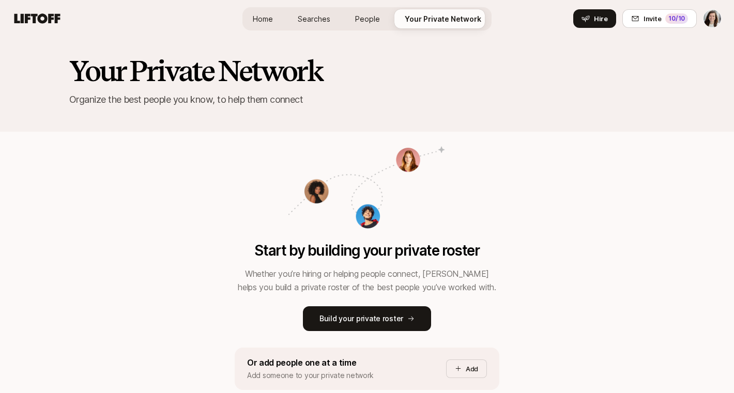
scroll to position [56, 0]
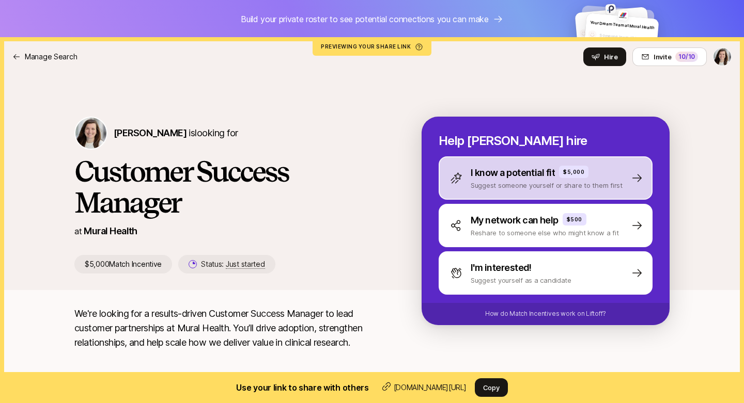
click at [528, 191] on div "I know a potential fit $5,000 Suggest someone yourself or share to them first" at bounding box center [546, 178] width 214 height 43
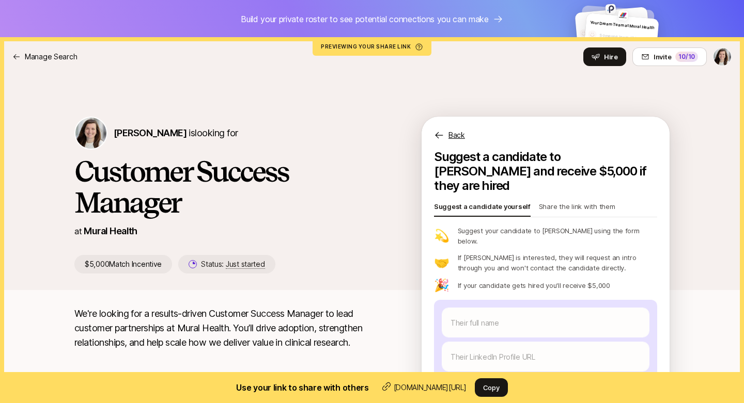
click at [563, 201] on p "Share the link with them" at bounding box center [577, 208] width 76 height 14
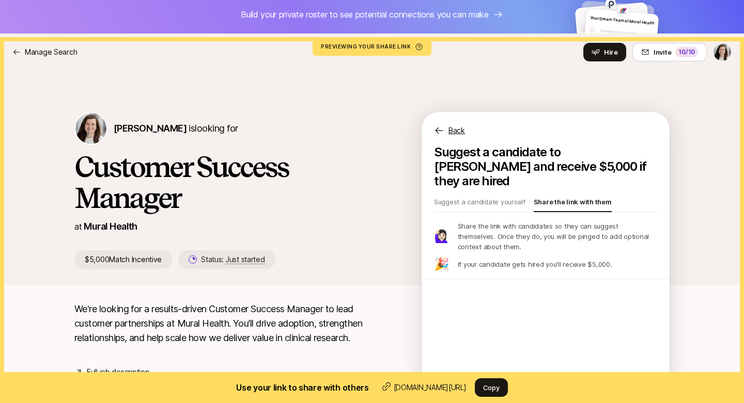
scroll to position [6, 0]
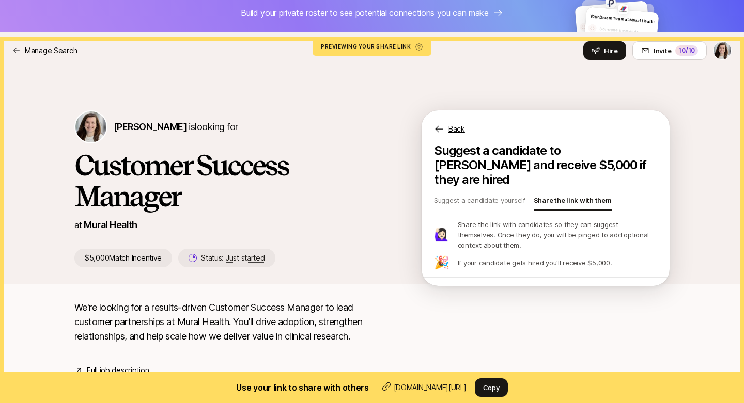
type textarea "x"
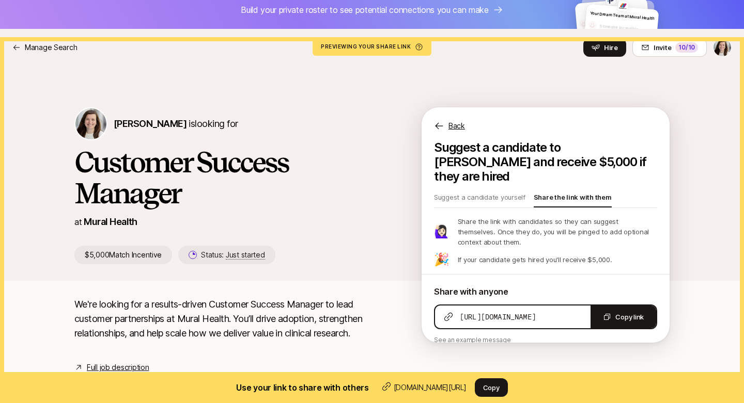
scroll to position [11, 0]
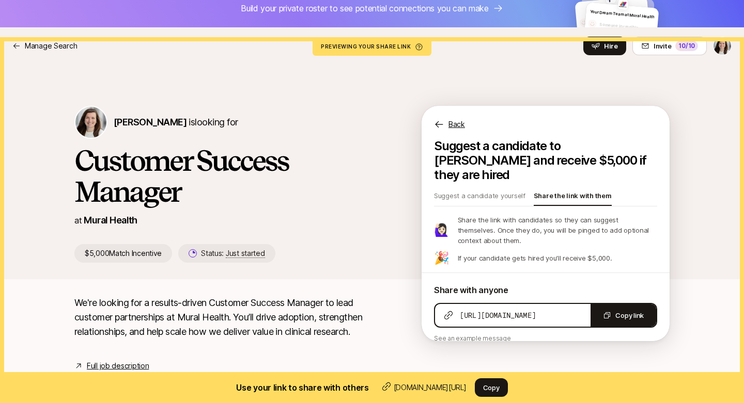
click at [457, 127] on p "Back" at bounding box center [456, 124] width 17 height 12
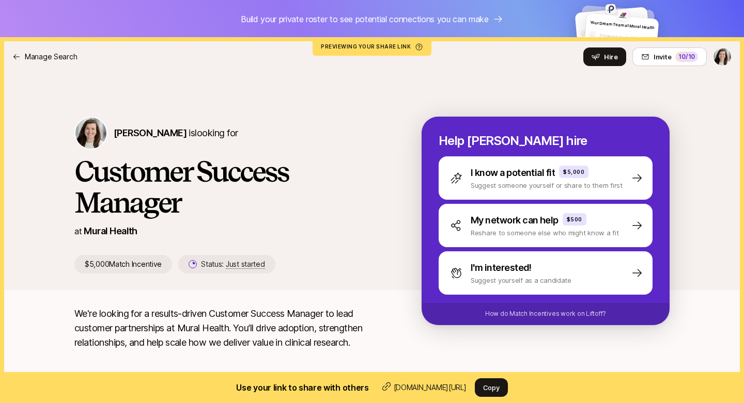
scroll to position [13, 0]
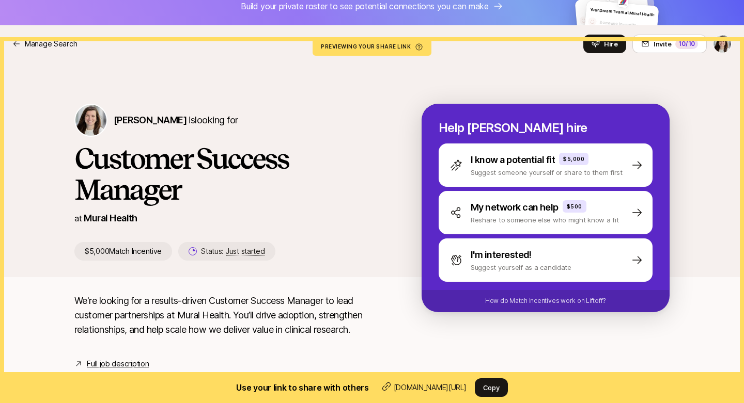
click at [425, 5] on p "Build your private roster to see potential connections you can make" at bounding box center [365, 5] width 248 height 13
